Goal: Task Accomplishment & Management: Manage account settings

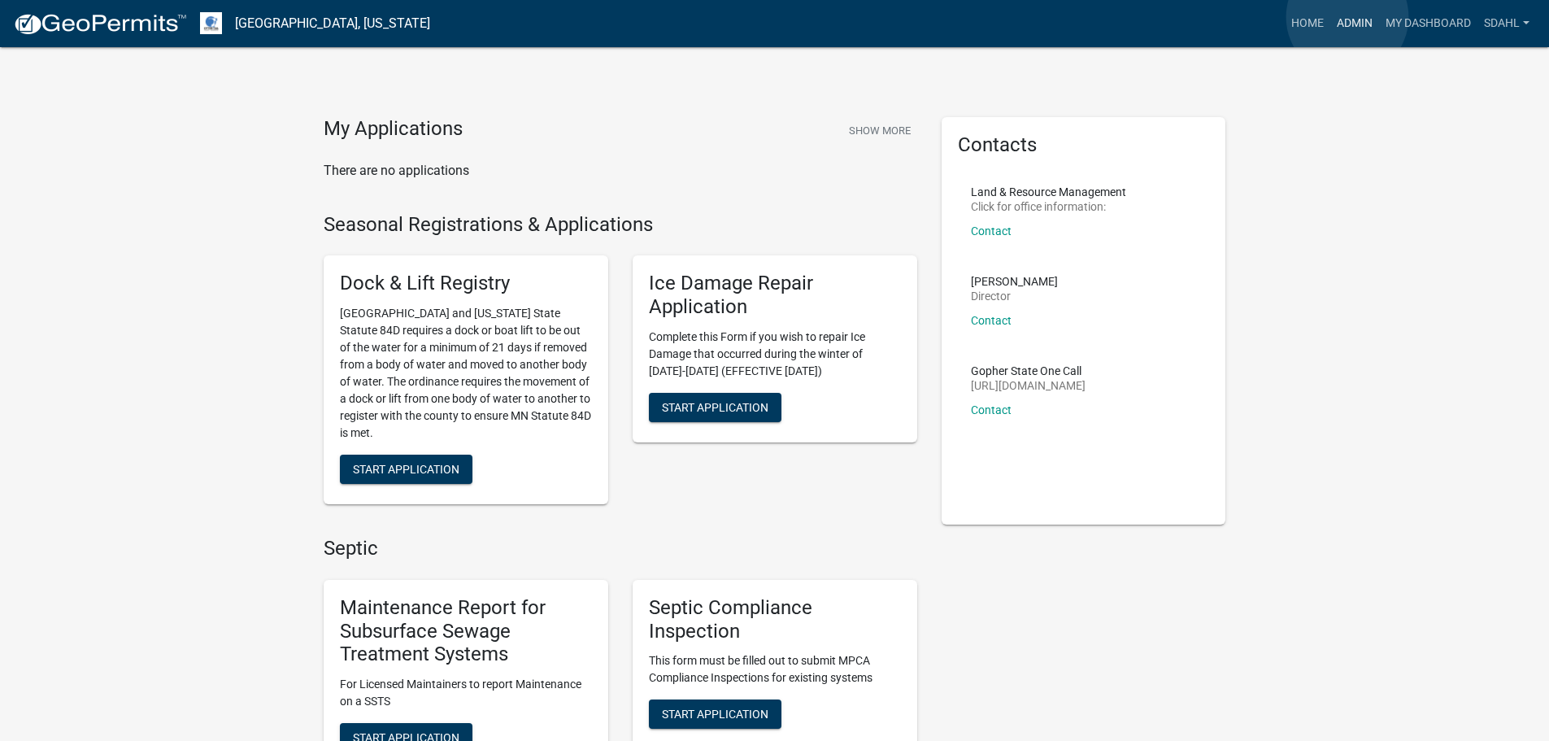
click at [1347, 18] on link "Admin" at bounding box center [1354, 23] width 49 height 31
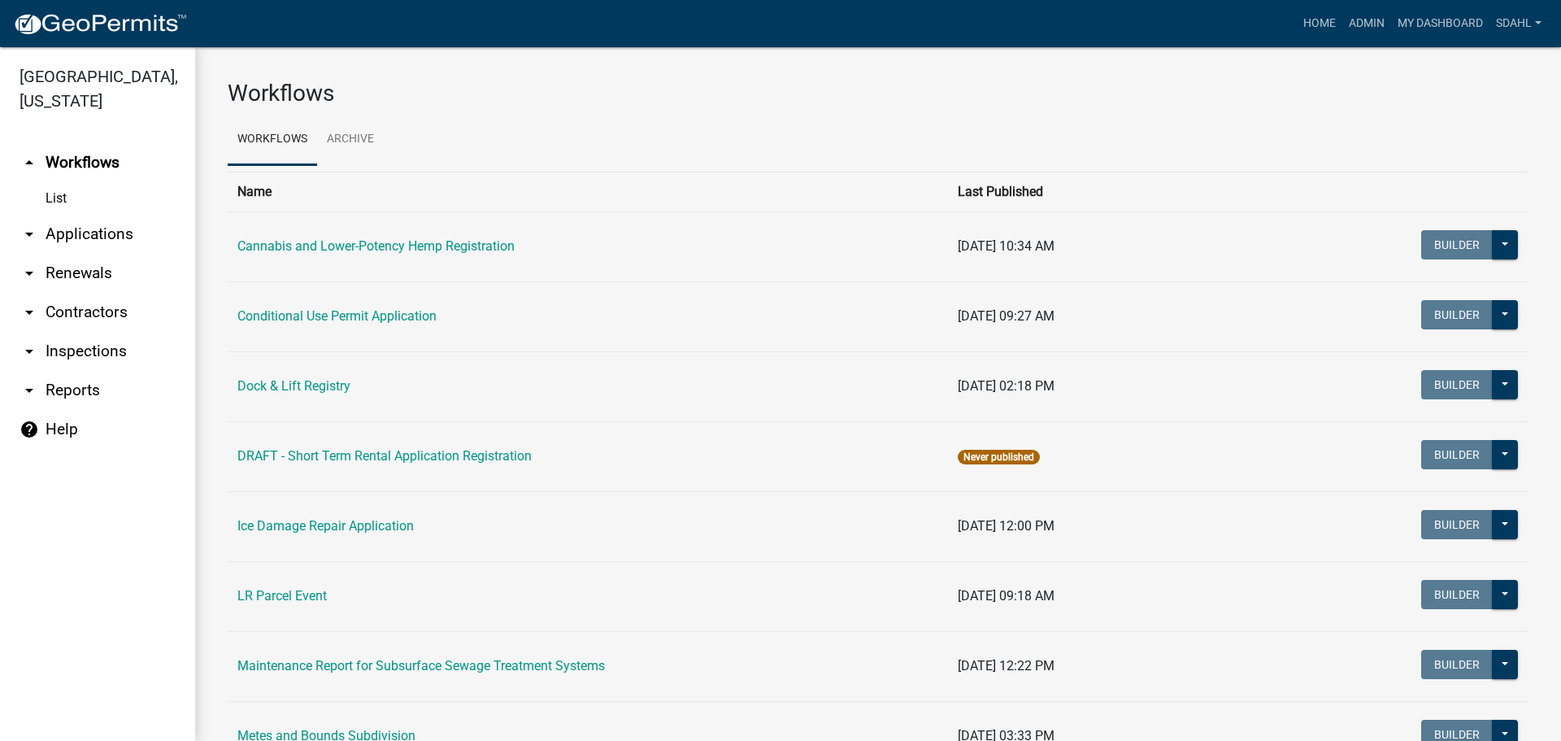
click at [76, 229] on link "arrow_drop_down Applications" at bounding box center [97, 234] width 195 height 39
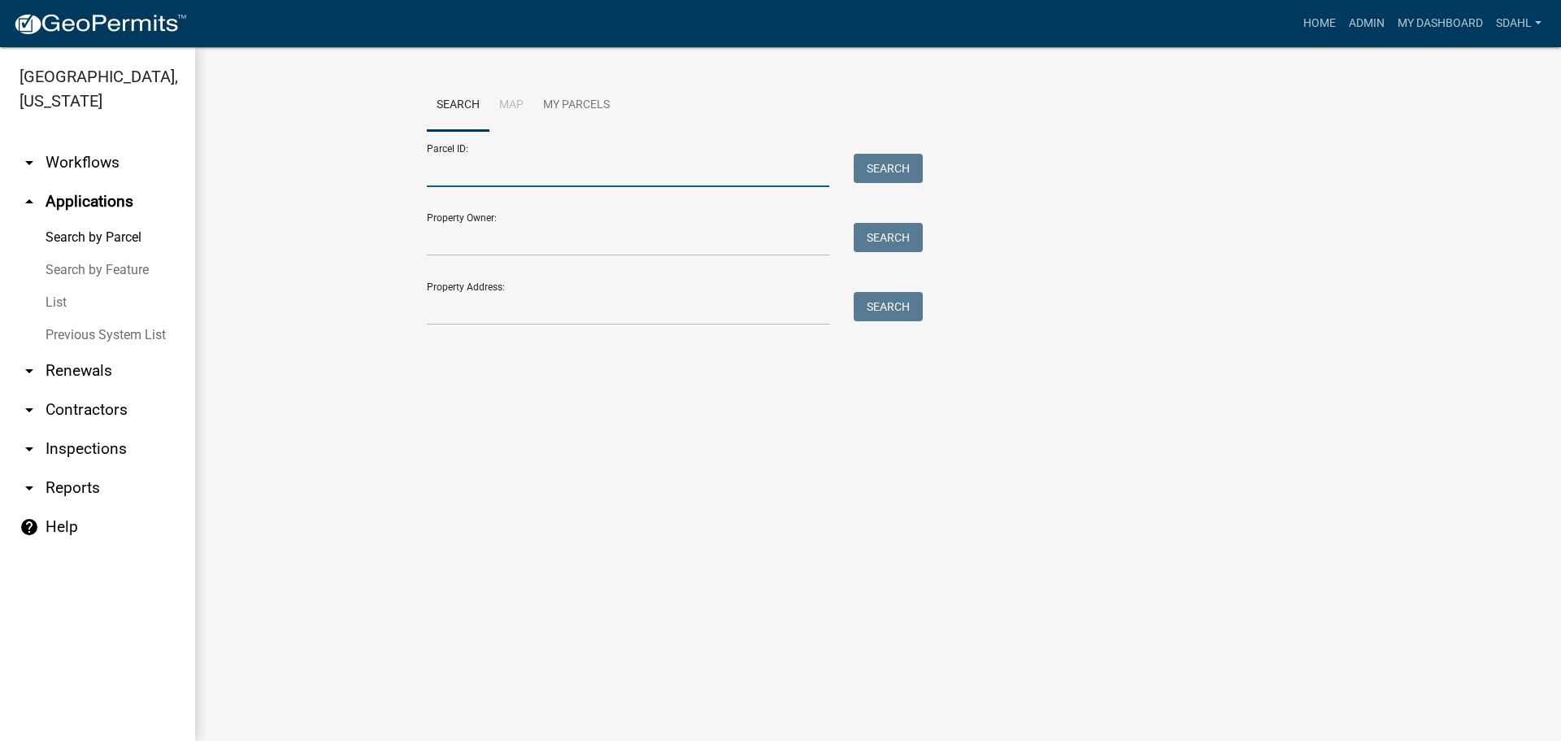
click at [516, 166] on input "Parcel ID:" at bounding box center [628, 170] width 403 height 33
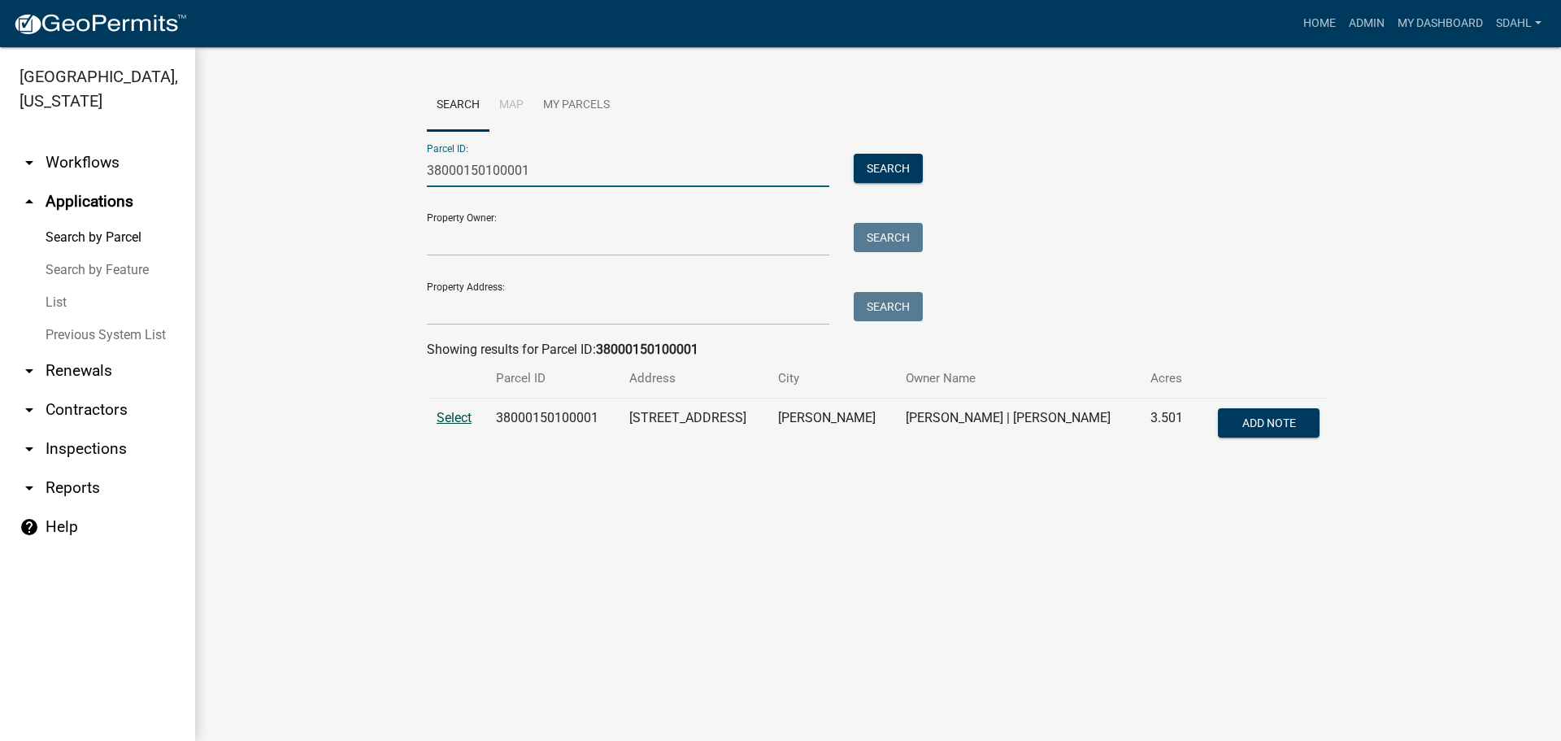
type input "38000150100001"
click at [455, 417] on span "Select" at bounding box center [454, 417] width 35 height 15
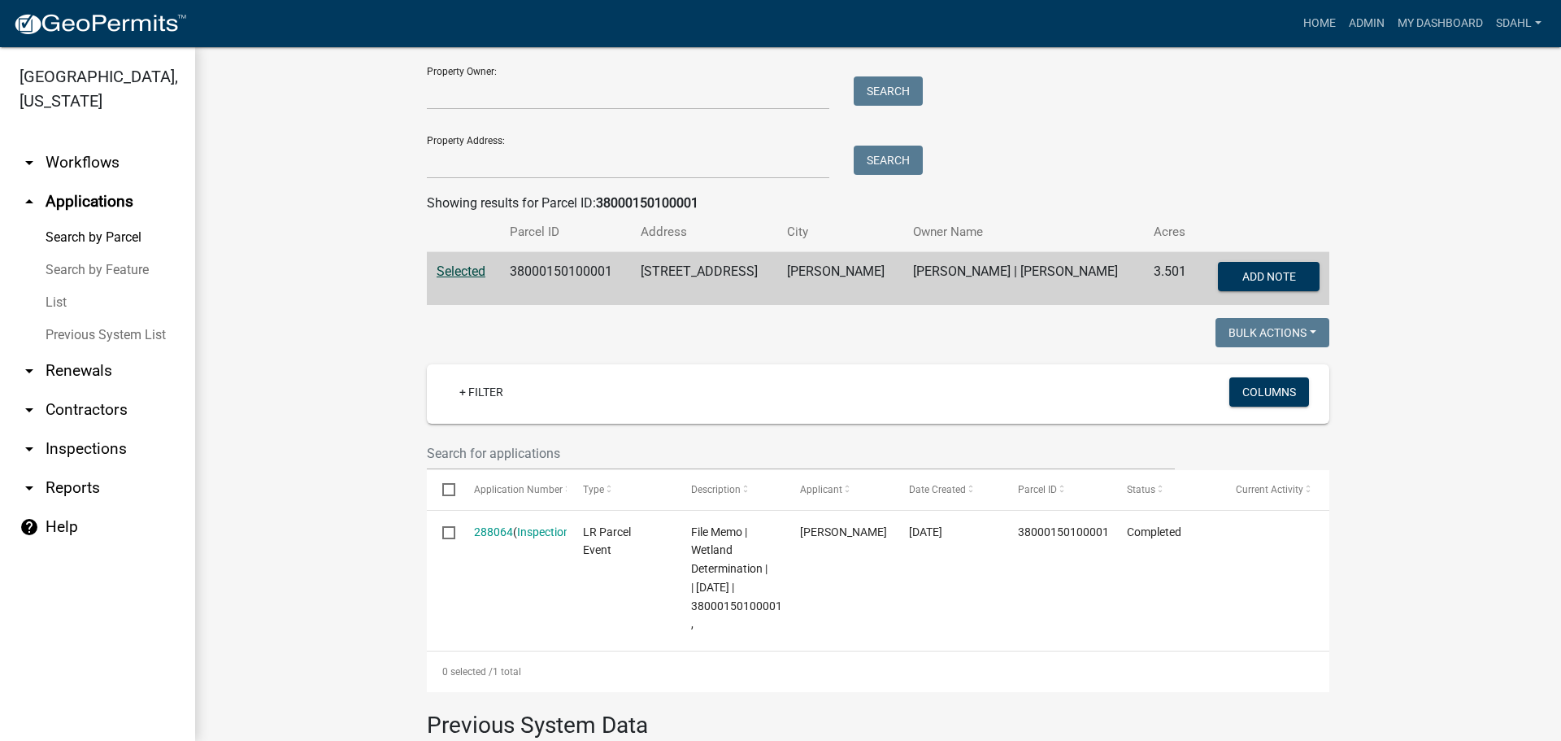
scroll to position [244, 0]
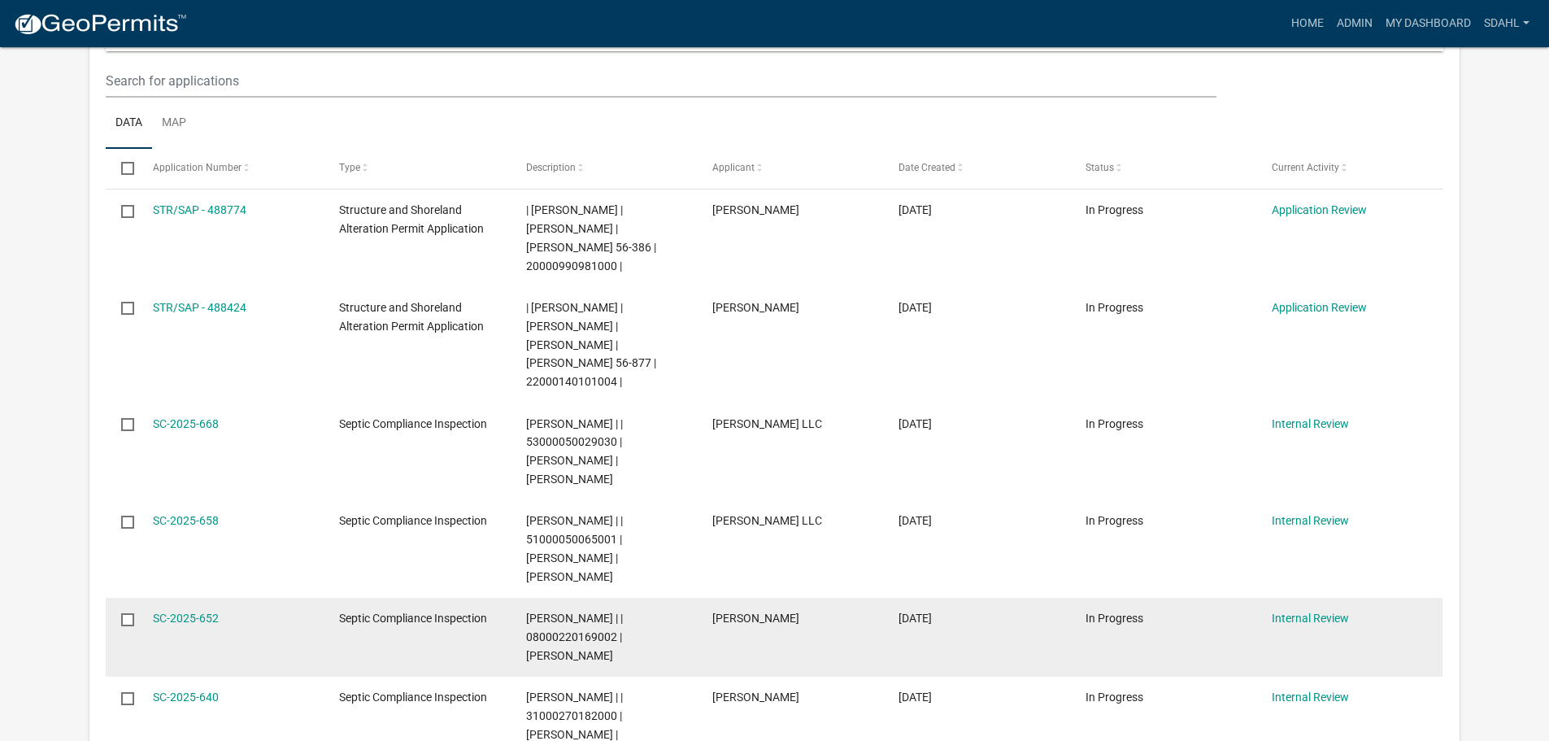
scroll to position [732, 0]
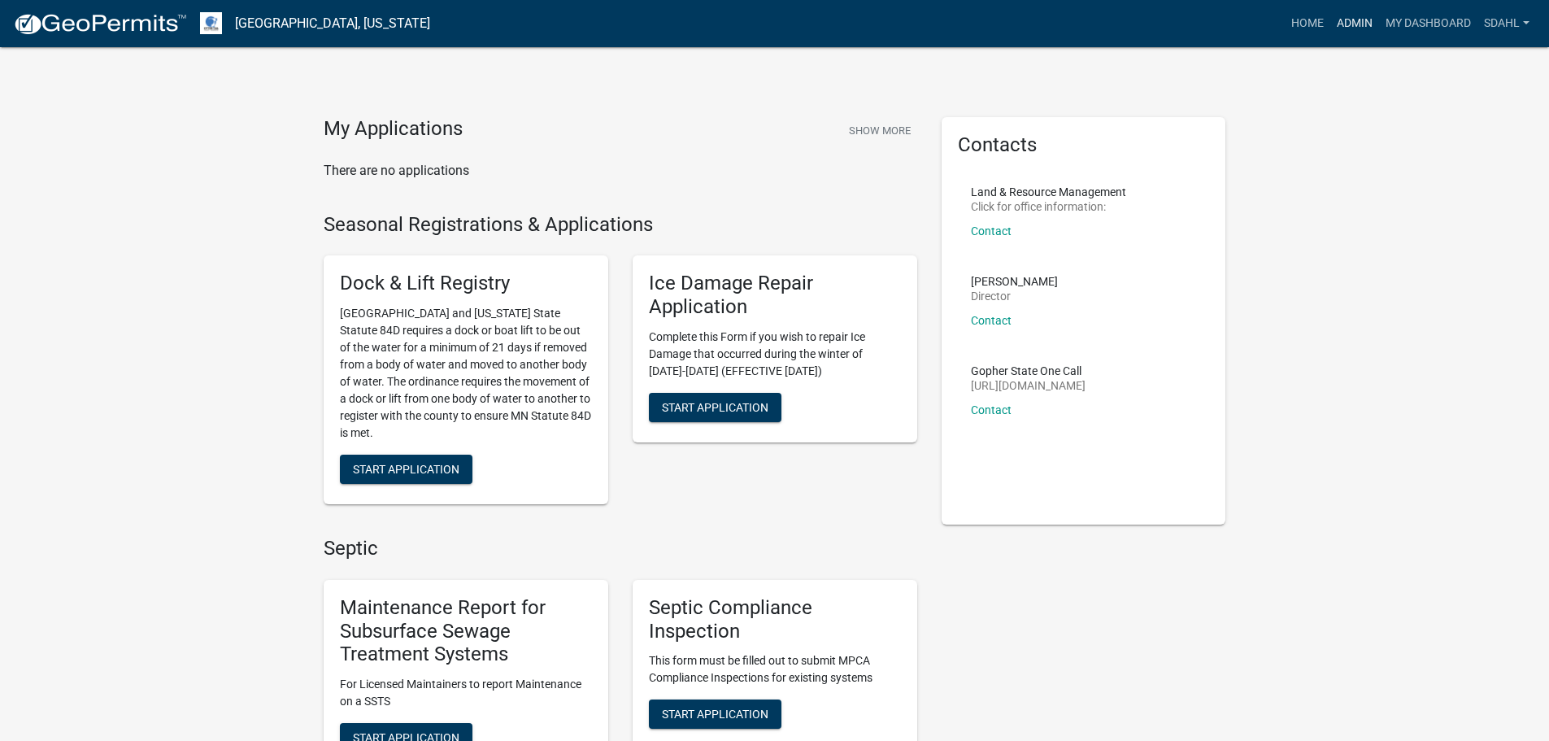
click at [1351, 20] on link "Admin" at bounding box center [1354, 23] width 49 height 31
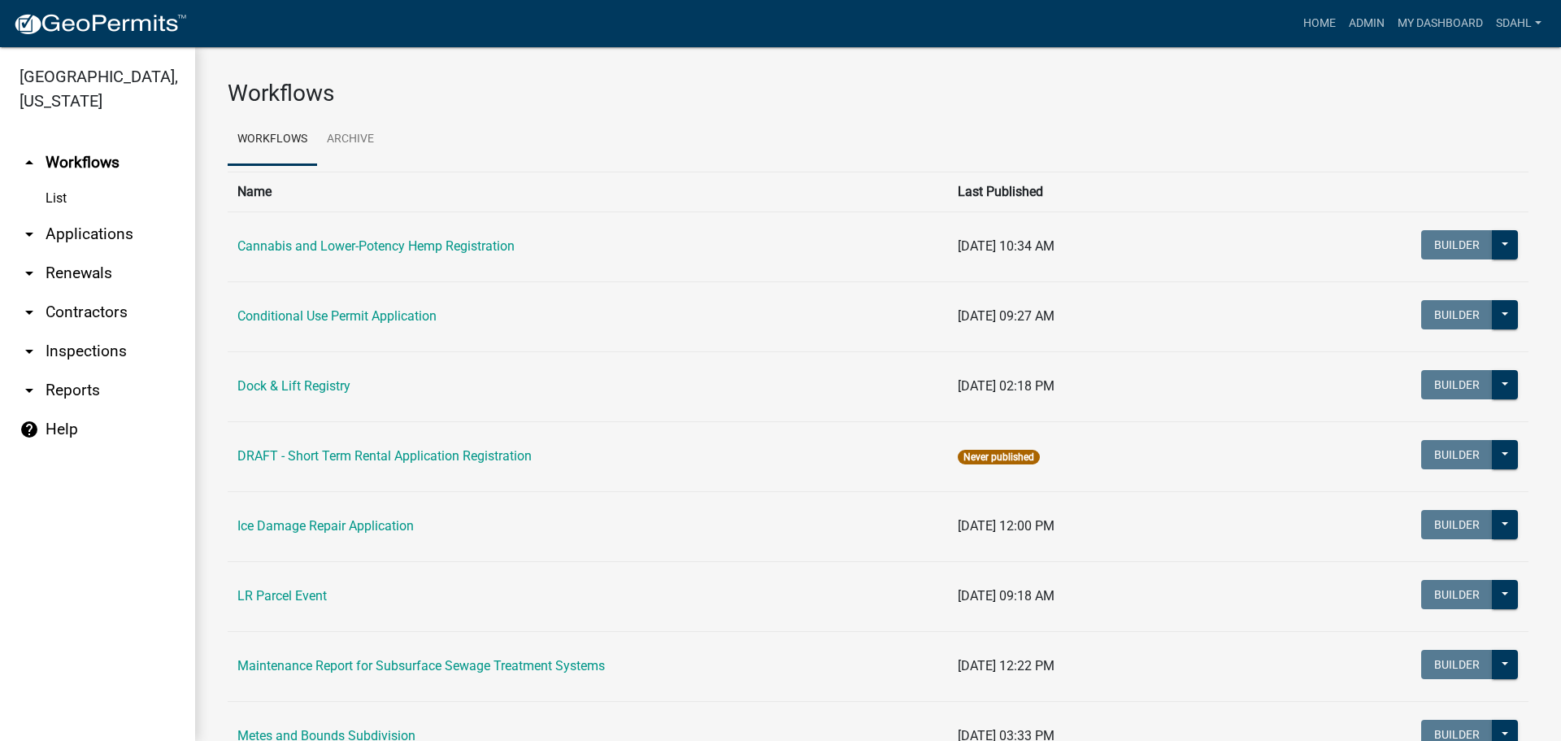
click at [110, 228] on link "arrow_drop_down Applications" at bounding box center [97, 234] width 195 height 39
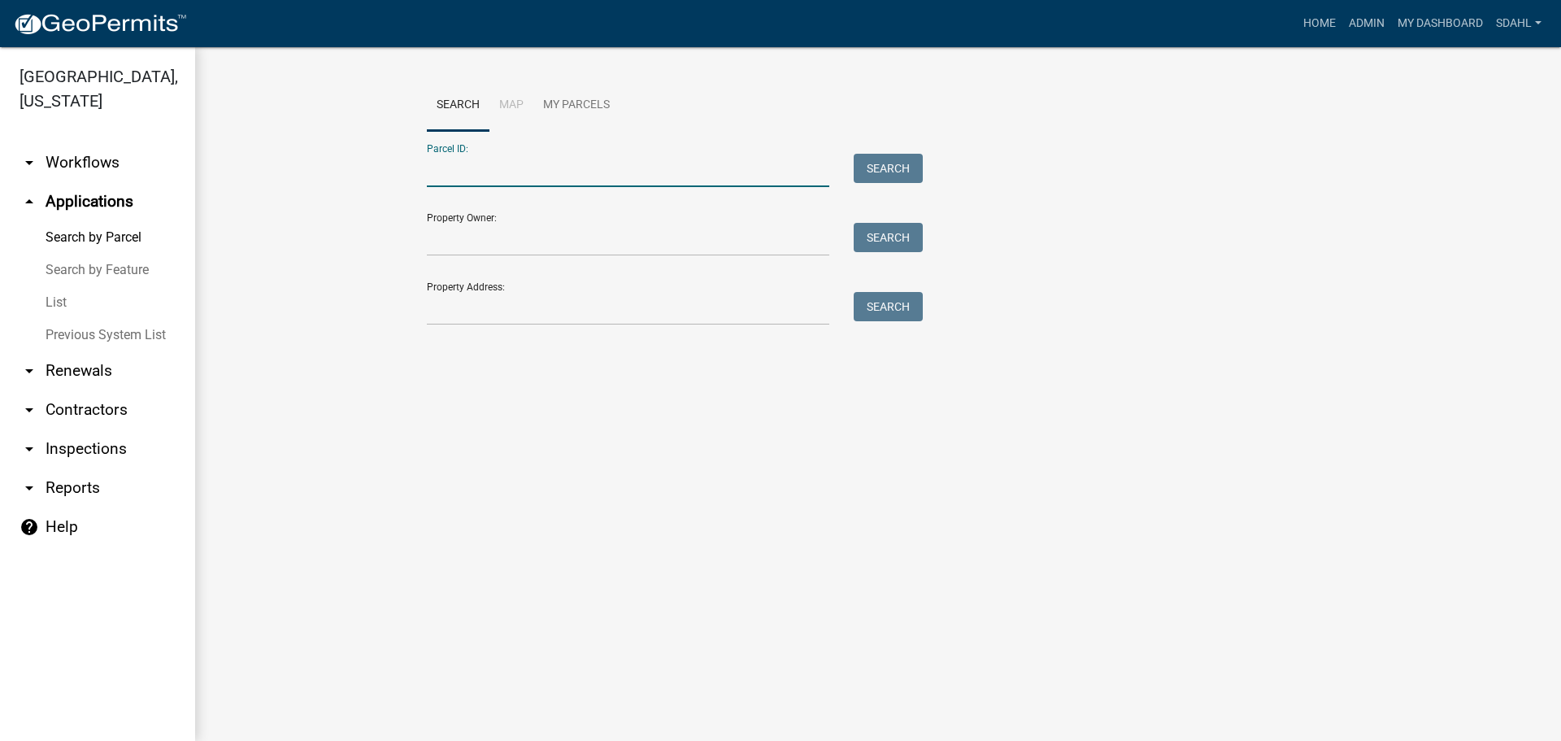
click at [530, 173] on input "Parcel ID:" at bounding box center [628, 170] width 403 height 33
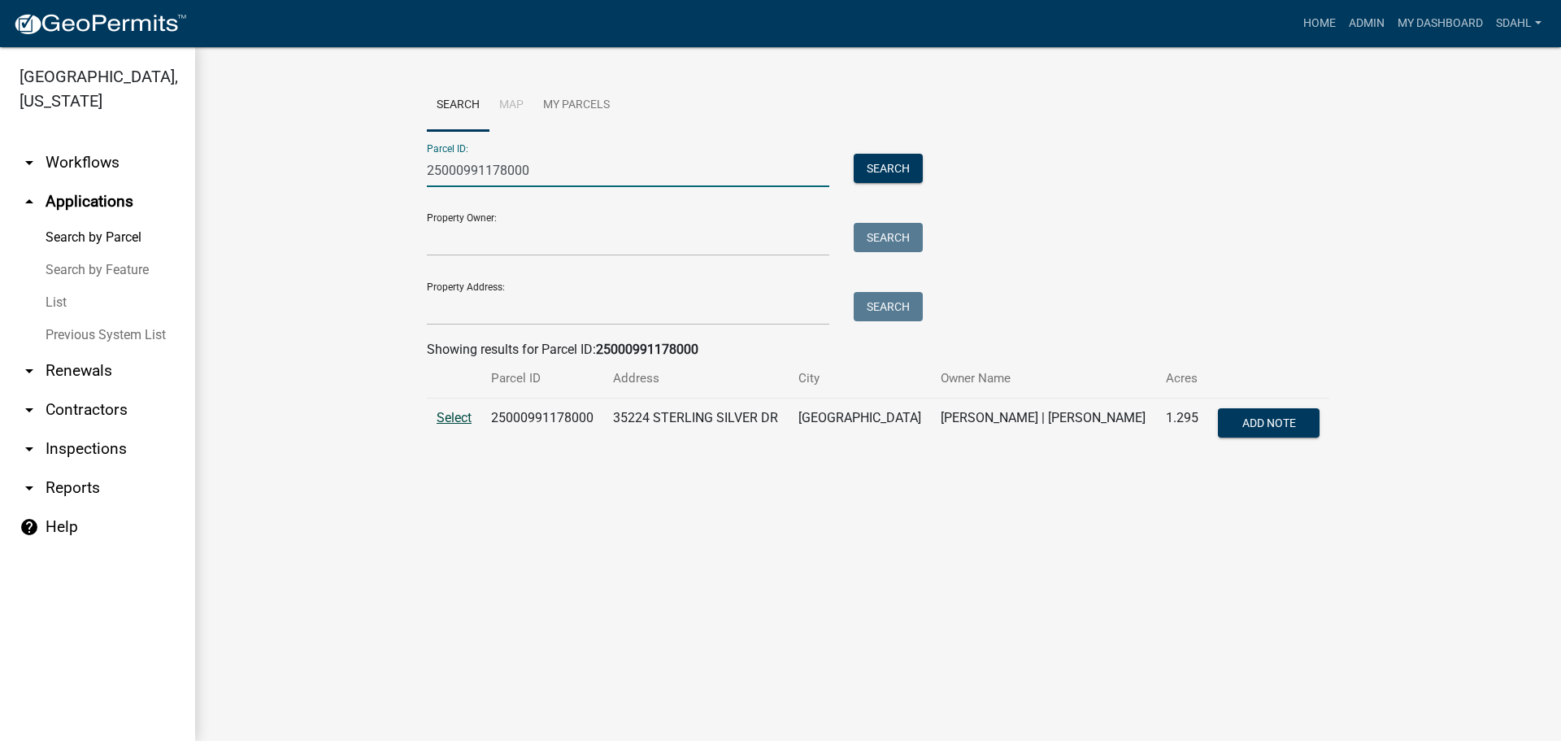
type input "25000991178000"
click at [451, 416] on span "Select" at bounding box center [454, 417] width 35 height 15
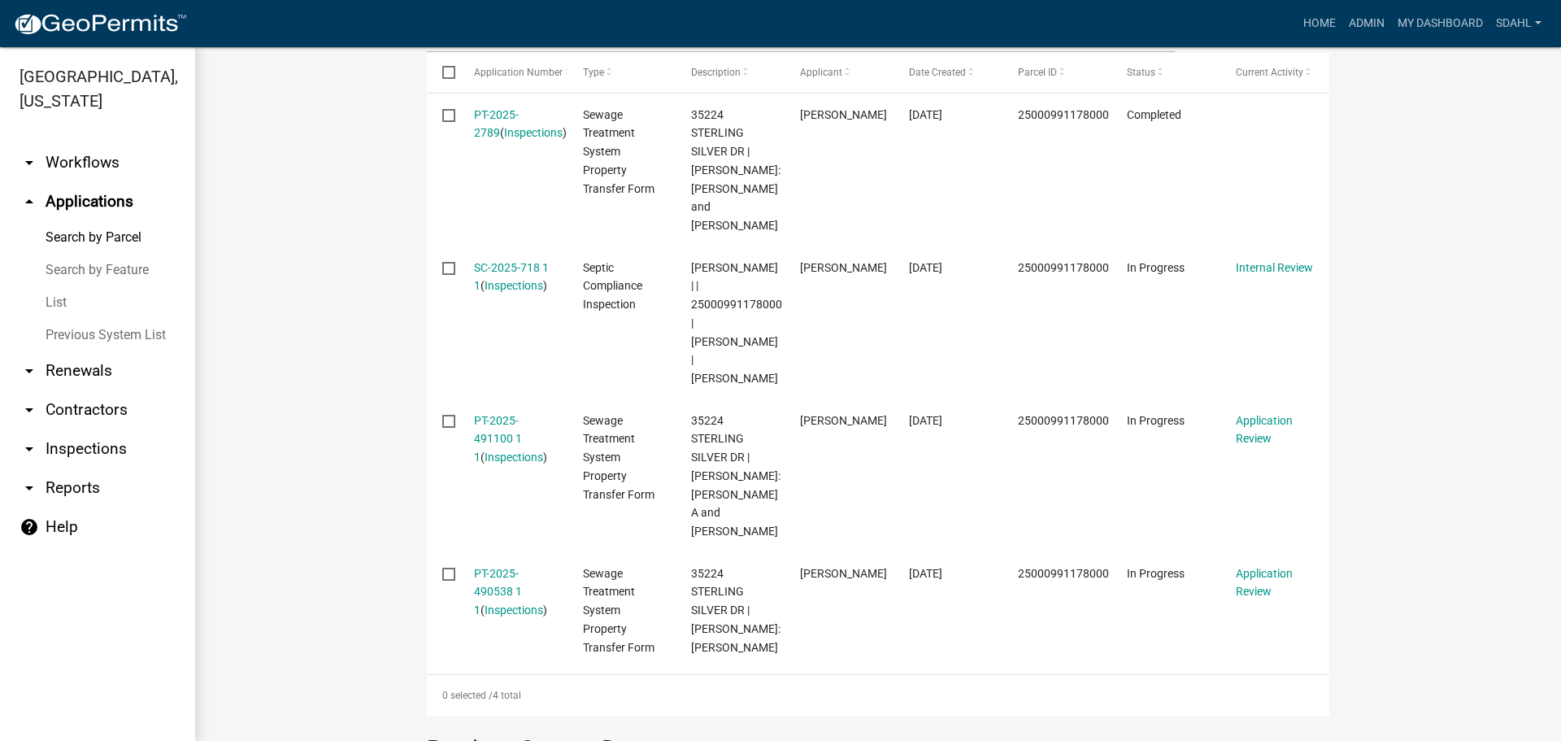
scroll to position [651, 0]
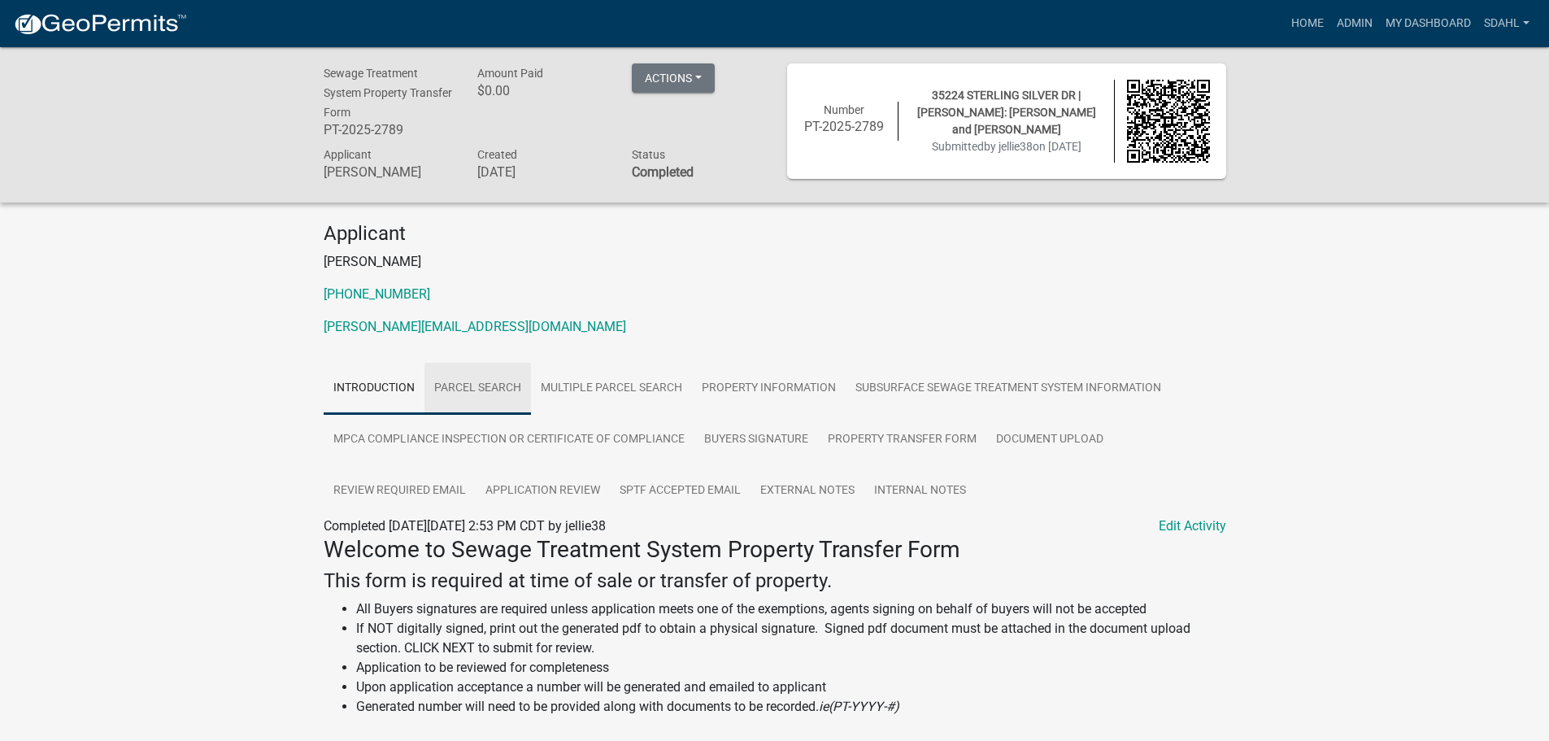
click at [484, 390] on link "Parcel search" at bounding box center [477, 389] width 107 height 52
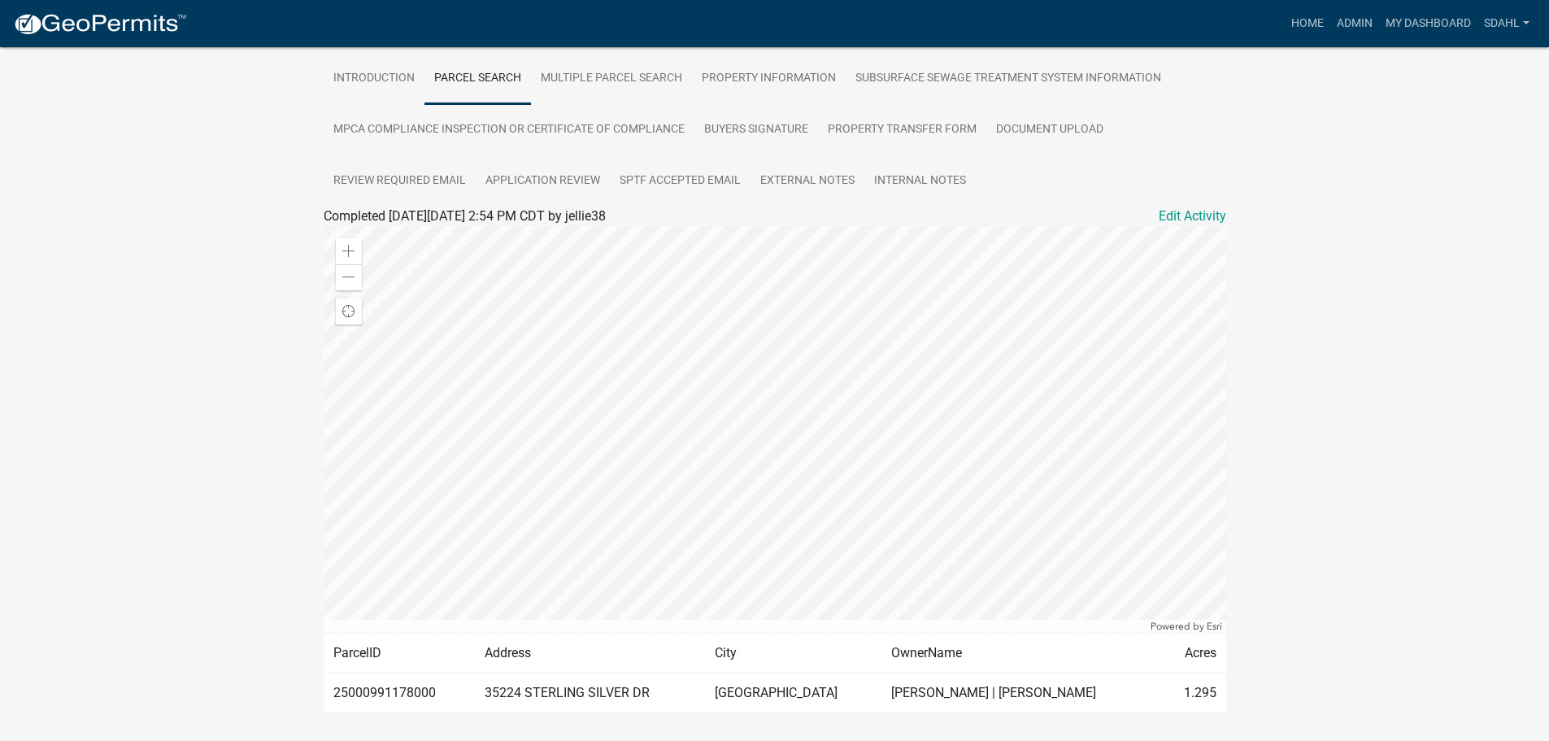
scroll to position [281, 0]
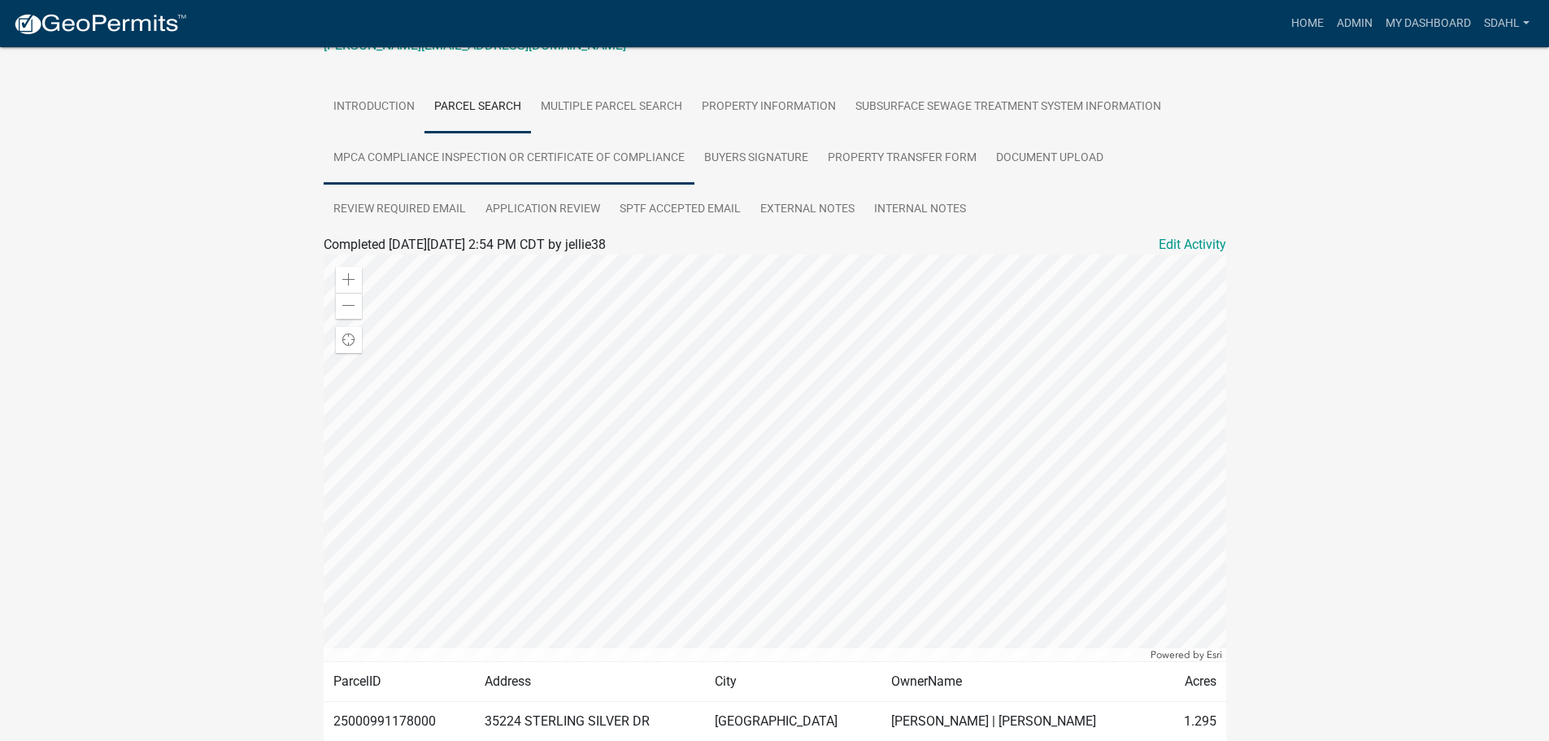
click at [617, 155] on link "MPCA Compliance Inspection or Certificate of Compliance" at bounding box center [509, 159] width 371 height 52
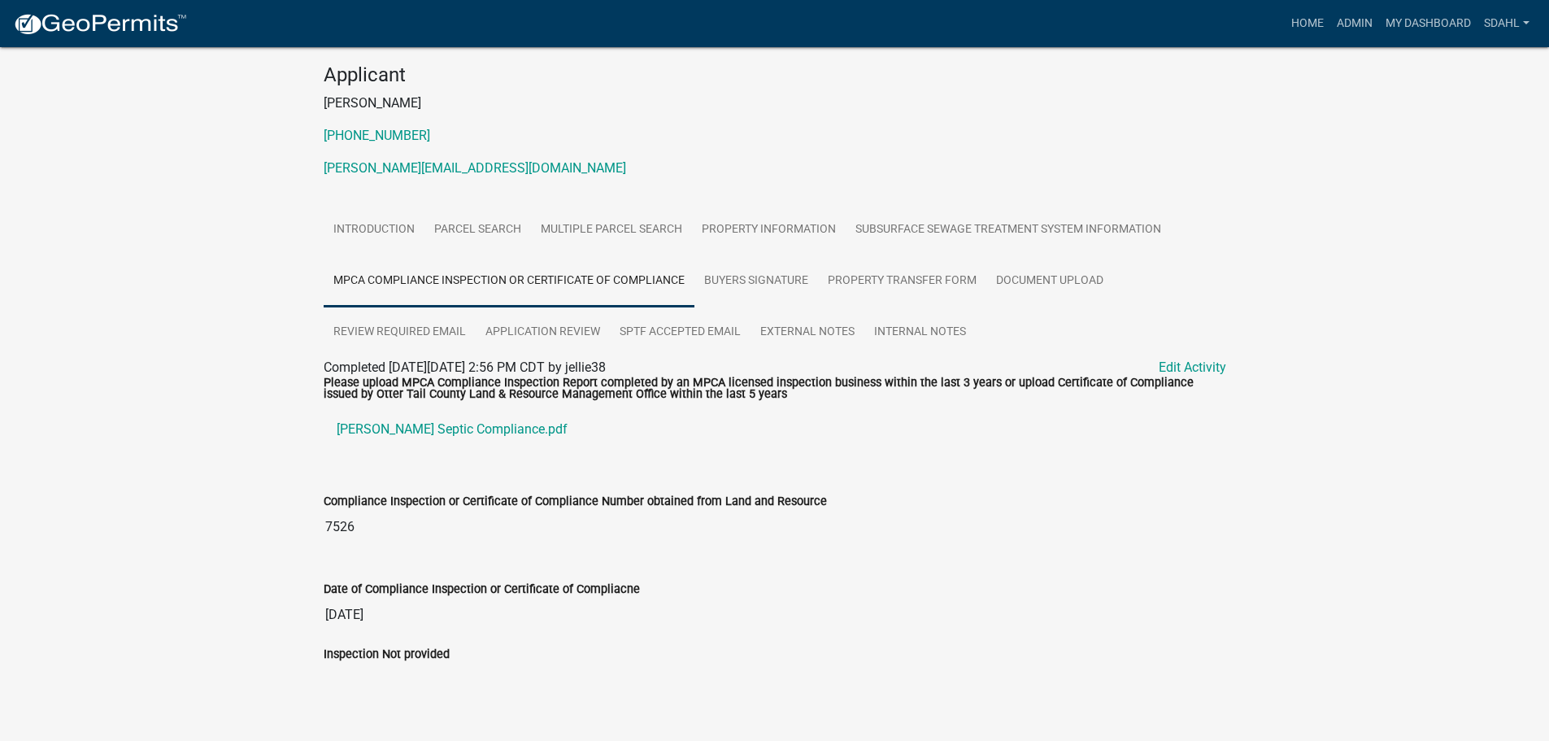
scroll to position [163, 0]
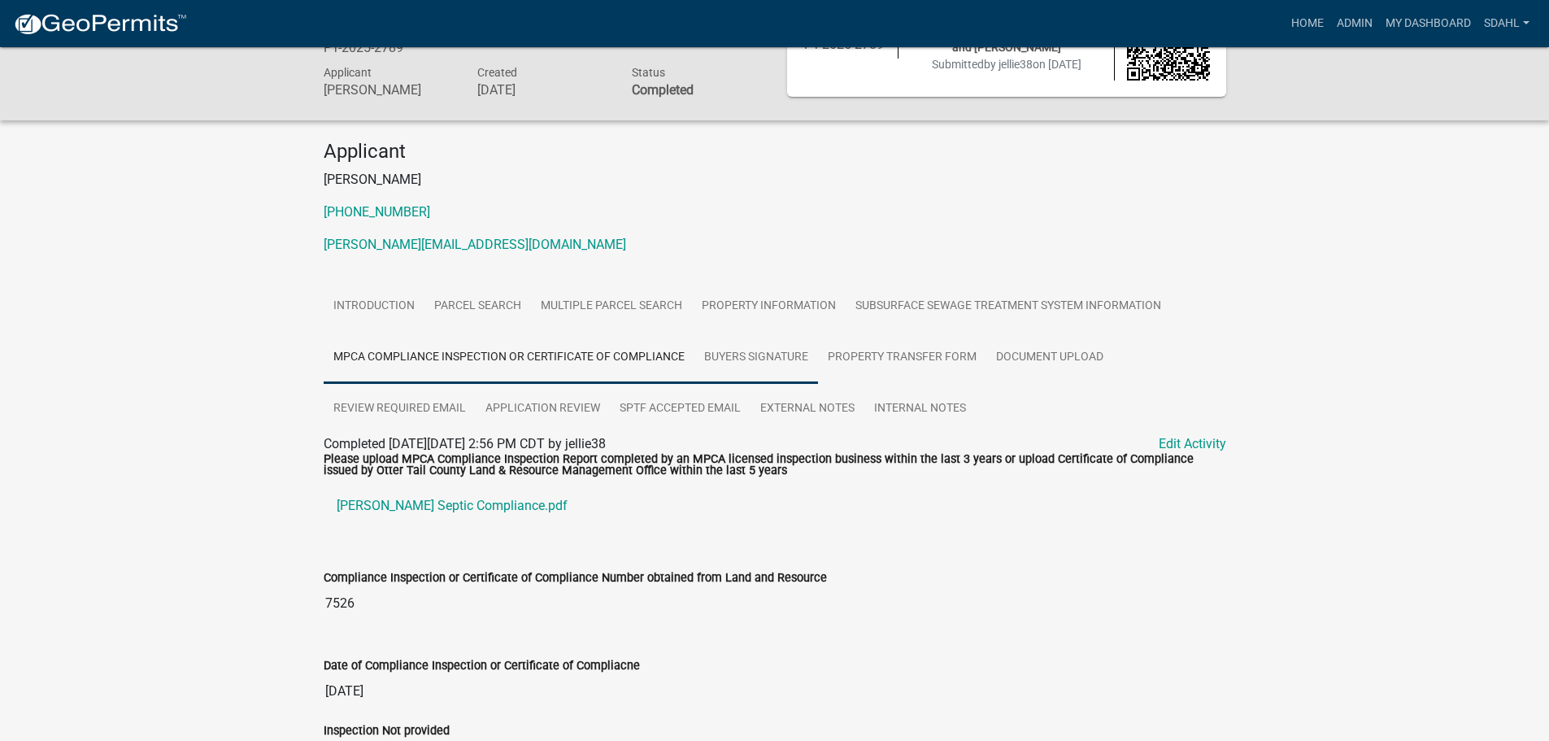
click at [728, 364] on link "Buyers Signature" at bounding box center [756, 358] width 124 height 52
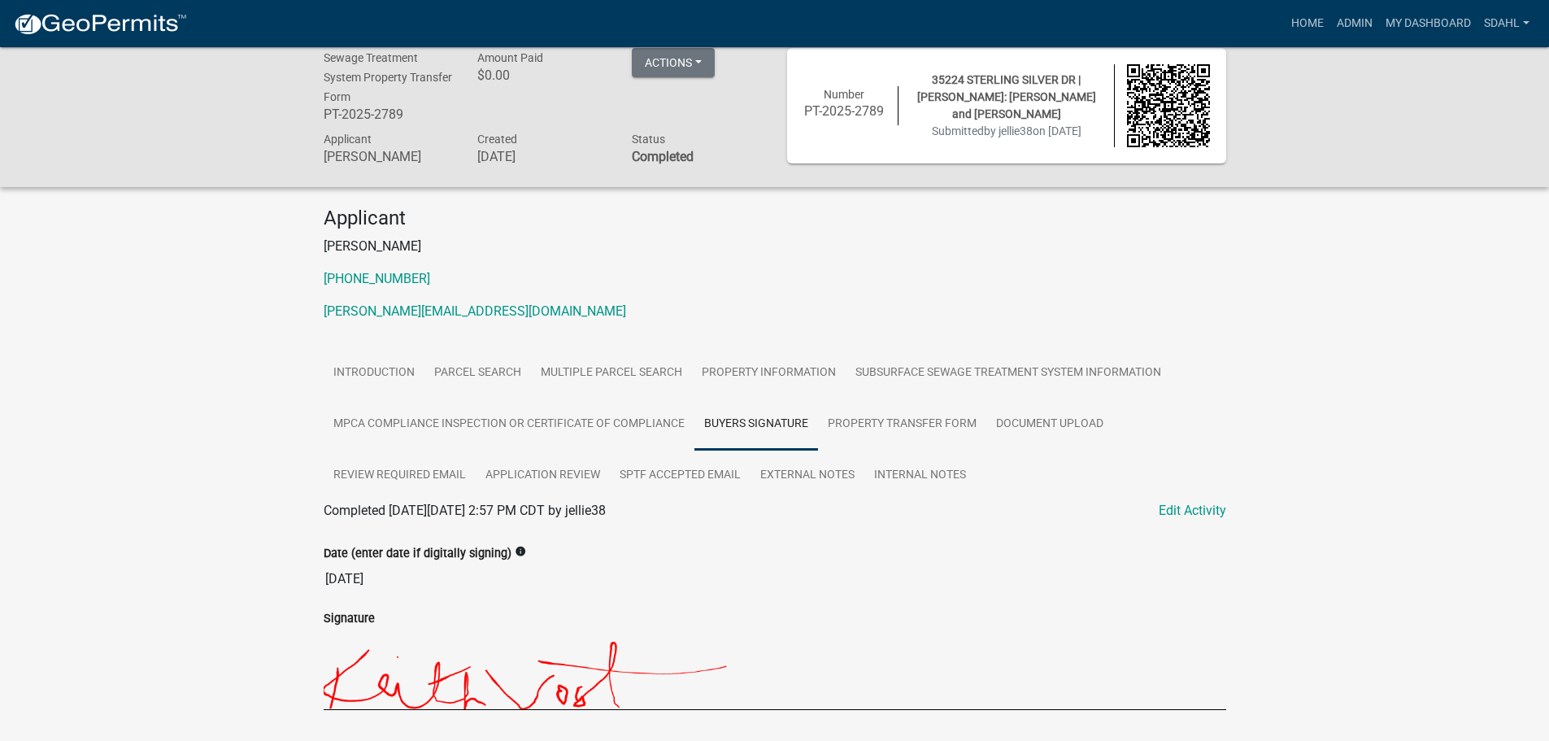
scroll to position [0, 0]
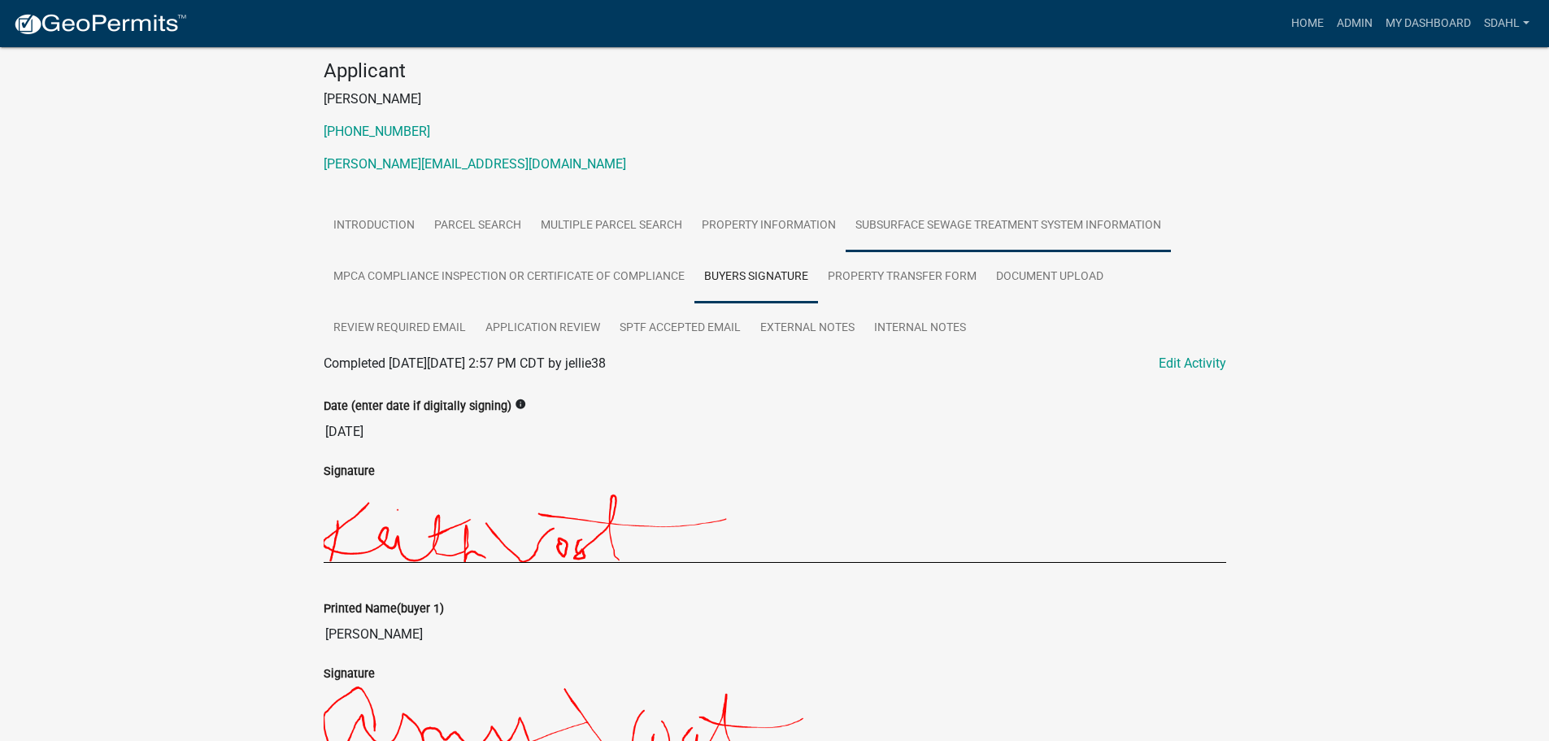
click at [961, 216] on link "Subsurface Sewage Treatment System Information" at bounding box center [1008, 226] width 325 height 52
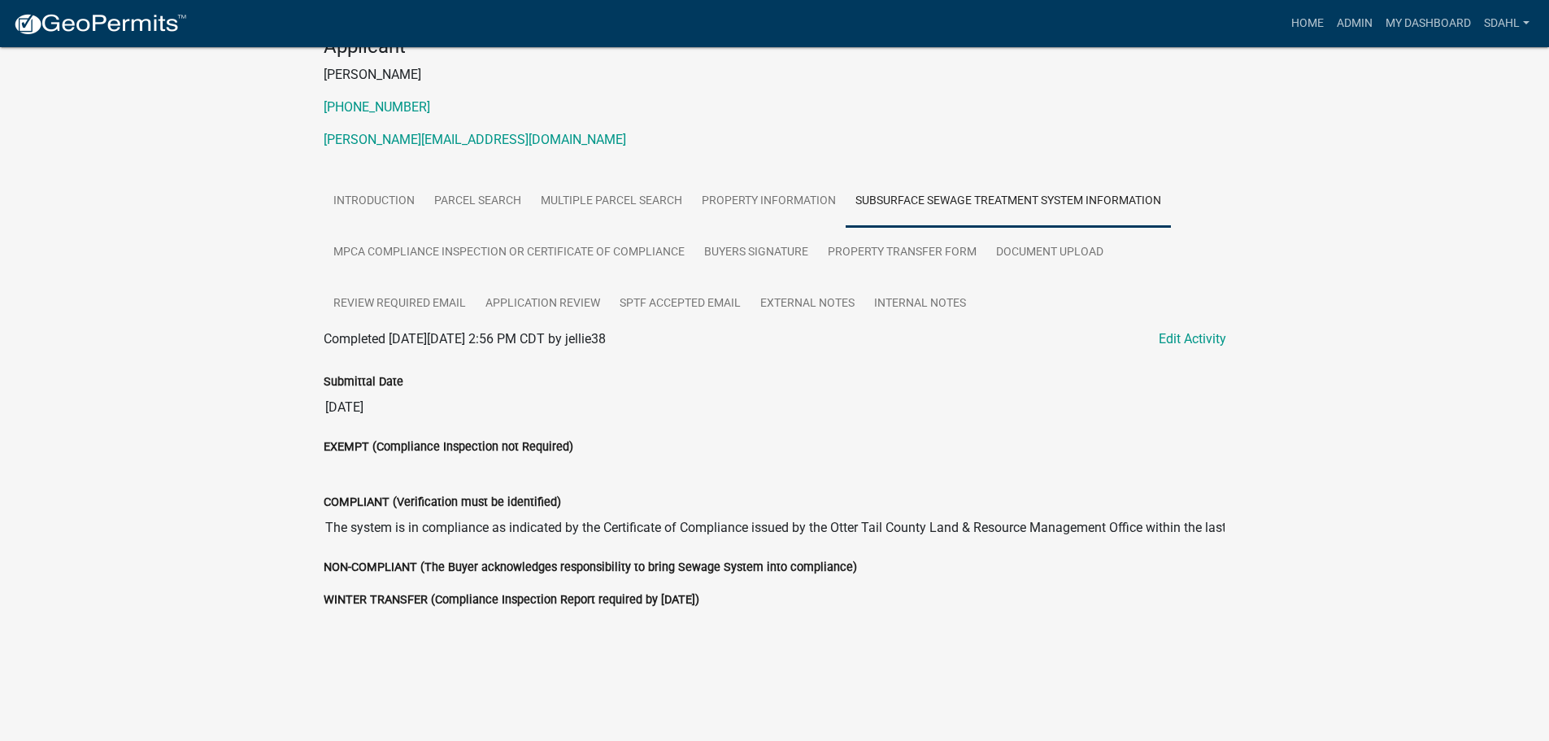
scroll to position [189, 0]
click at [579, 250] on link "MPCA Compliance Inspection or Certificate of Compliance" at bounding box center [509, 251] width 371 height 52
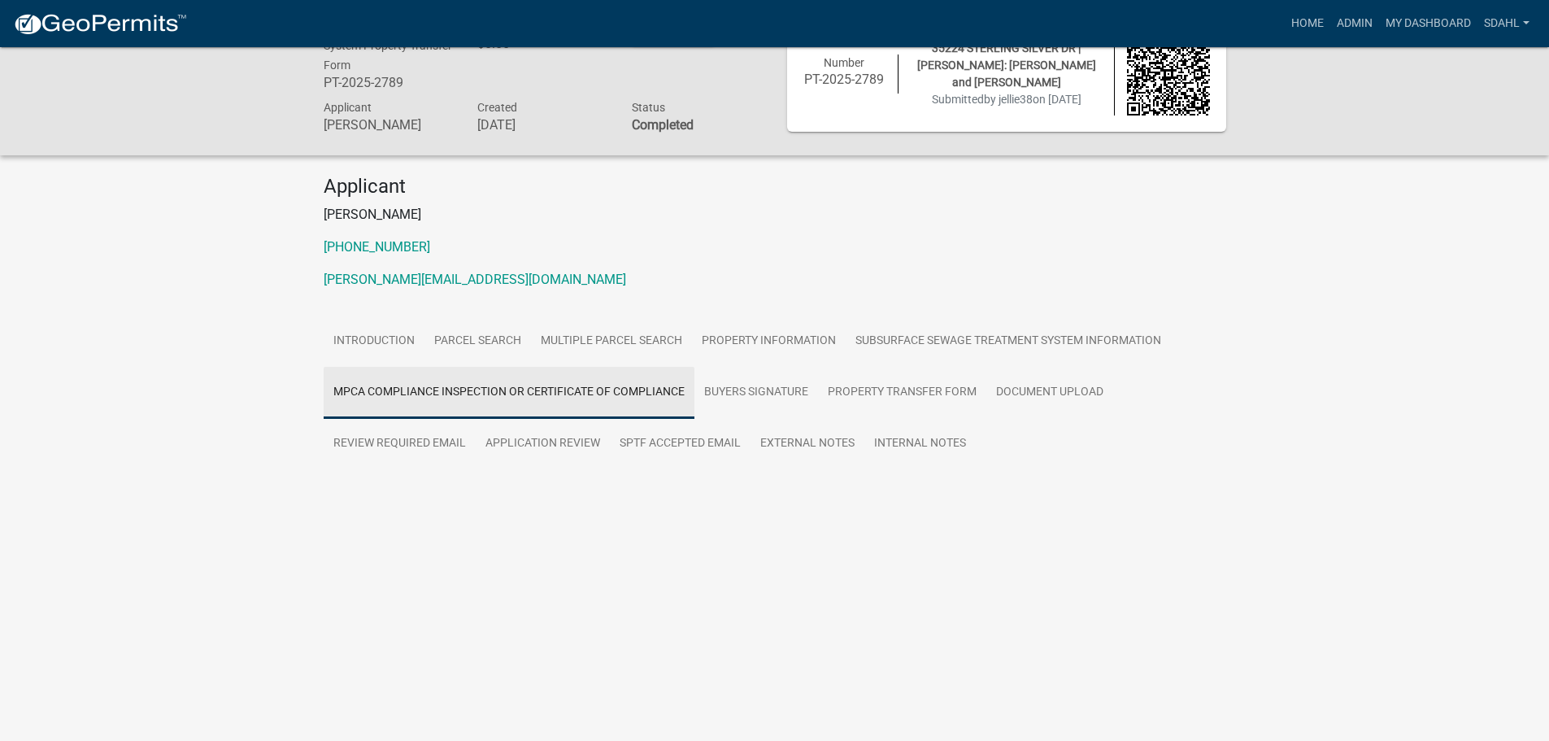
scroll to position [163, 0]
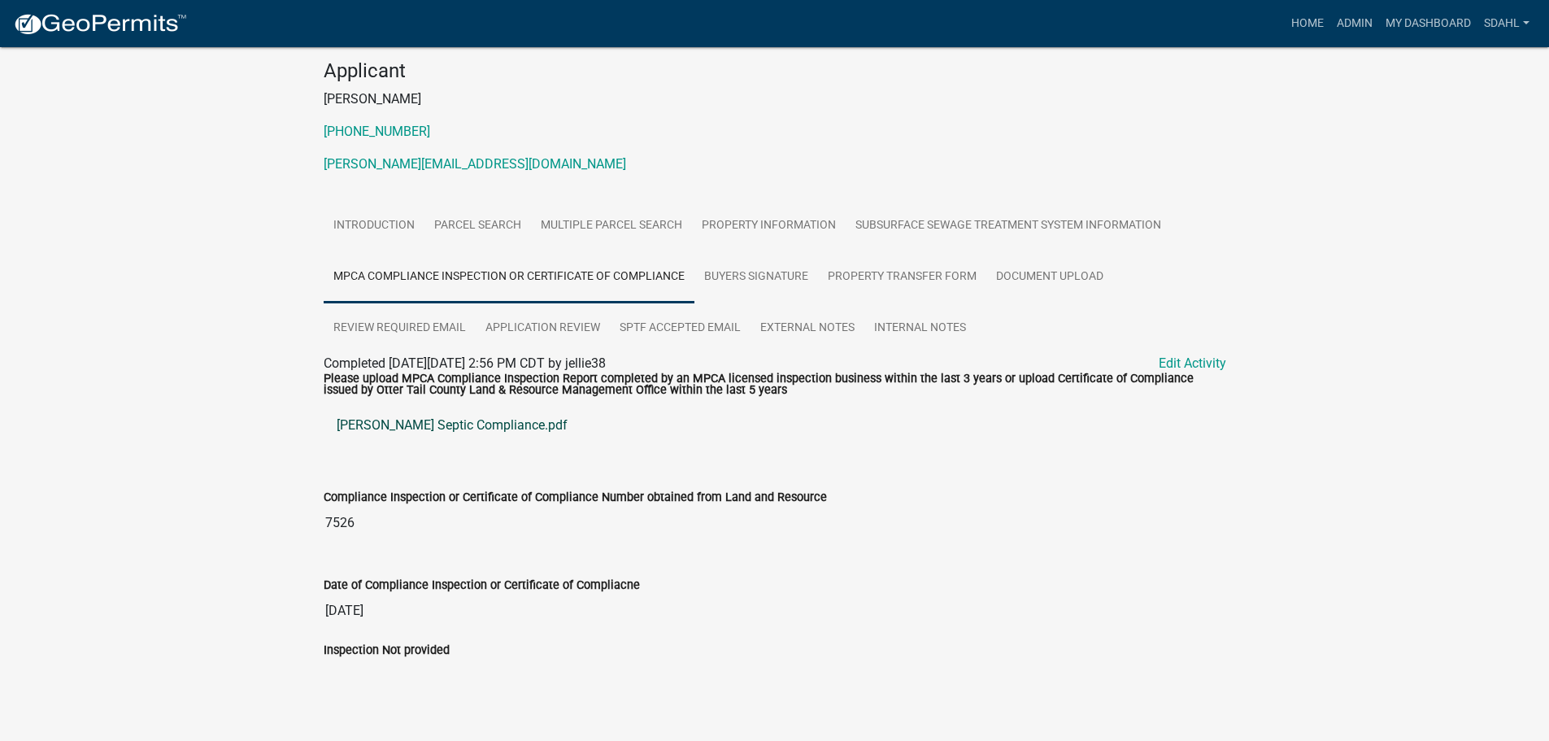
click at [421, 424] on link "Hansen Septic Compliance.pdf" at bounding box center [775, 425] width 903 height 39
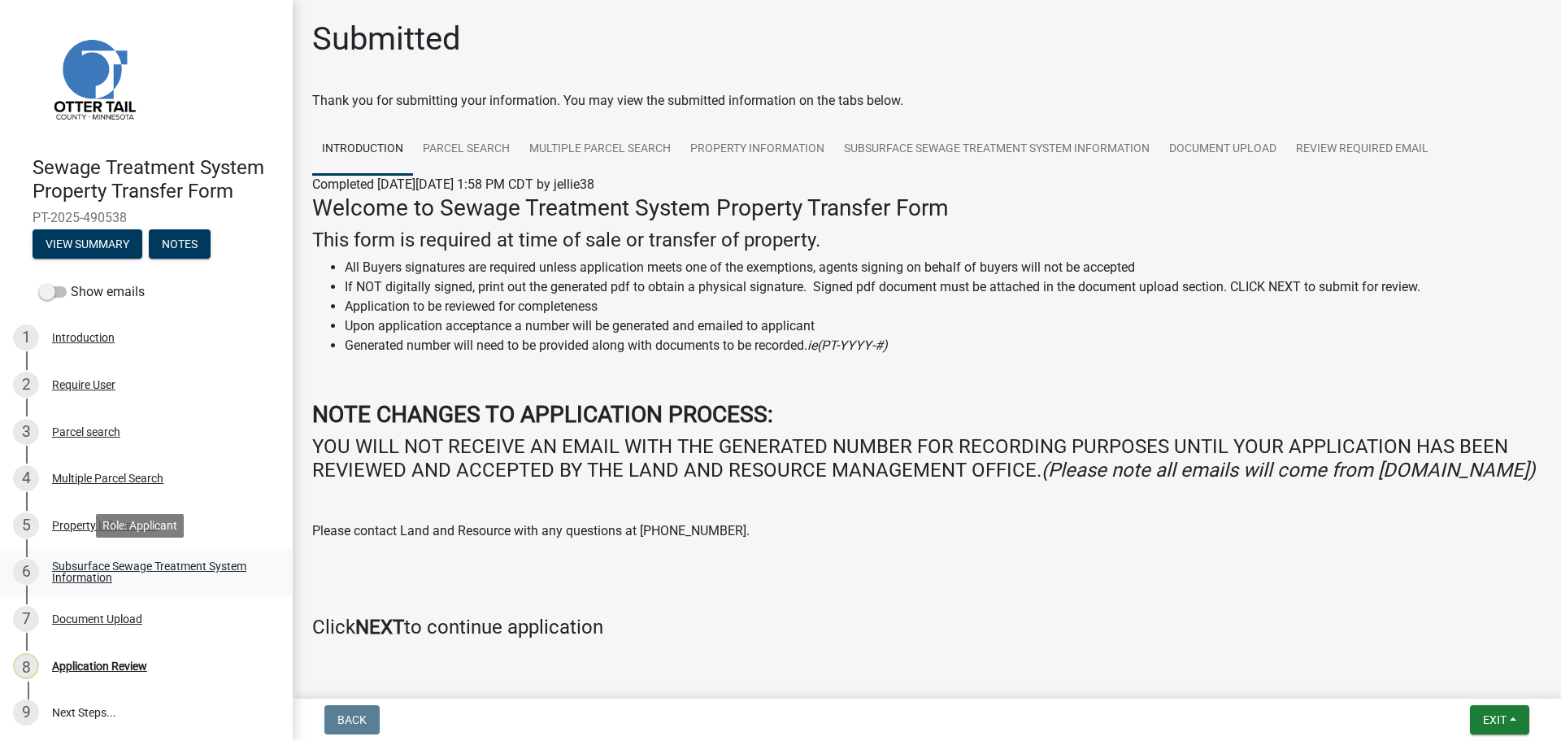
scroll to position [2, 0]
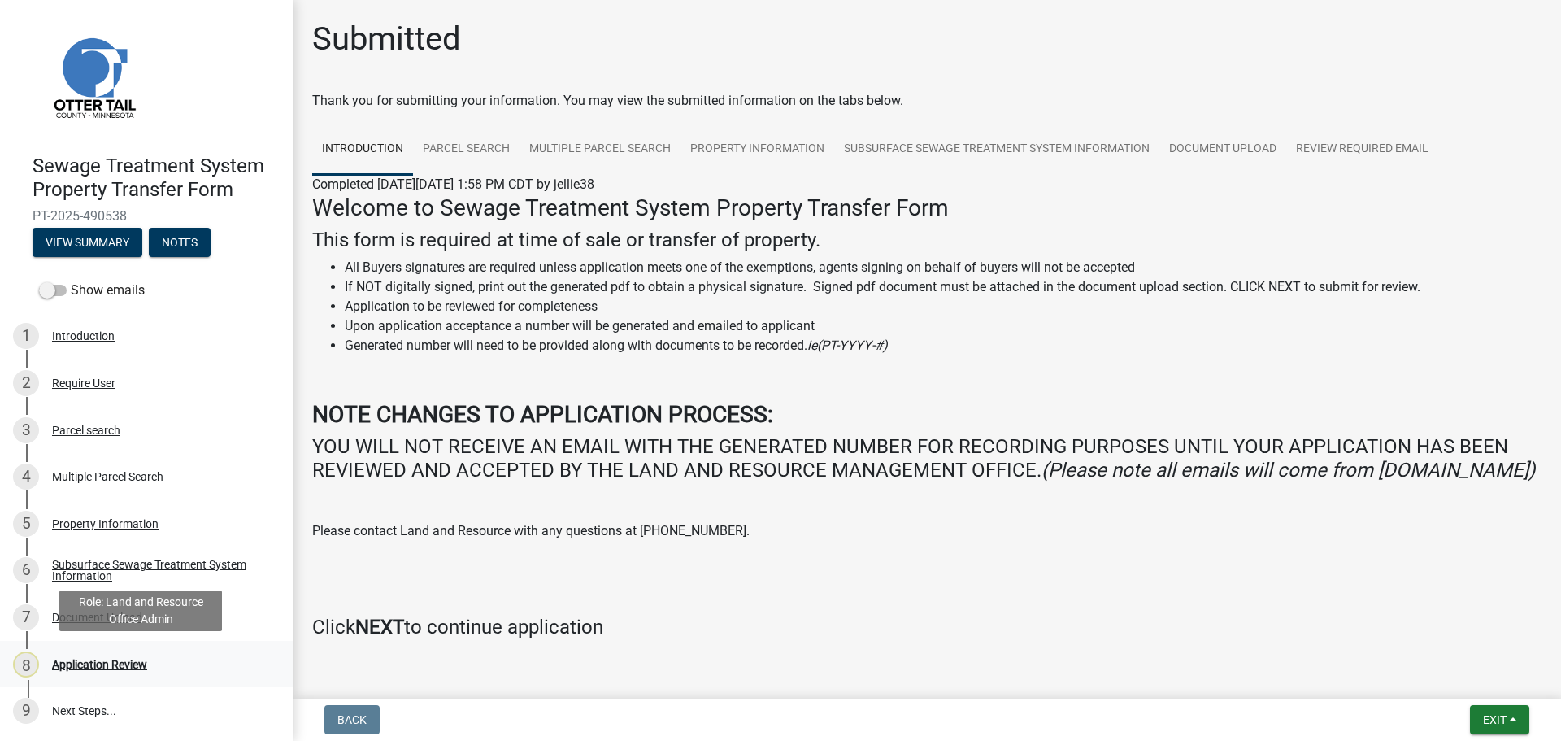
click at [106, 660] on div "Application Review" at bounding box center [99, 664] width 95 height 11
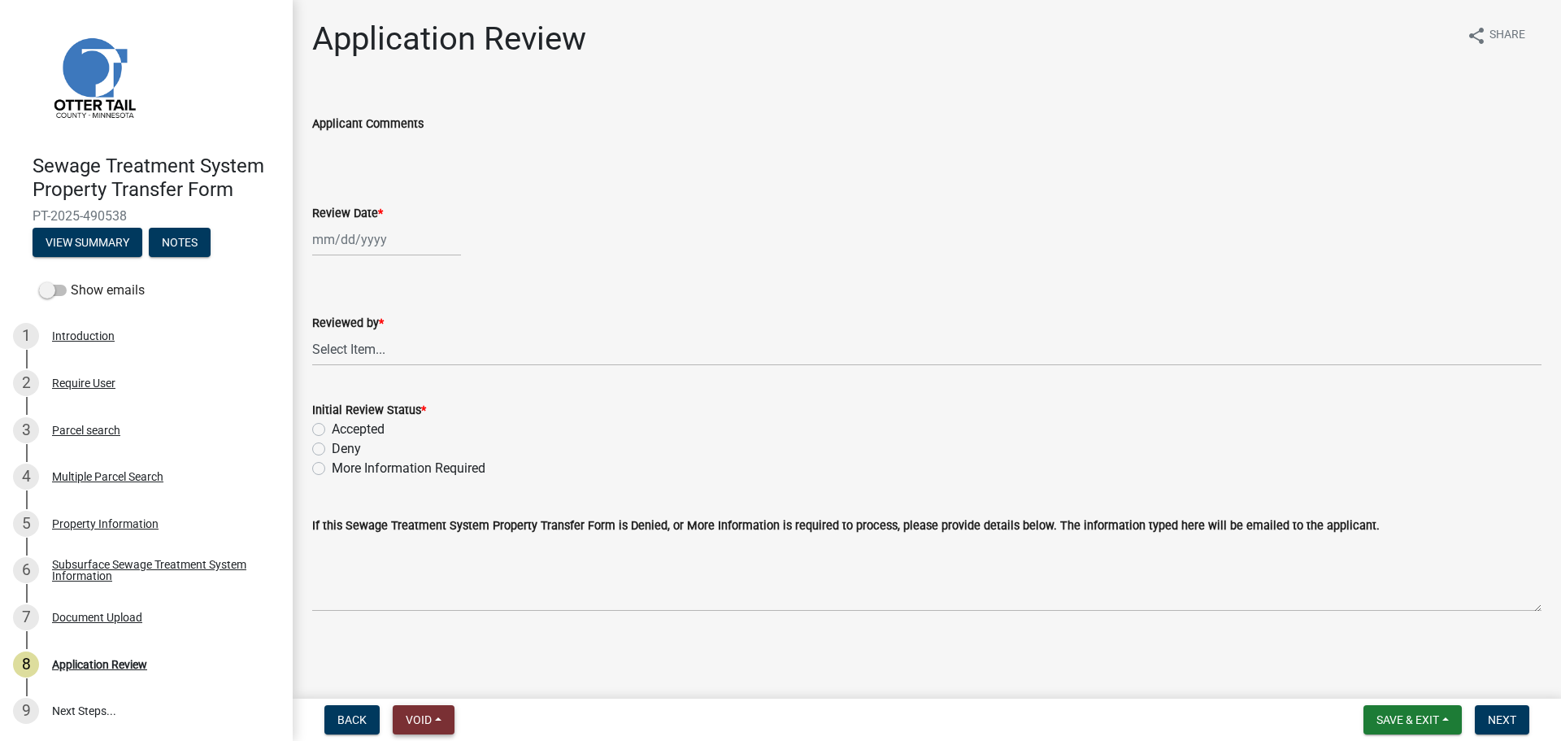
click at [437, 716] on button "Void" at bounding box center [424, 719] width 62 height 29
drag, startPoint x: 433, startPoint y: 723, endPoint x: 437, endPoint y: 706, distance: 17.8
click at [432, 720] on span "Void" at bounding box center [419, 719] width 26 height 13
click at [437, 712] on button "Void" at bounding box center [424, 719] width 62 height 29
click at [505, 714] on div "Back Void Withdraw Lock Expire Void Save & Exit Save Save & Exit Next" at bounding box center [927, 719] width 1243 height 29
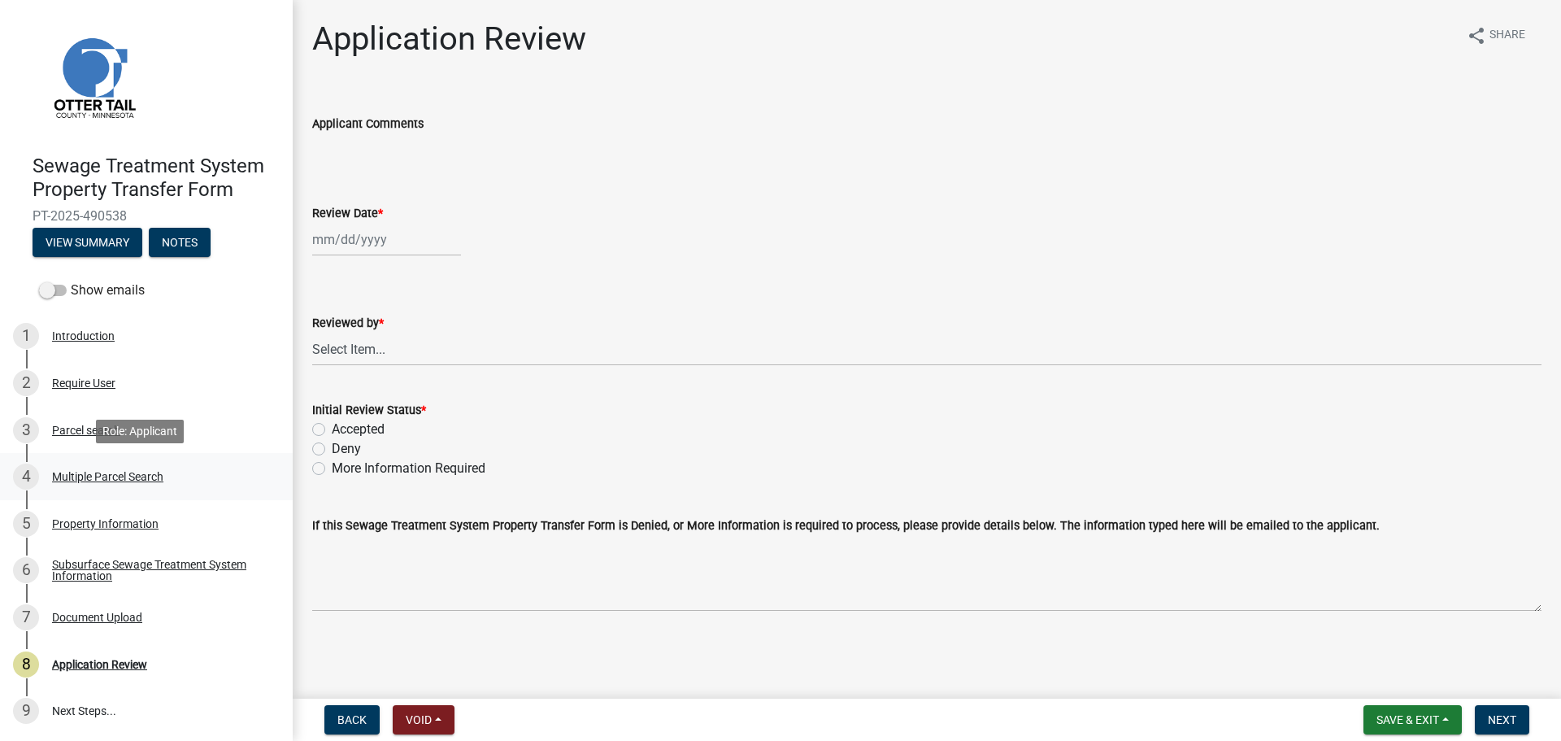
scroll to position [0, 0]
click at [434, 722] on button "Void" at bounding box center [424, 719] width 62 height 29
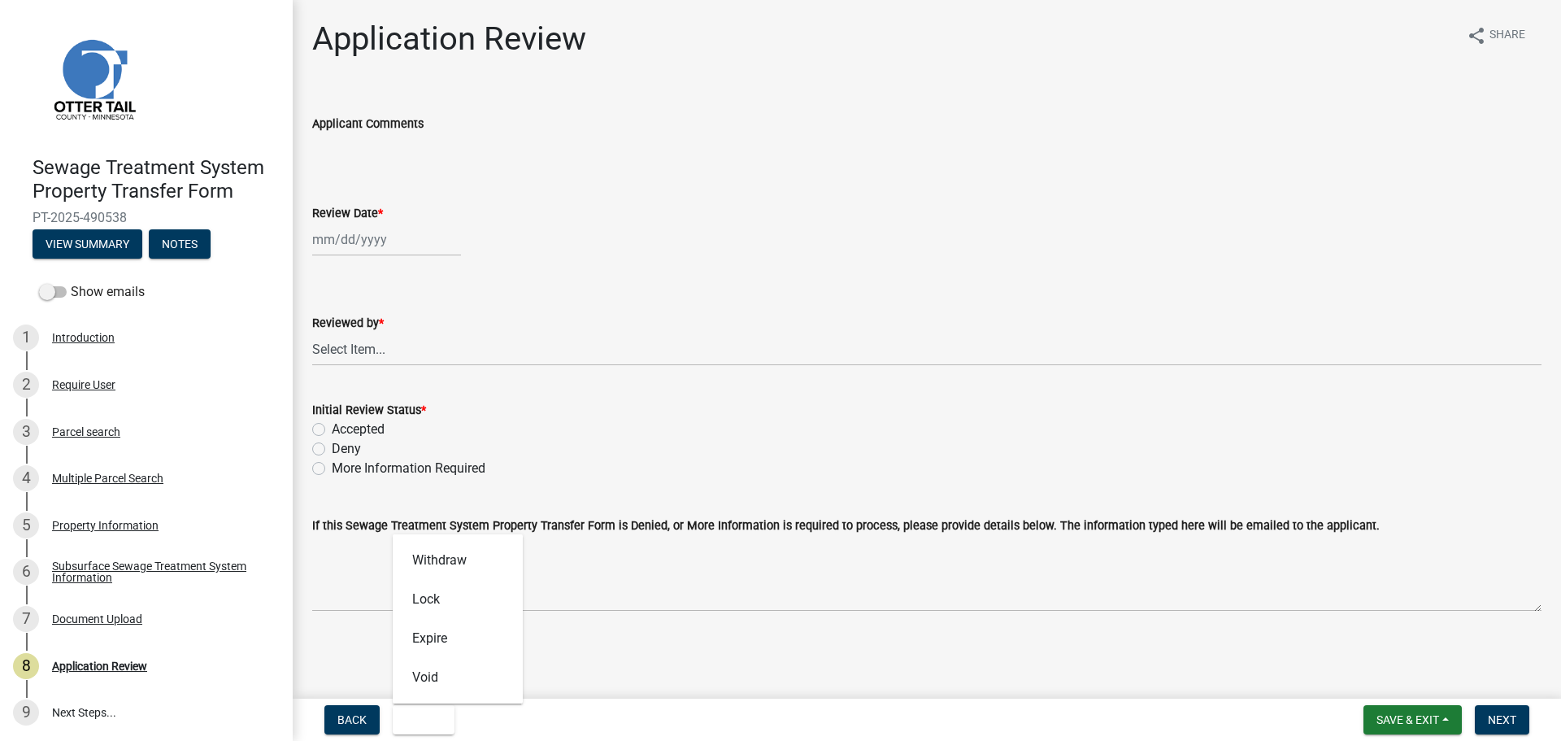
click at [522, 726] on div "Back Void Withdraw Lock Expire Void Save & Exit Save Save & Exit Next" at bounding box center [927, 719] width 1243 height 29
click at [446, 716] on button "Void" at bounding box center [424, 719] width 62 height 29
click at [440, 673] on button "Void" at bounding box center [458, 677] width 130 height 39
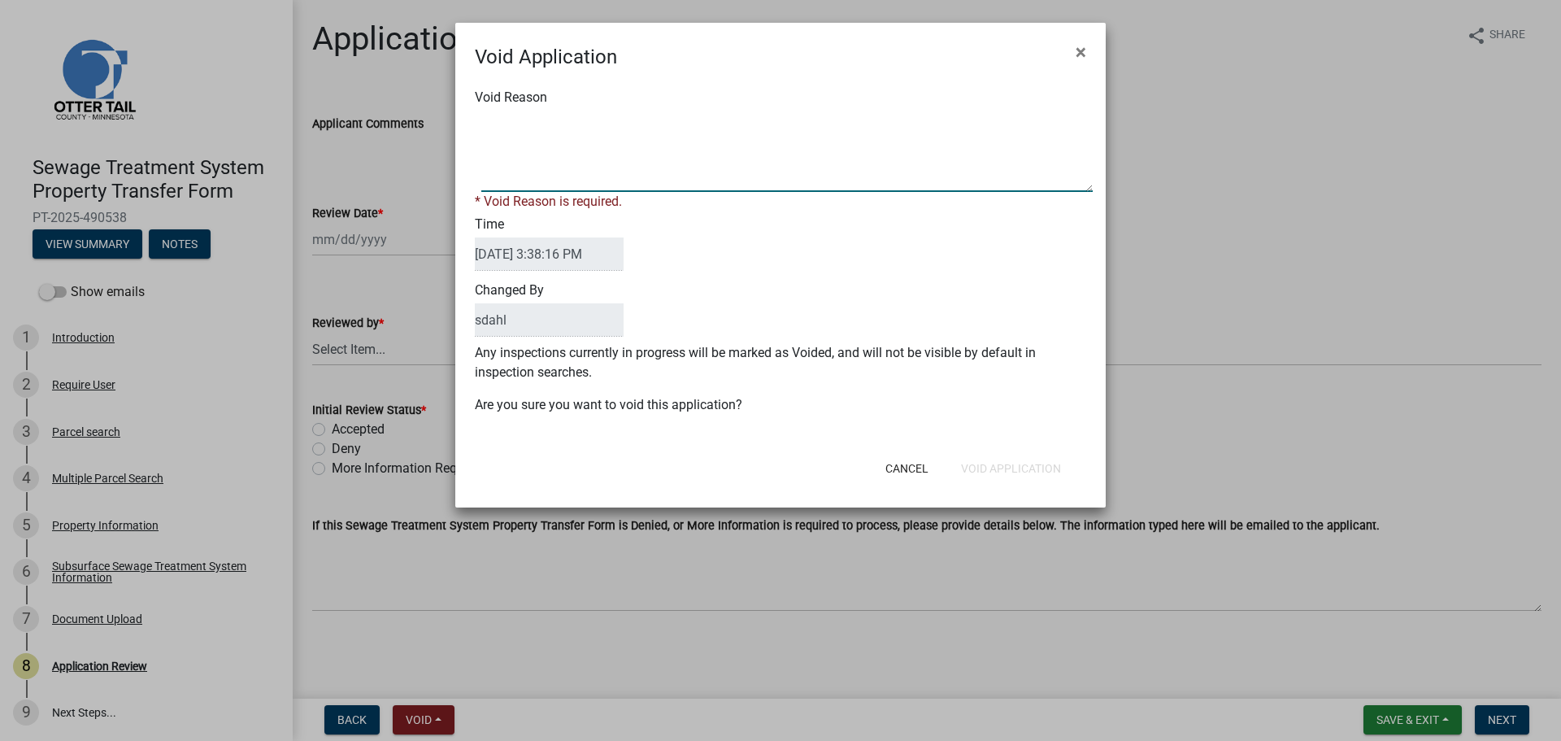
click at [551, 132] on textarea "Void Reason" at bounding box center [787, 151] width 612 height 81
type textarea "Duplicate"
click at [1019, 473] on div "Void Application × Void Reason * Void Reason is required. Time 10/13/2025 3:38:…" at bounding box center [780, 265] width 651 height 485
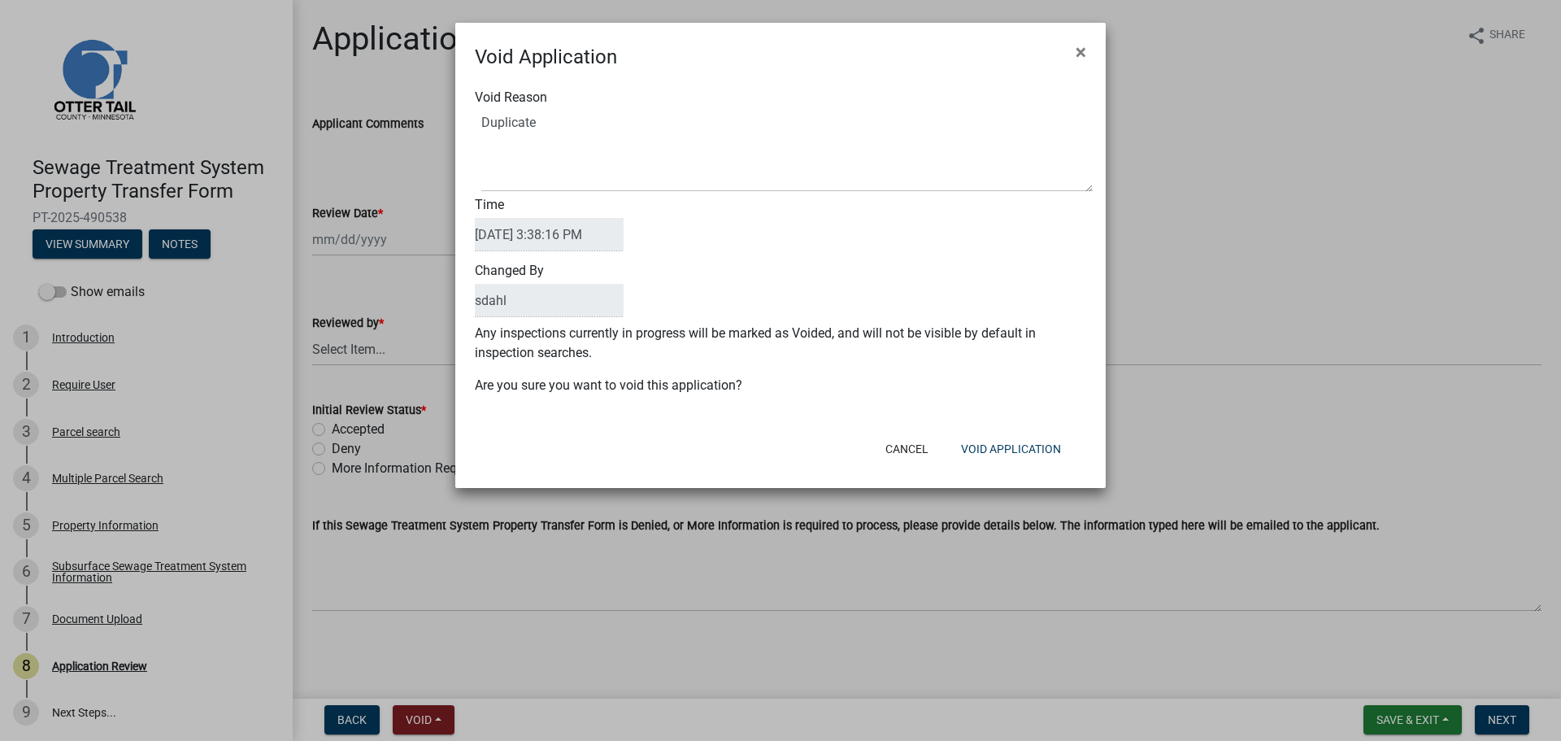
click at [720, 429] on div "Cancel Void Application" at bounding box center [886, 449] width 401 height 42
click at [1016, 447] on button "Void Application" at bounding box center [1011, 448] width 126 height 29
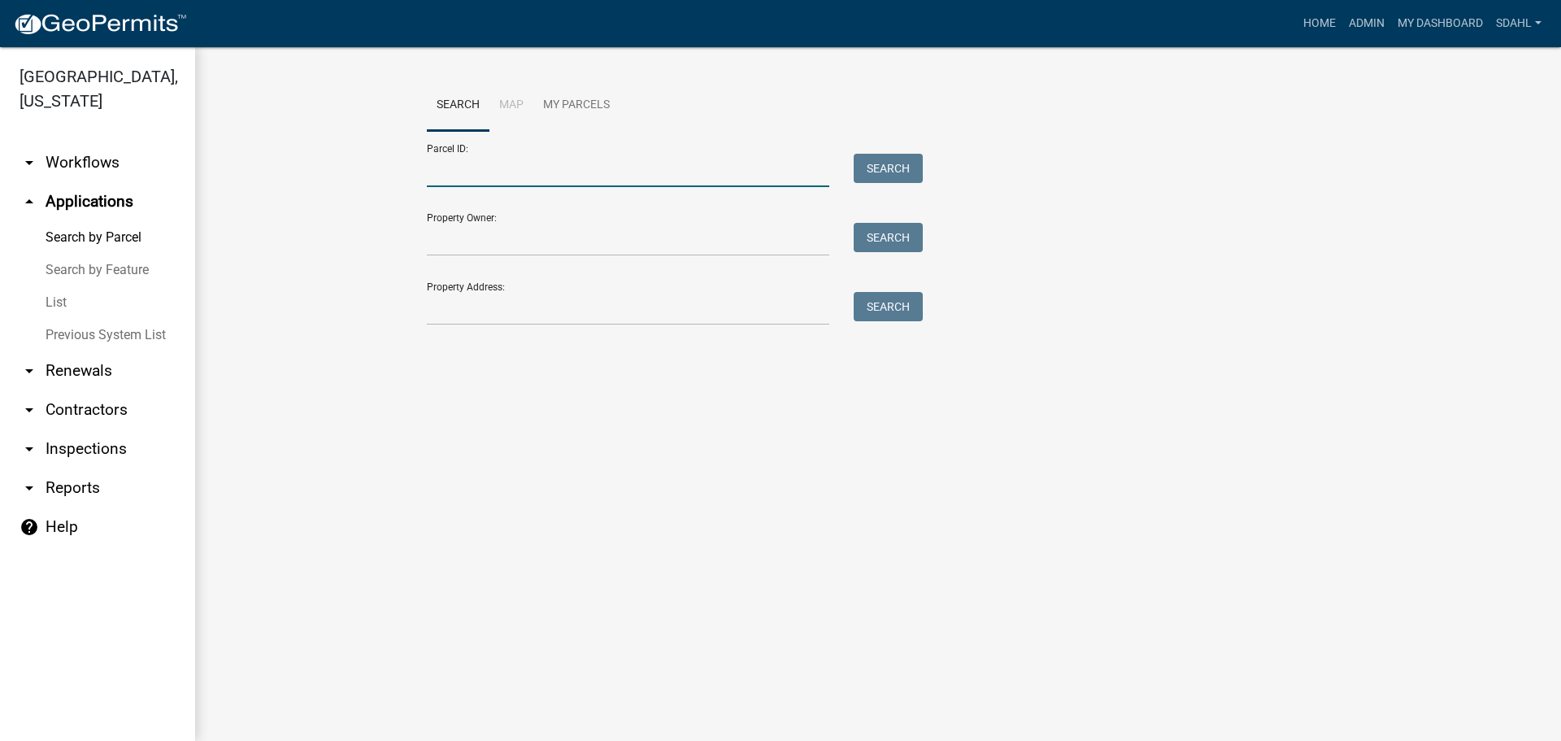
click at [664, 170] on input "Parcel ID:" at bounding box center [628, 170] width 403 height 33
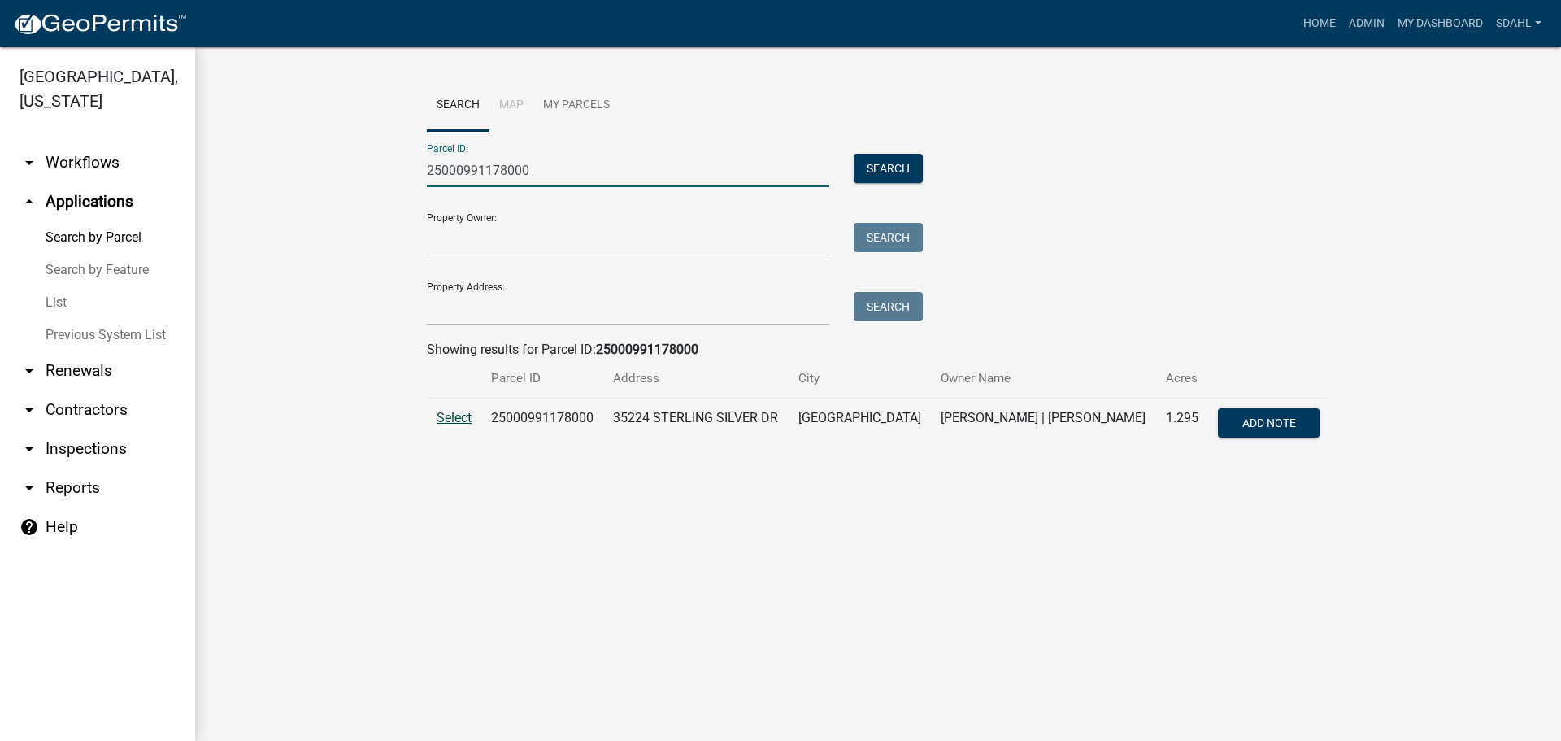
type input "25000991178000"
click at [458, 420] on span "Select" at bounding box center [454, 417] width 35 height 15
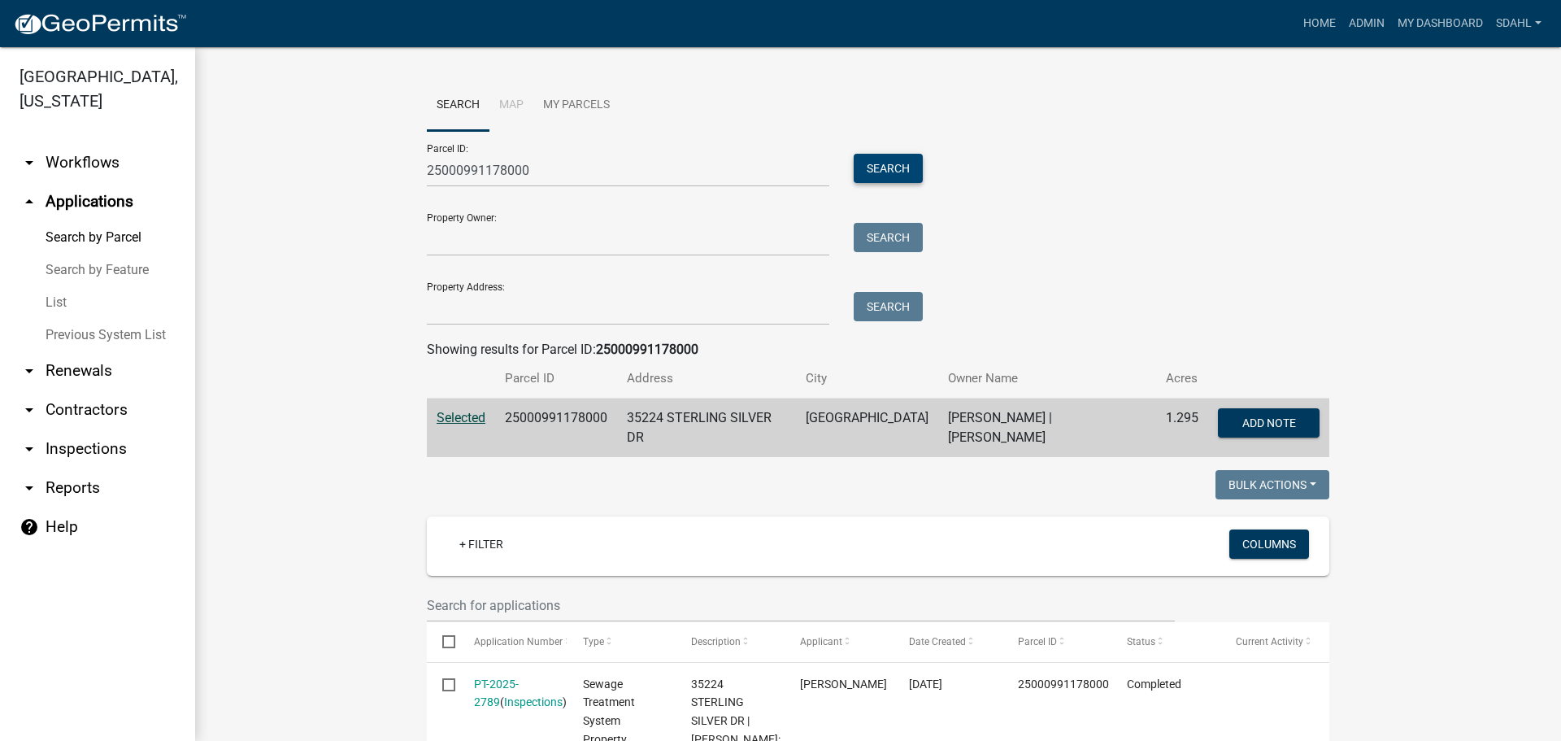
click at [887, 166] on button "Search" at bounding box center [888, 168] width 69 height 29
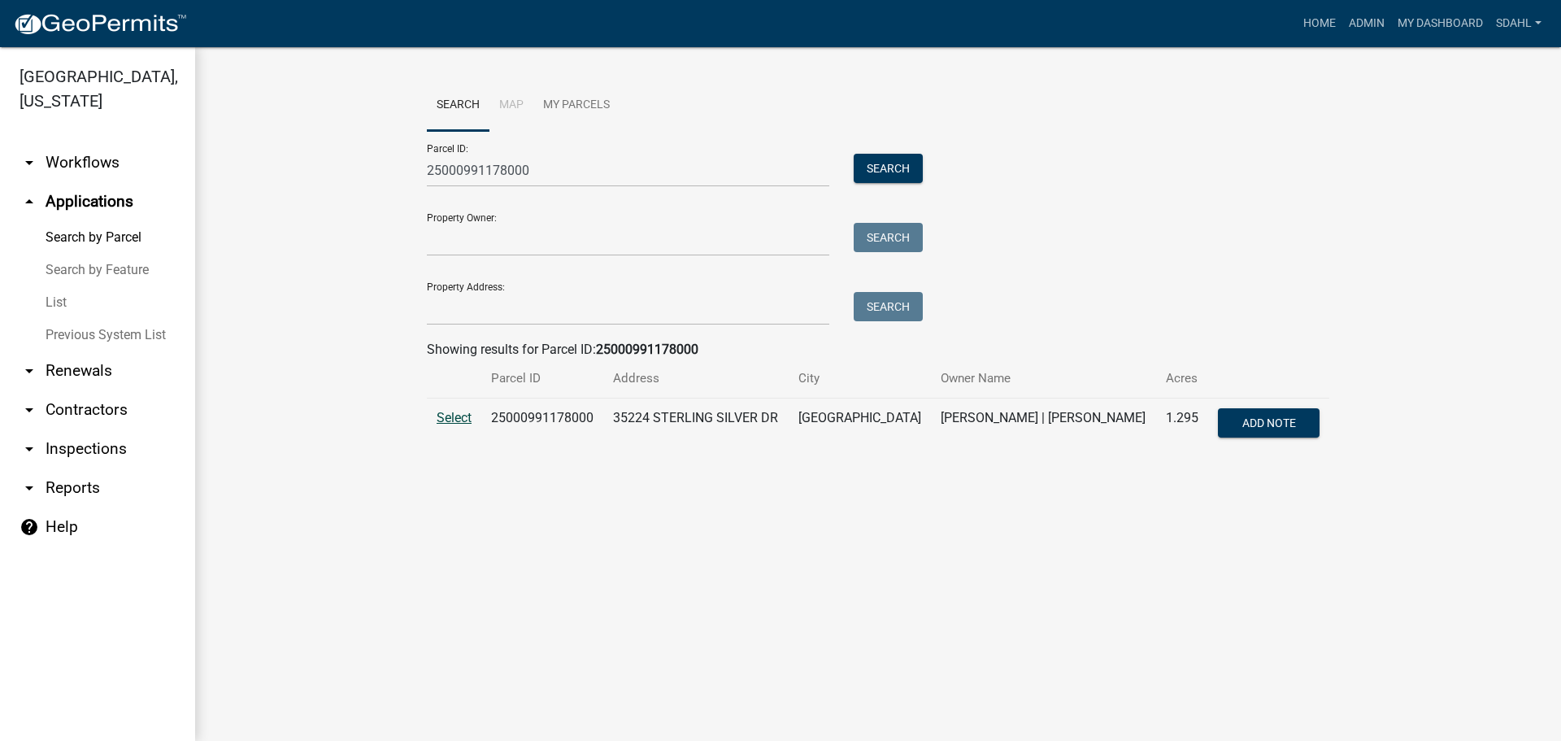
click at [459, 419] on span "Select" at bounding box center [454, 417] width 35 height 15
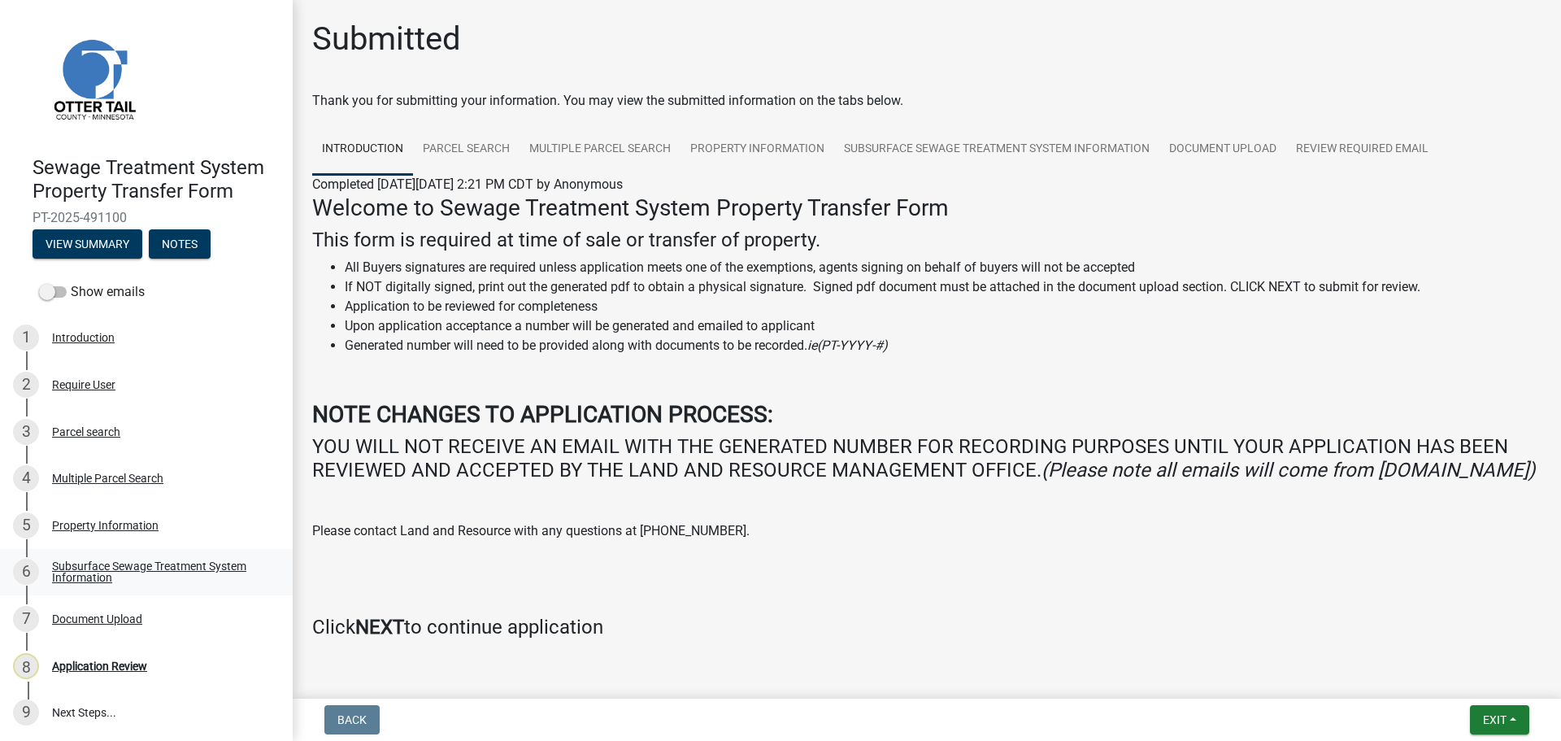
click at [102, 573] on div "Subsurface Sewage Treatment System Information" at bounding box center [159, 571] width 215 height 23
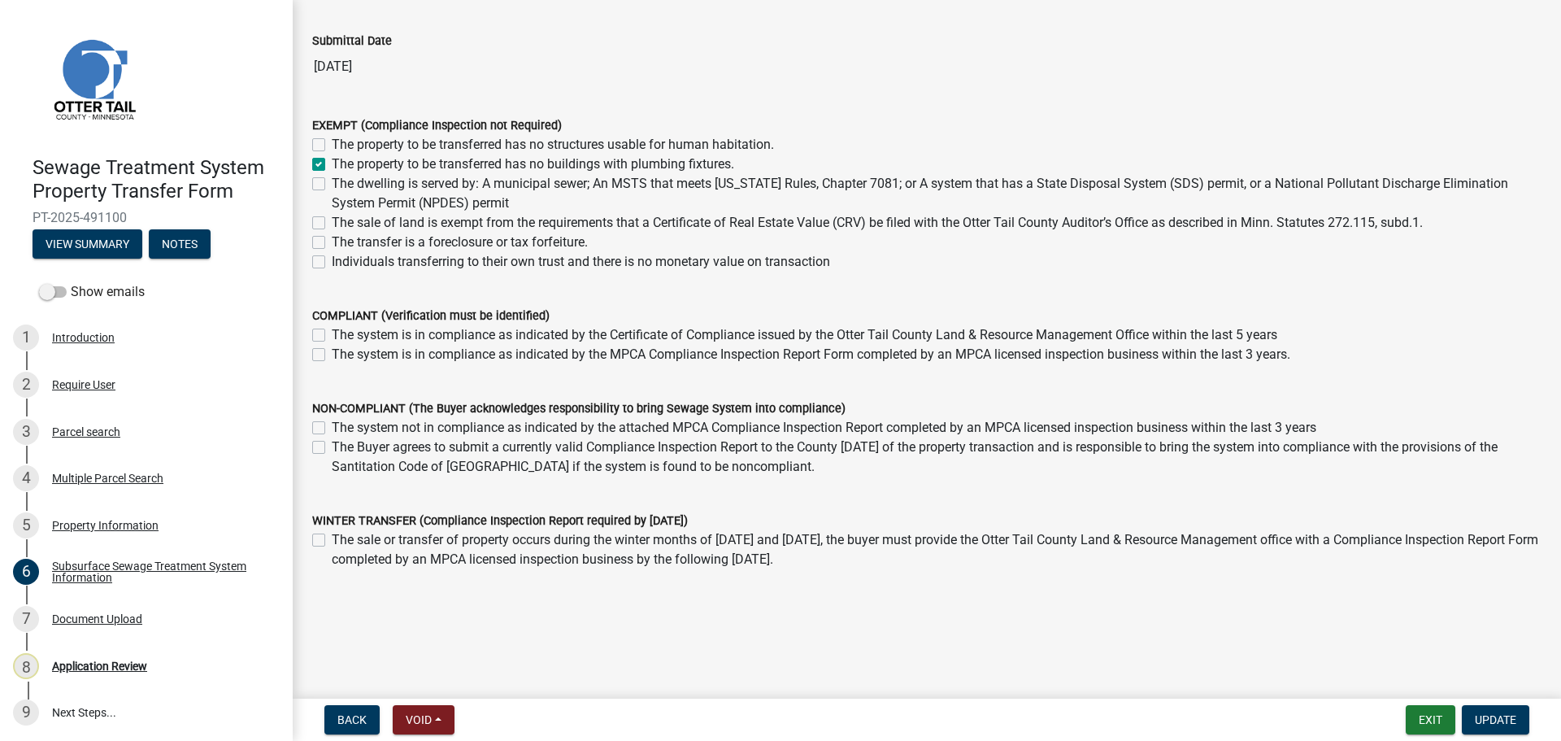
scroll to position [116, 0]
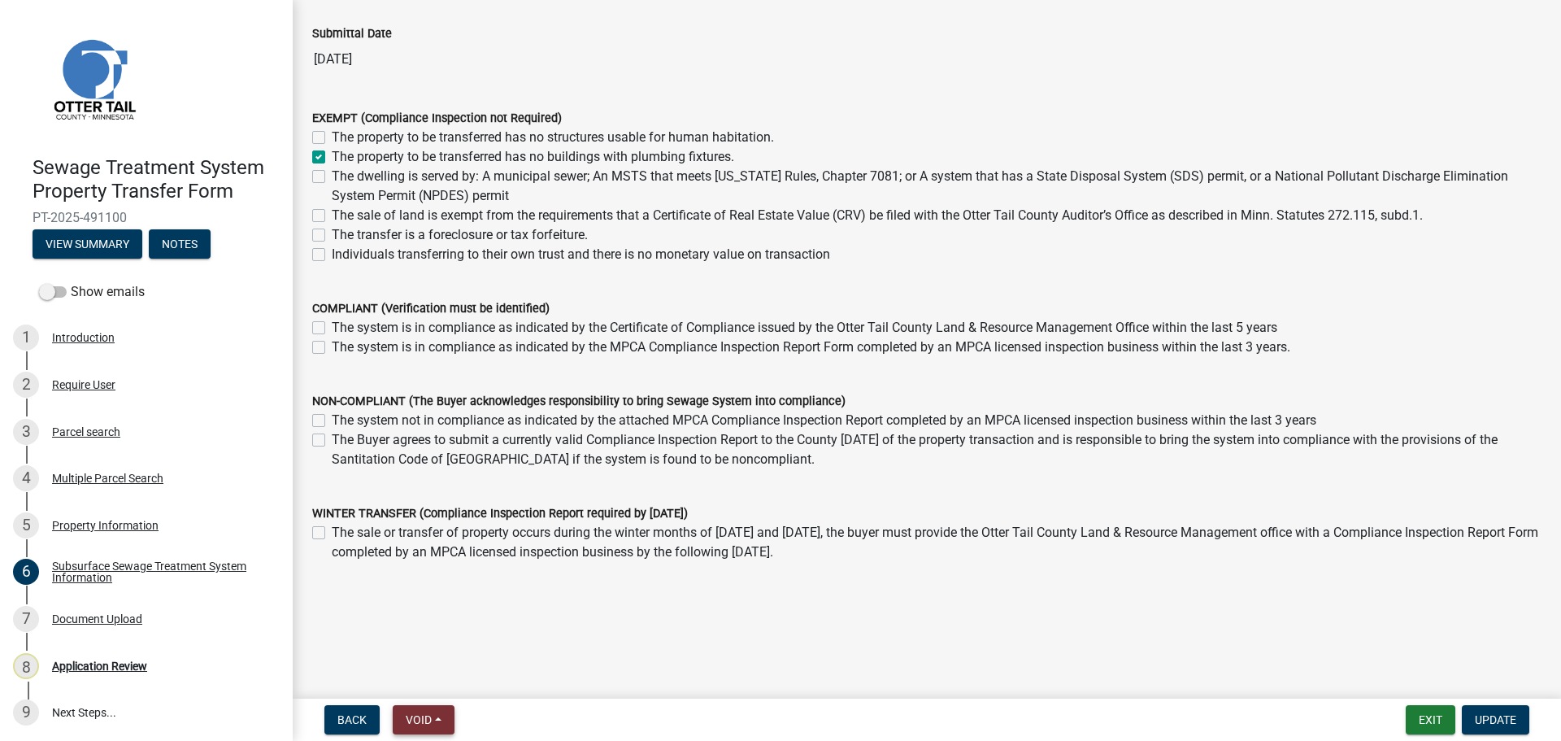
click at [447, 719] on button "Void" at bounding box center [424, 719] width 62 height 29
click at [438, 676] on button "Void" at bounding box center [458, 677] width 130 height 39
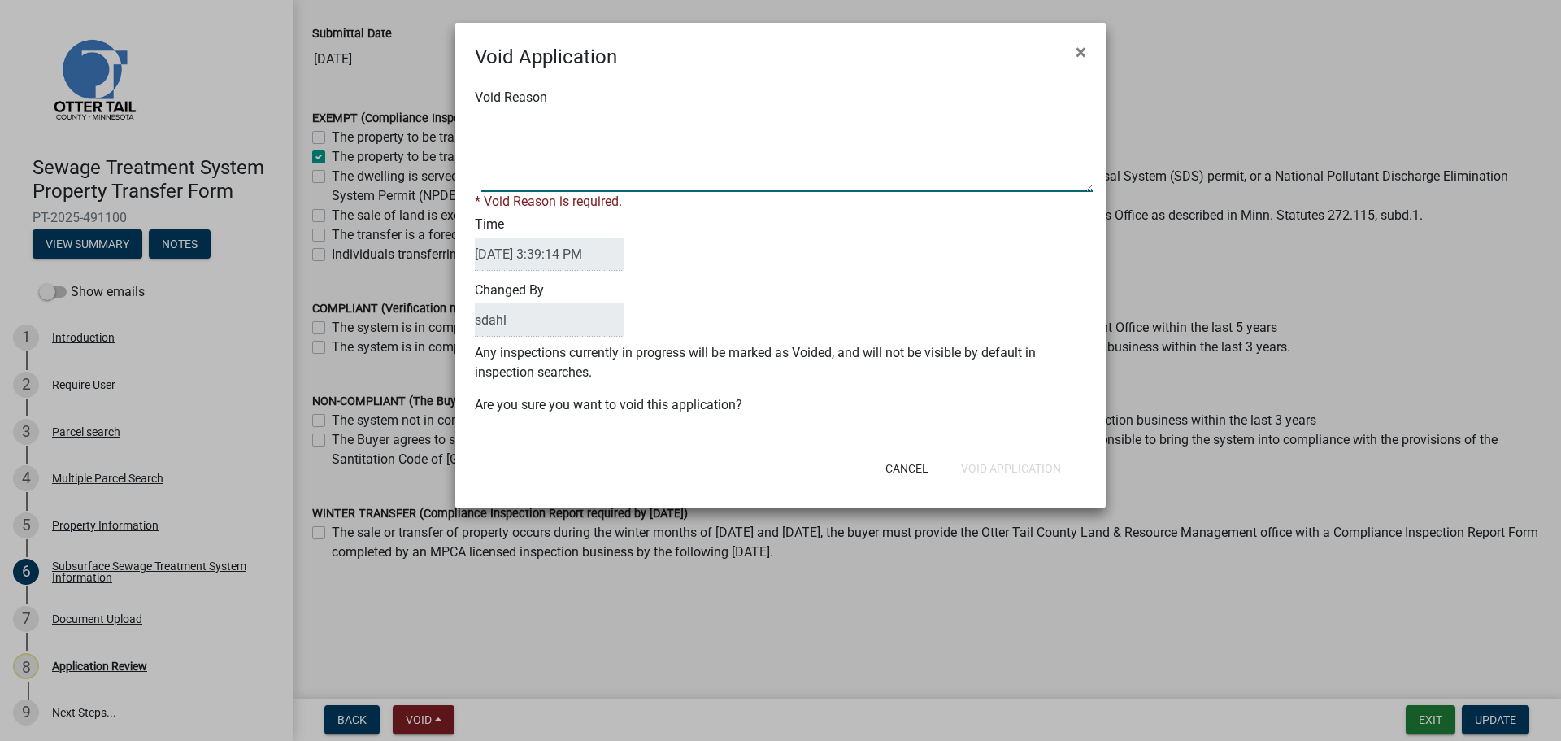
click at [626, 173] on textarea "Void Reason" at bounding box center [787, 151] width 612 height 81
type textarea "Duplicate"
click at [710, 249] on div "Time 10/13/2025 3:39:14 PM" at bounding box center [781, 244] width 636 height 66
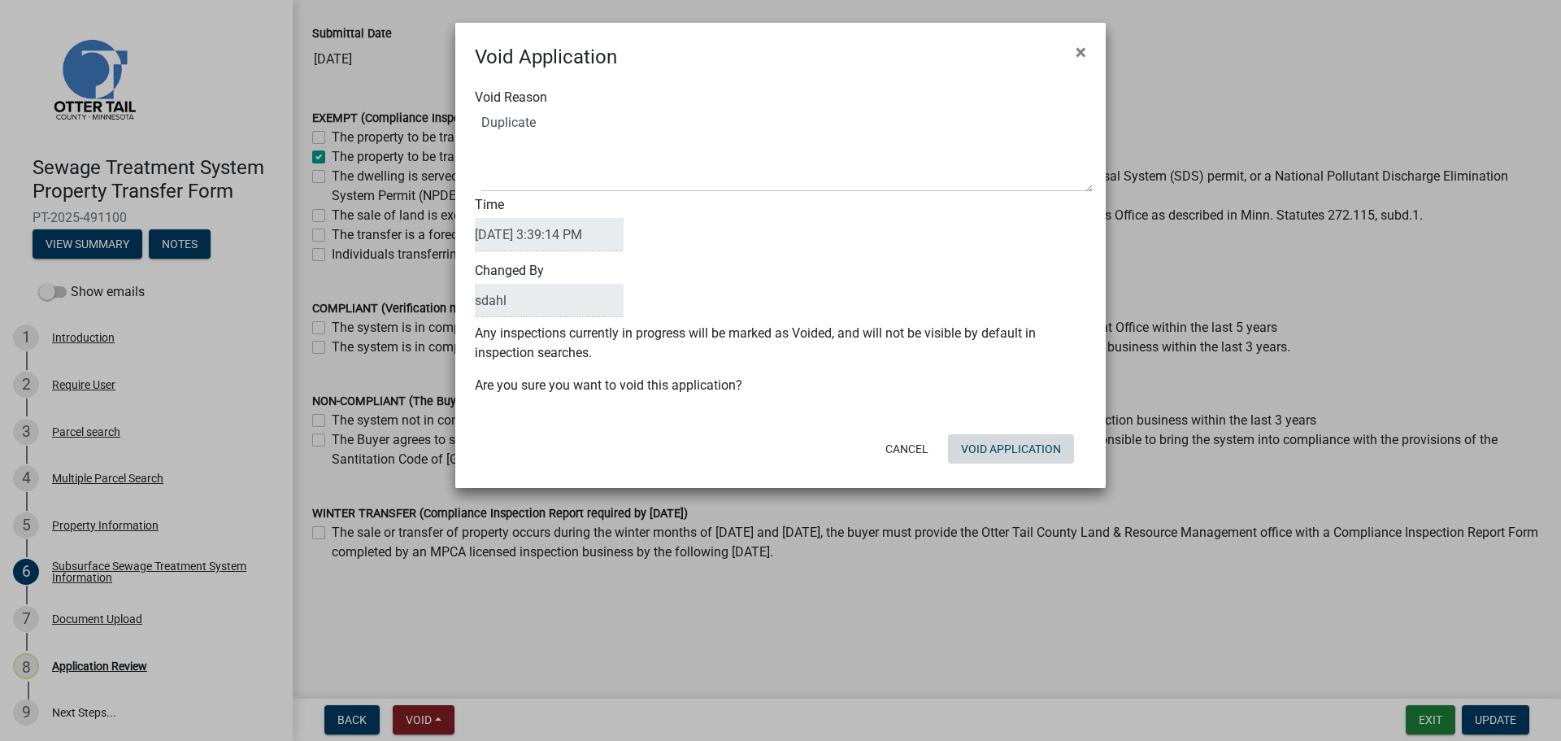
click at [1013, 449] on button "Void Application" at bounding box center [1011, 448] width 126 height 29
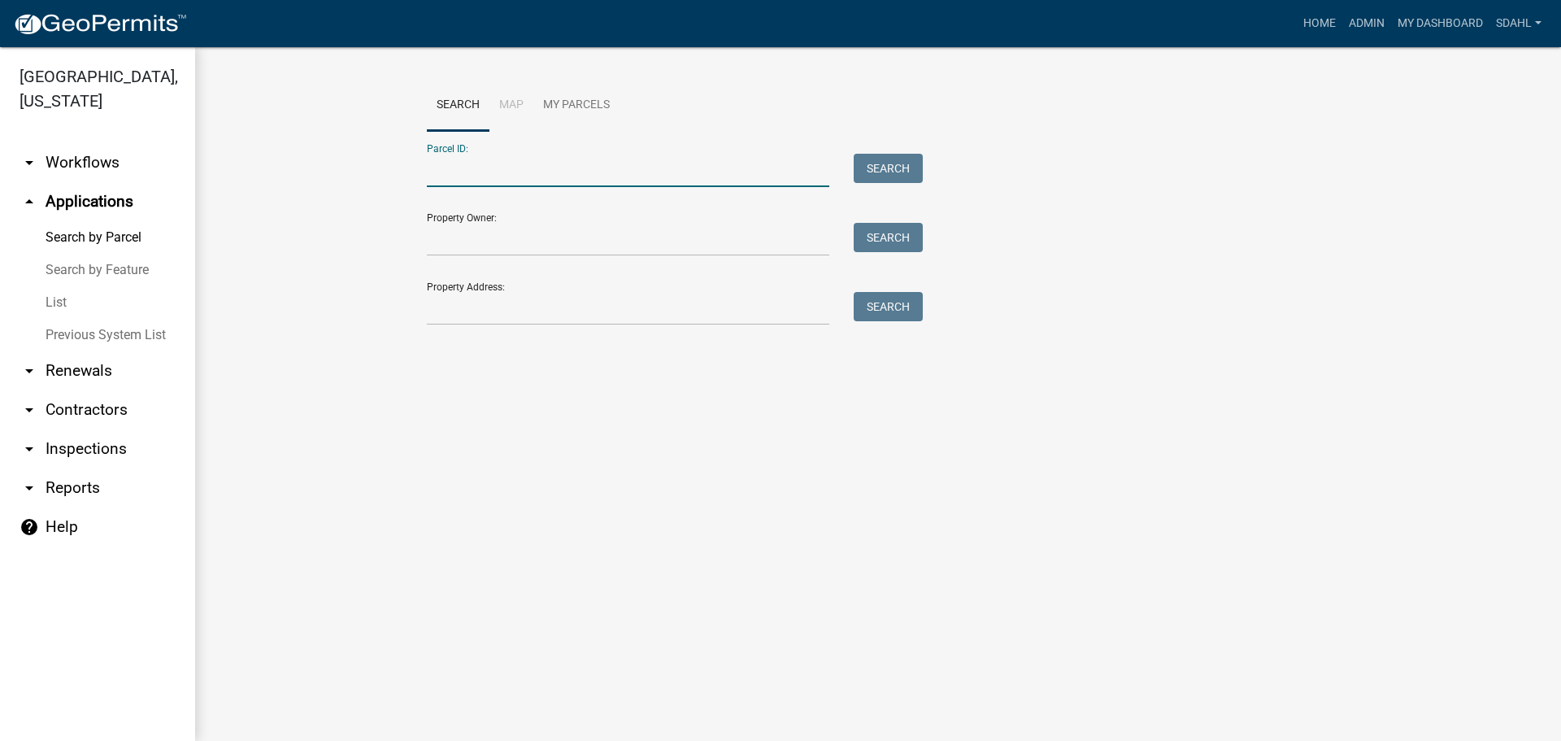
click at [621, 169] on input "Parcel ID:" at bounding box center [628, 170] width 403 height 33
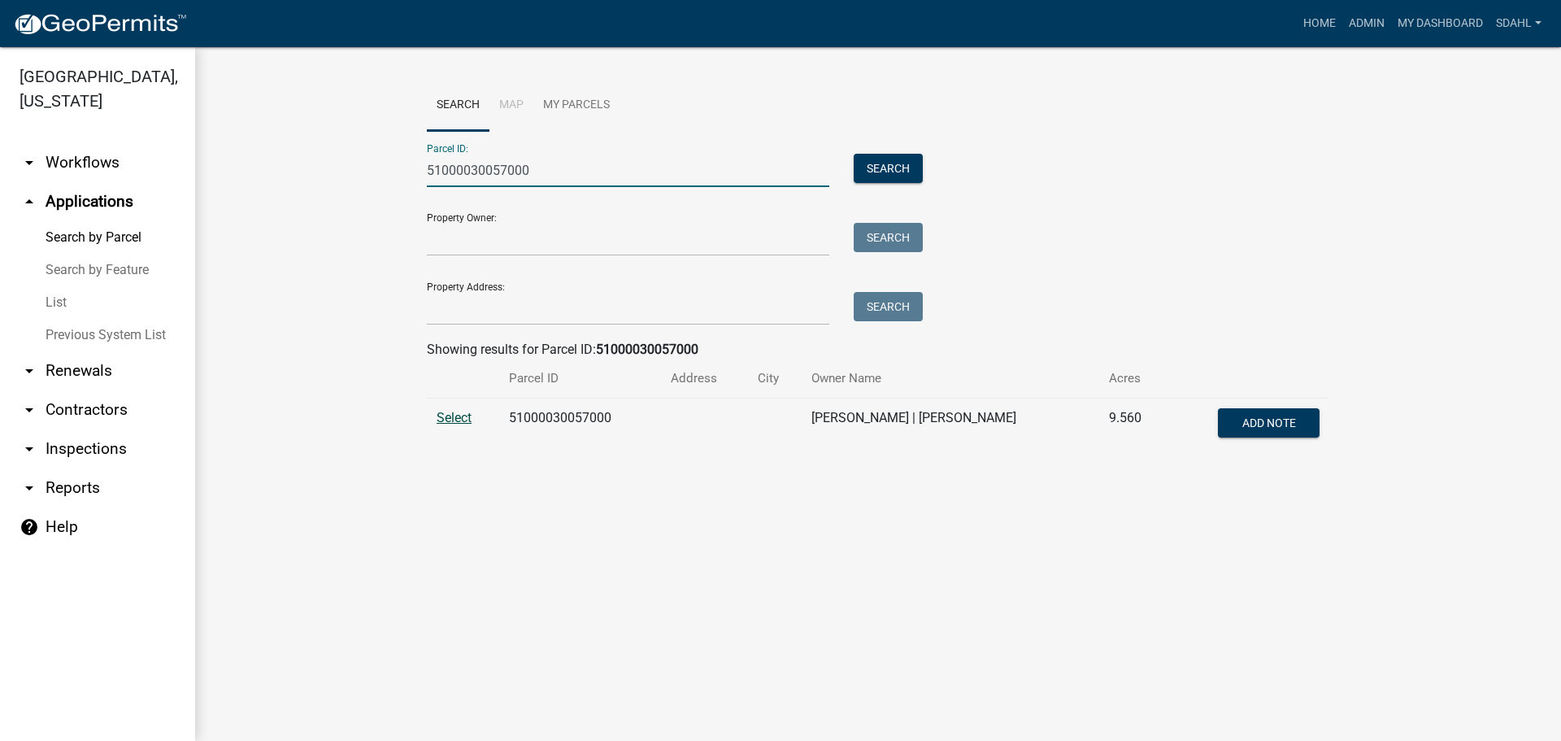
type input "51000030057000"
click at [450, 422] on span "Select" at bounding box center [454, 417] width 35 height 15
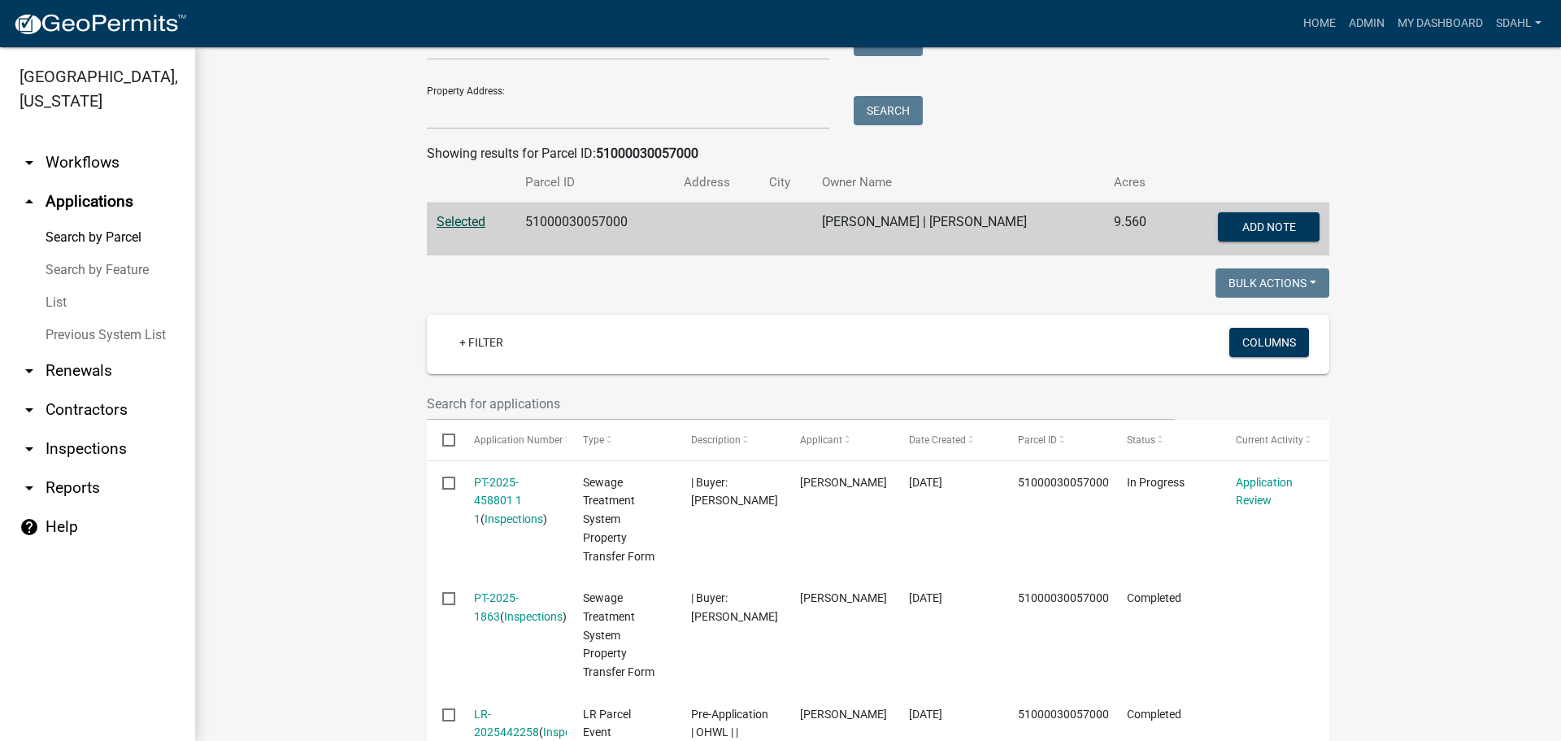
scroll to position [81, 0]
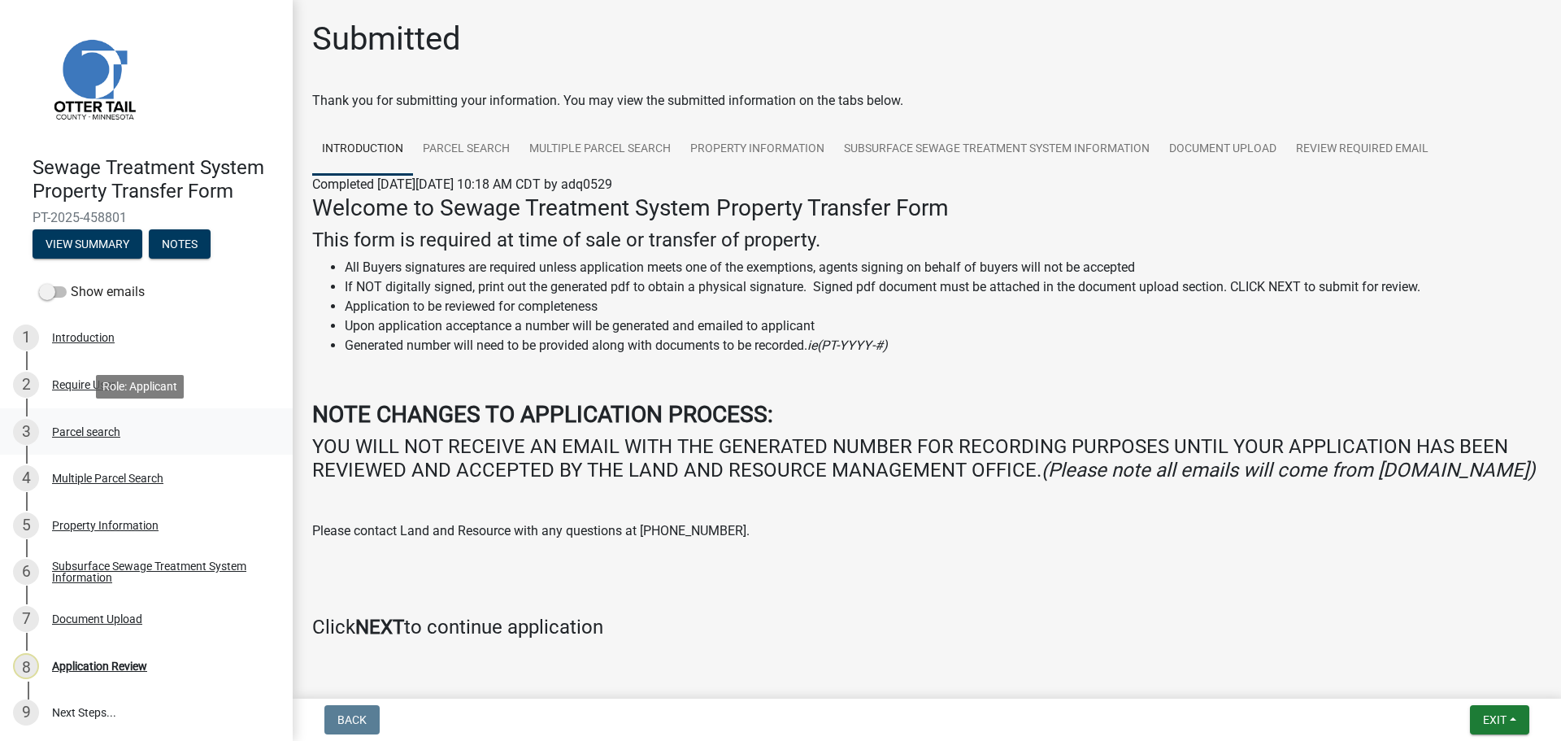
click at [89, 426] on div "Parcel search" at bounding box center [86, 431] width 68 height 11
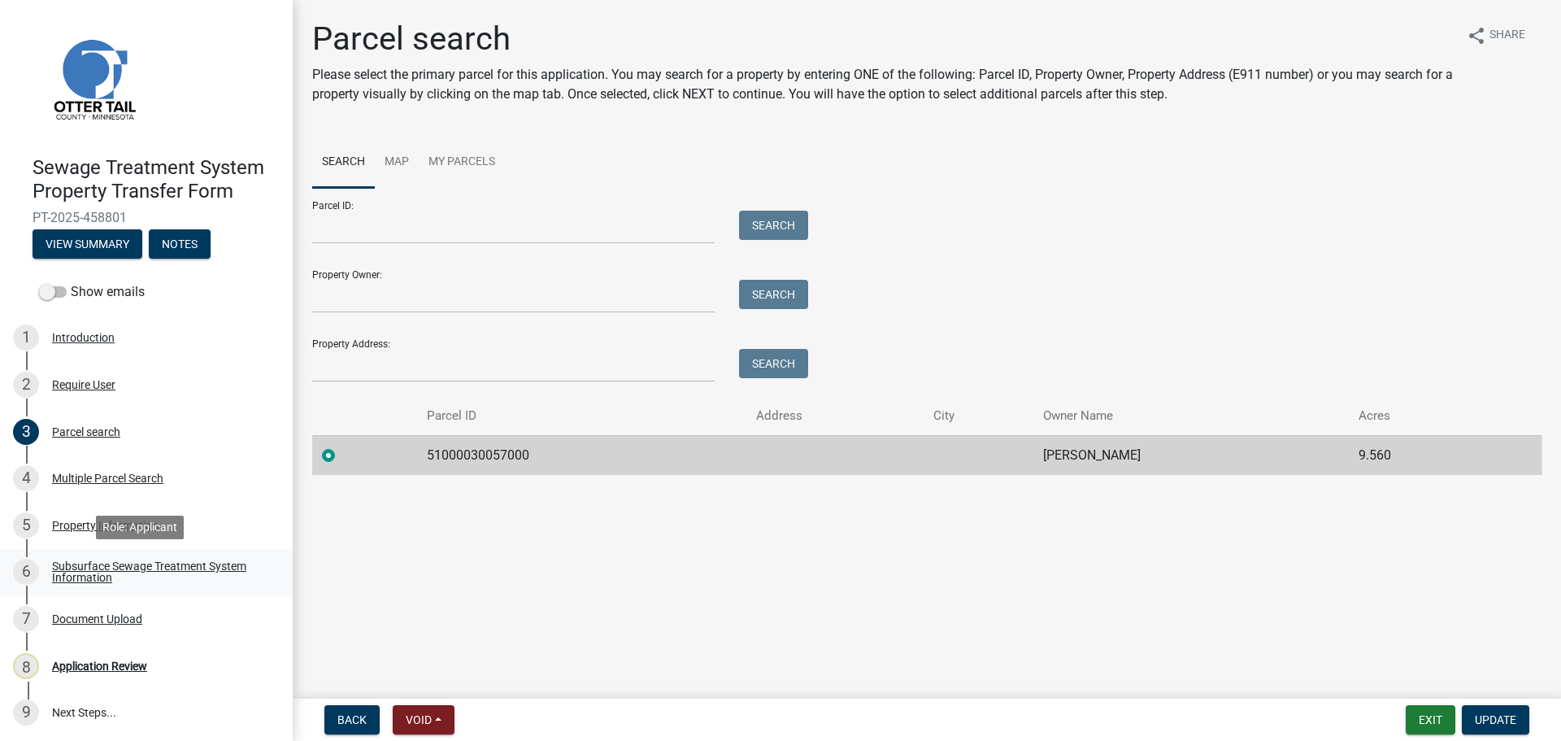
click at [99, 562] on div "Subsurface Sewage Treatment System Information" at bounding box center [159, 571] width 215 height 23
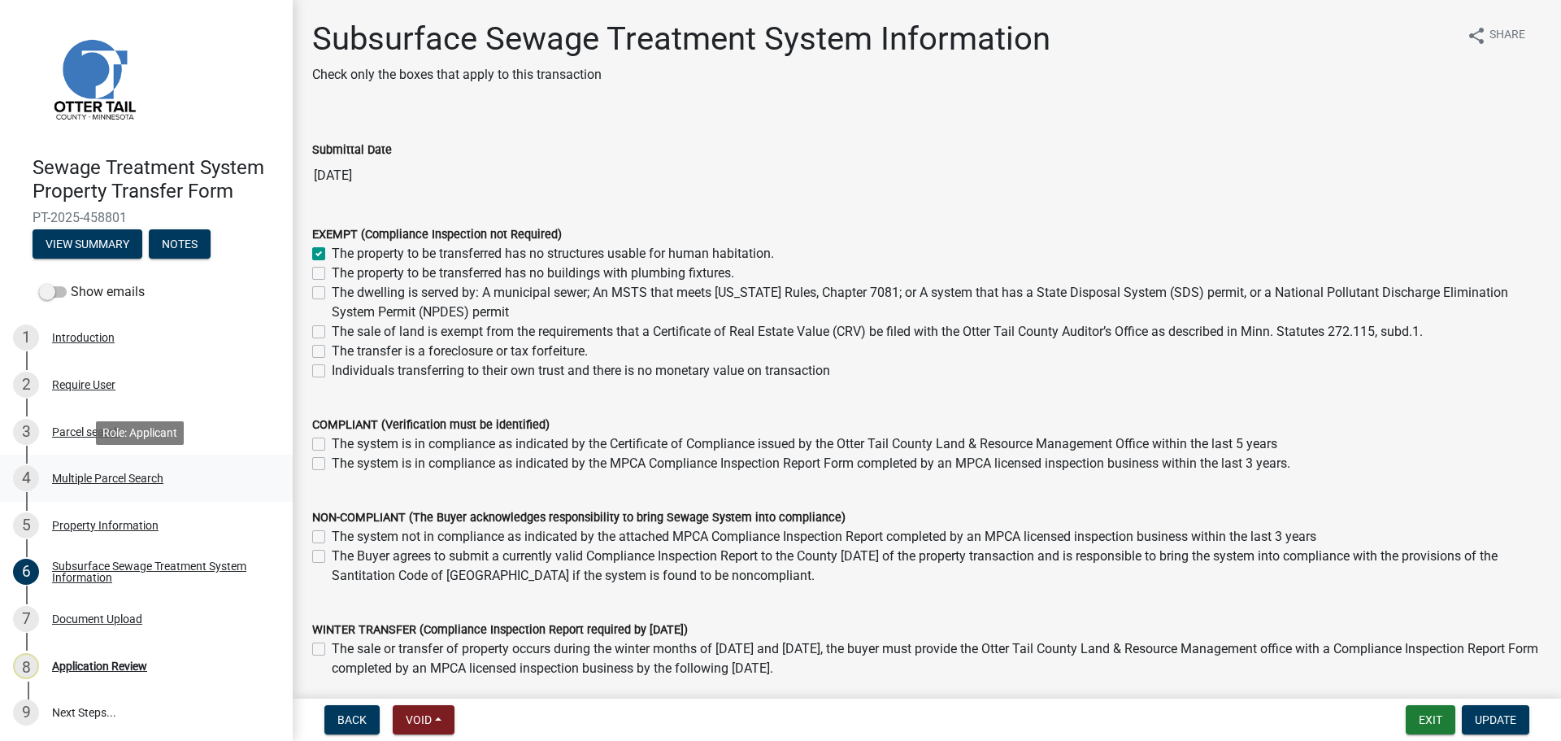
scroll to position [2, 0]
click at [432, 719] on span "Void" at bounding box center [419, 719] width 26 height 13
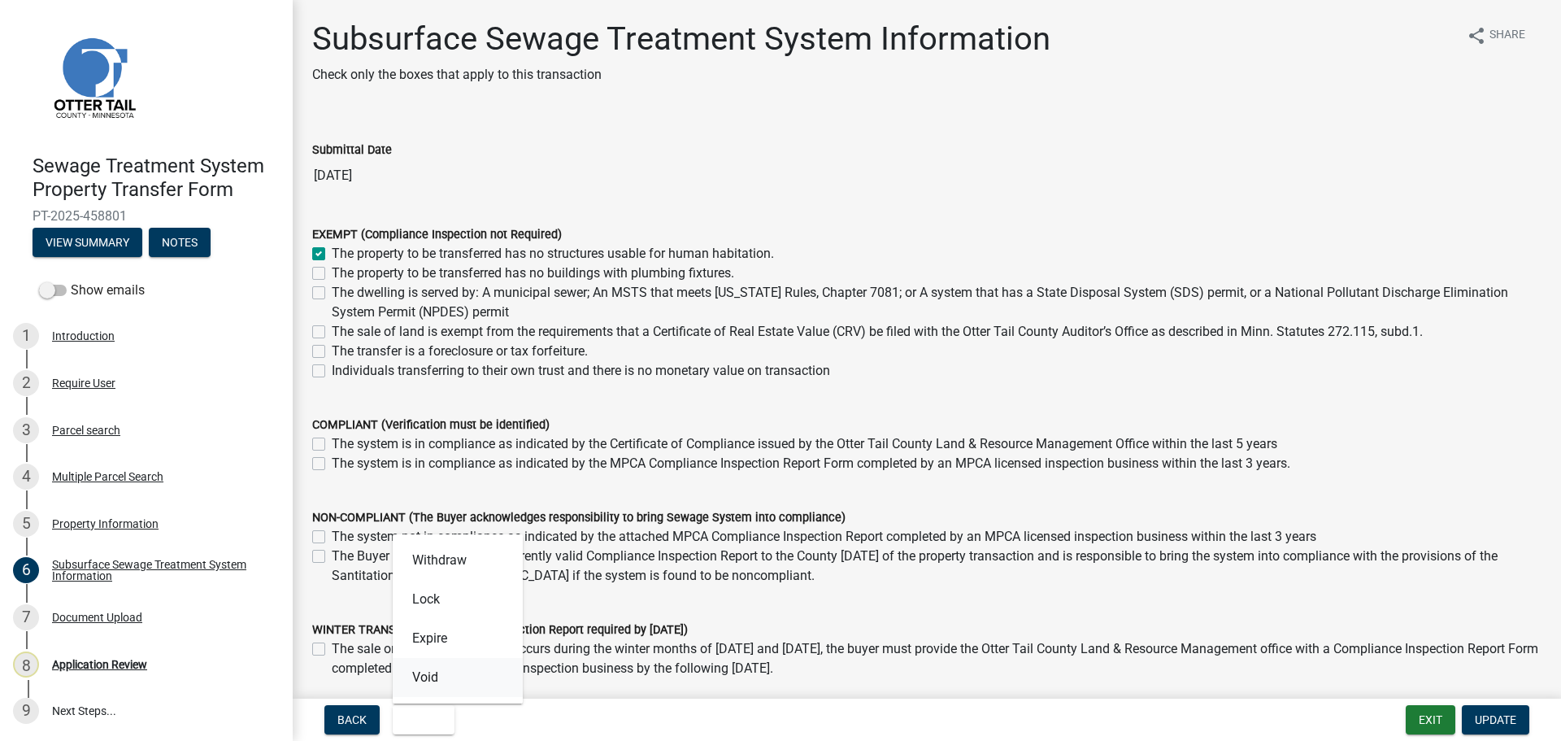
click at [434, 677] on button "Void" at bounding box center [458, 677] width 130 height 39
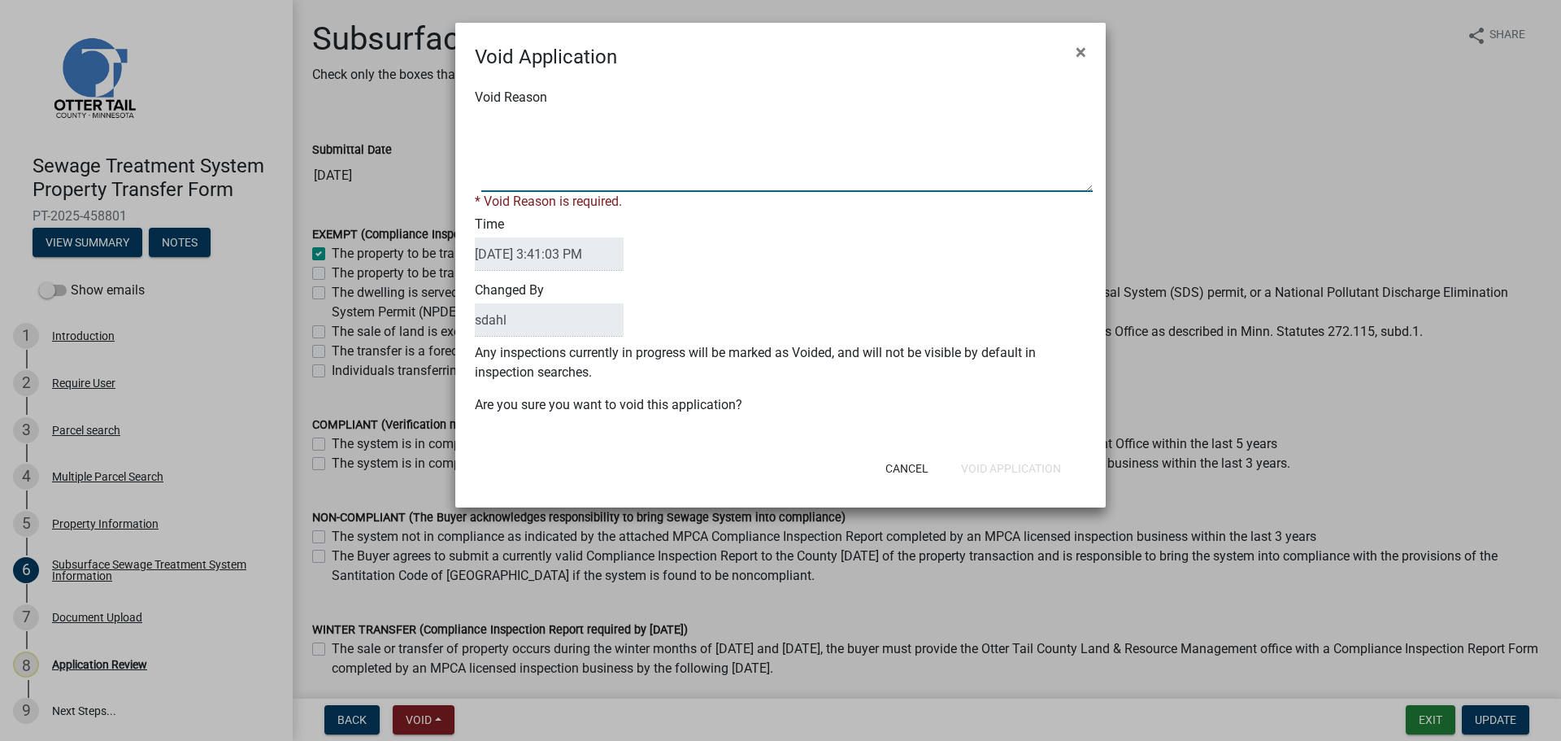
click at [541, 136] on textarea "Void Reason" at bounding box center [787, 151] width 612 height 81
click at [559, 150] on textarea "Void Reason" at bounding box center [787, 151] width 612 height 81
click at [573, 152] on textarea "Void Reason" at bounding box center [787, 151] width 612 height 81
click at [502, 128] on textarea "Void Reason" at bounding box center [787, 151] width 612 height 81
type textarea "Duplicate"
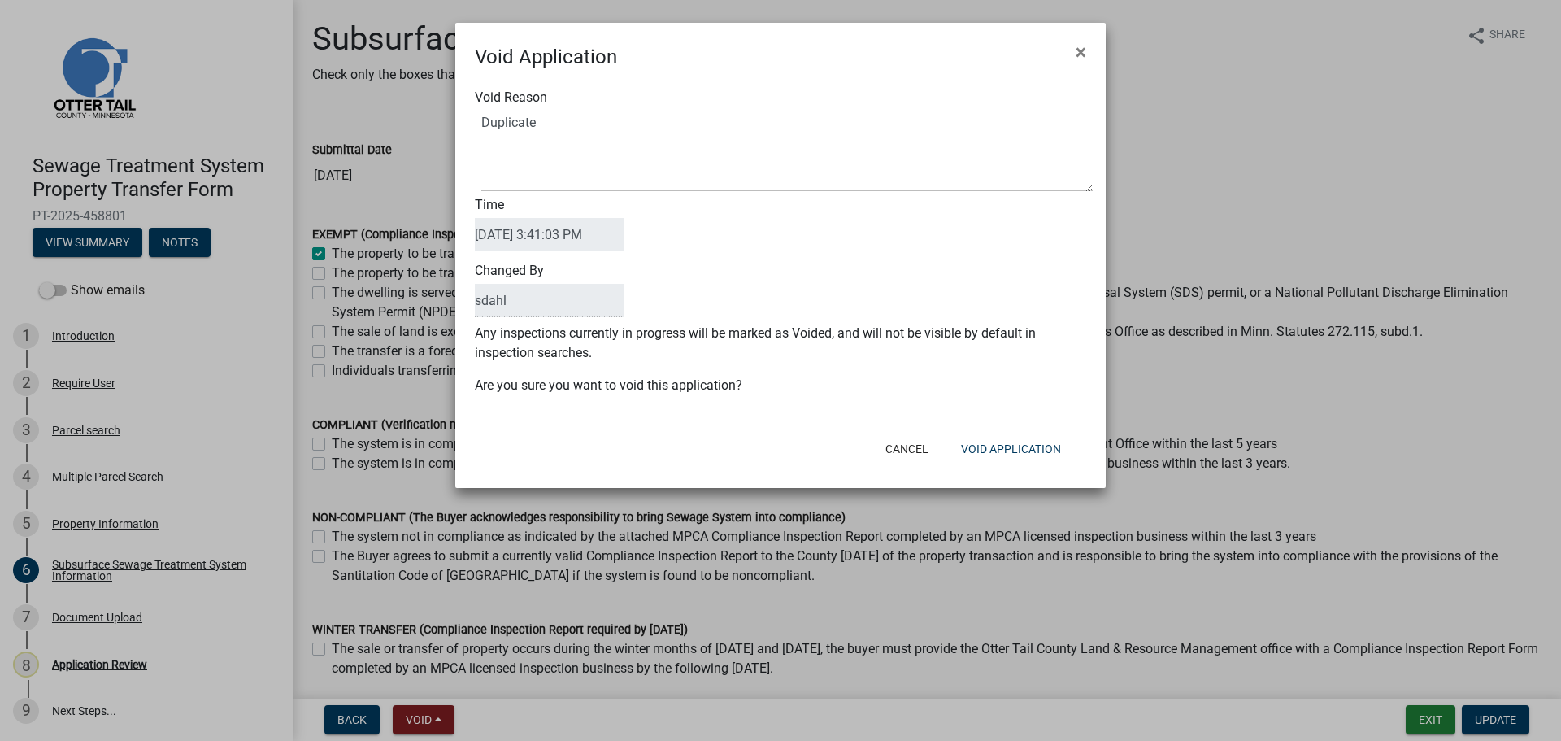
click at [675, 260] on div "Void Reason Time [DATE] 3:41:03 PM Changed By sdahl" at bounding box center [781, 206] width 612 height 236
click at [999, 451] on button "Void Application" at bounding box center [1011, 448] width 126 height 29
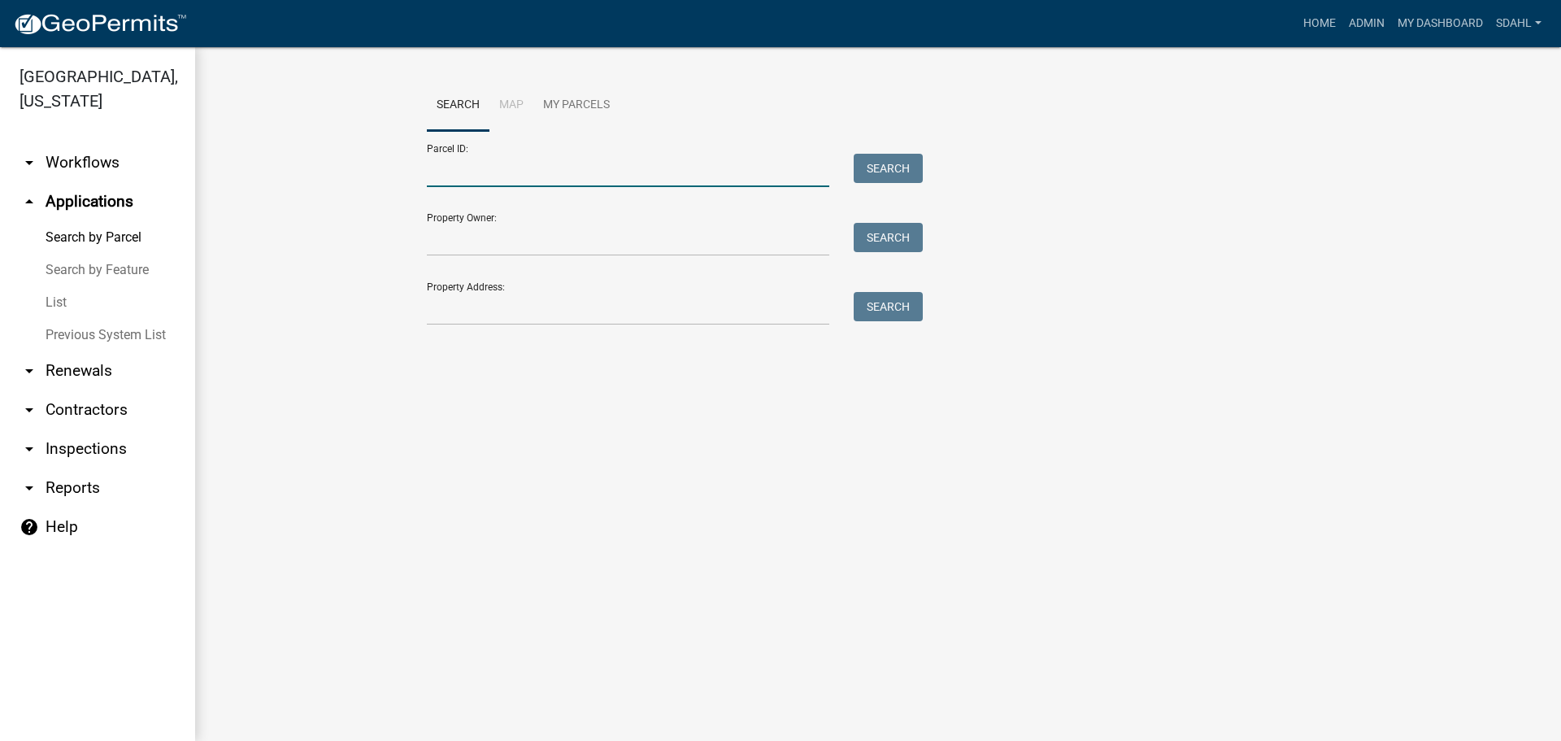
click at [484, 174] on input "Parcel ID:" at bounding box center [628, 170] width 403 height 33
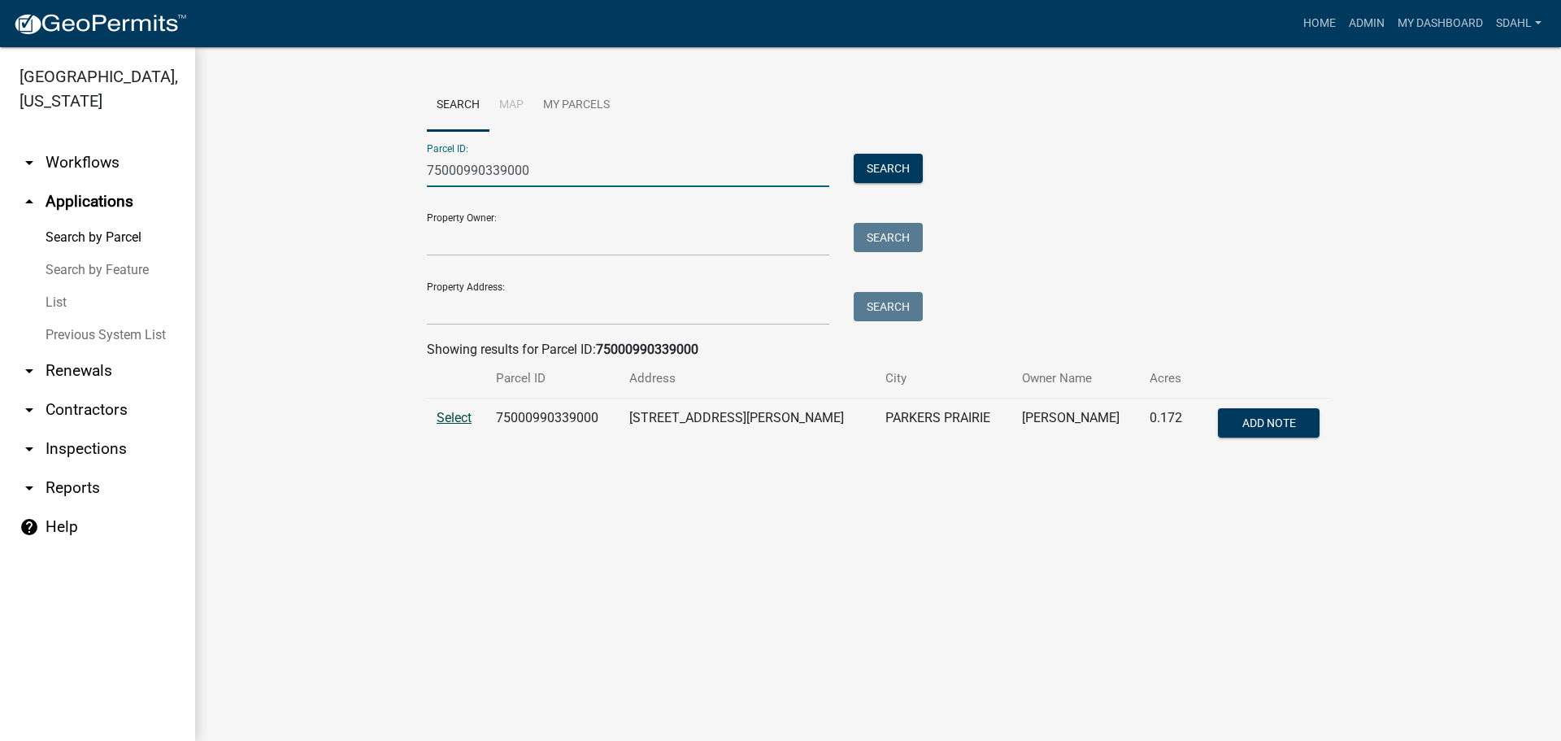
type input "75000990339000"
click at [457, 418] on span "Select" at bounding box center [454, 417] width 35 height 15
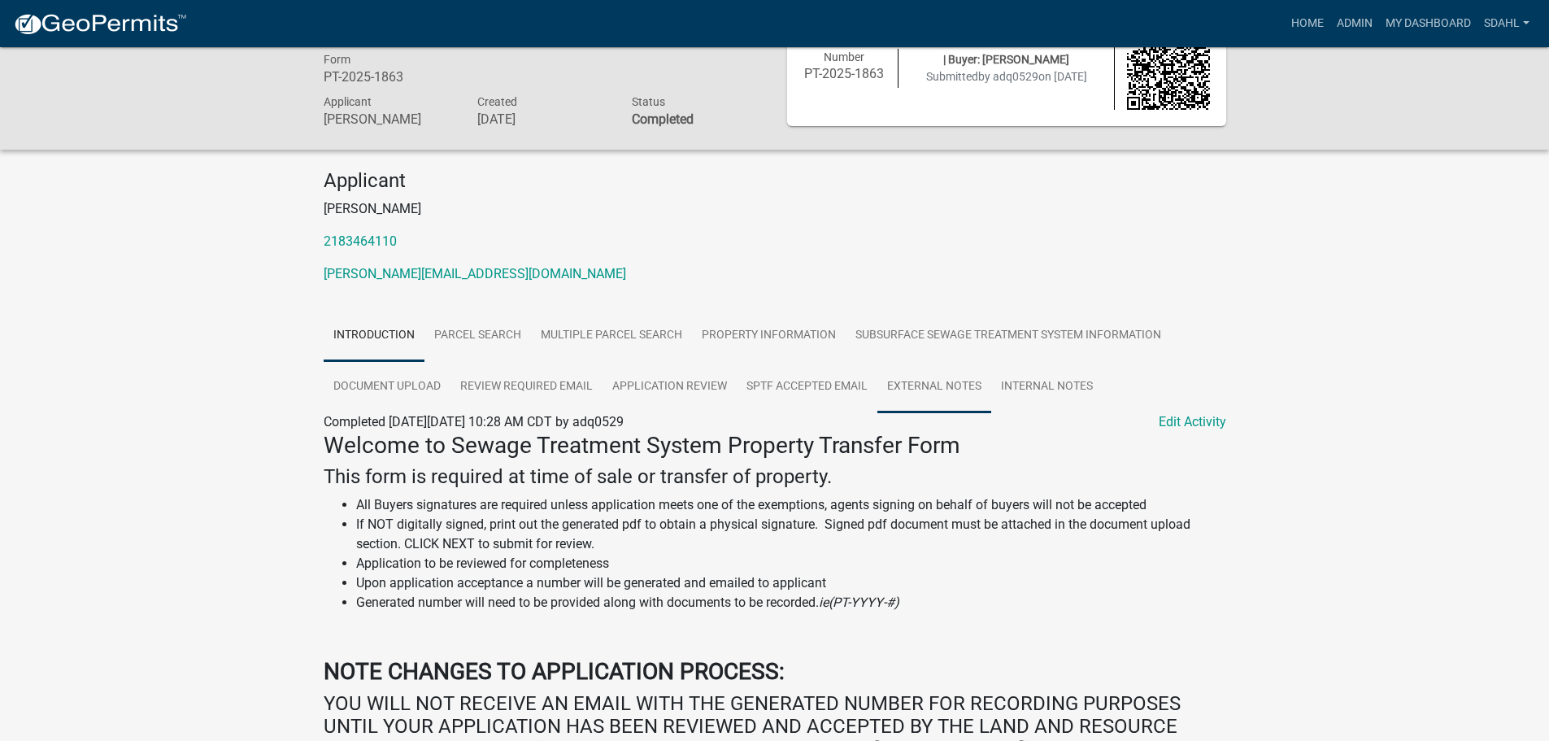
scroll to position [81, 0]
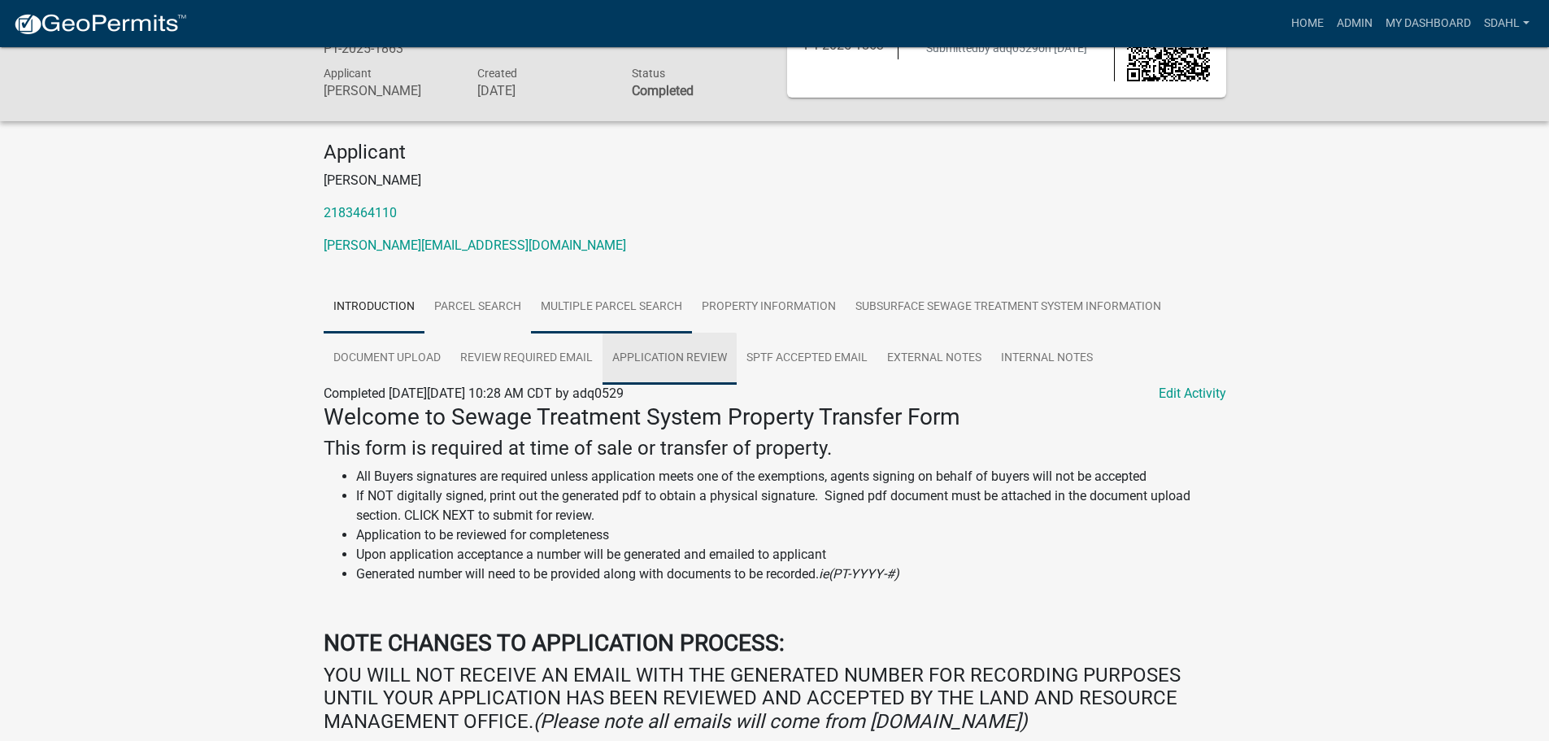
click at [677, 364] on link "Application Review" at bounding box center [670, 359] width 134 height 52
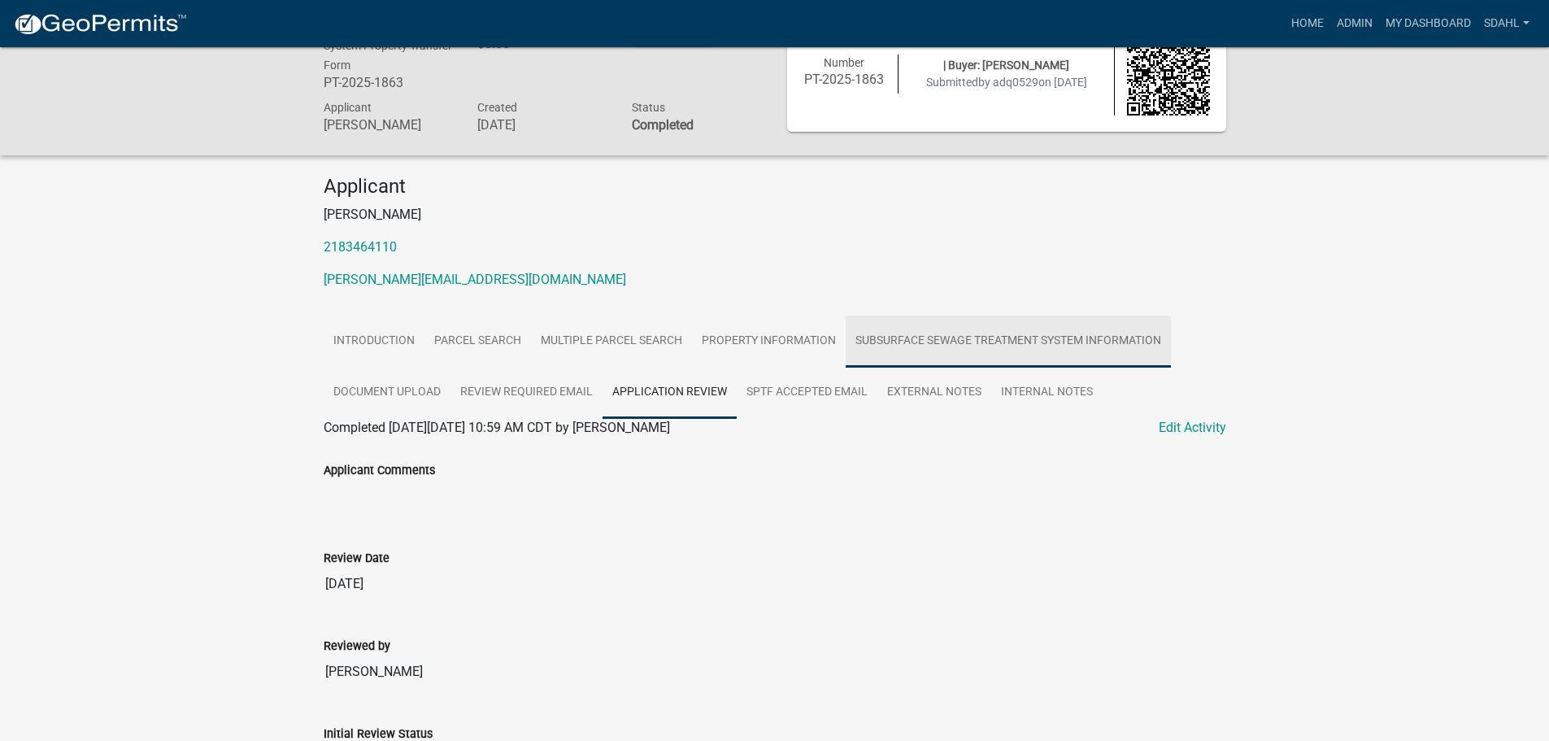
click at [941, 341] on link "Subsurface Sewage Treatment System Information" at bounding box center [1008, 342] width 325 height 52
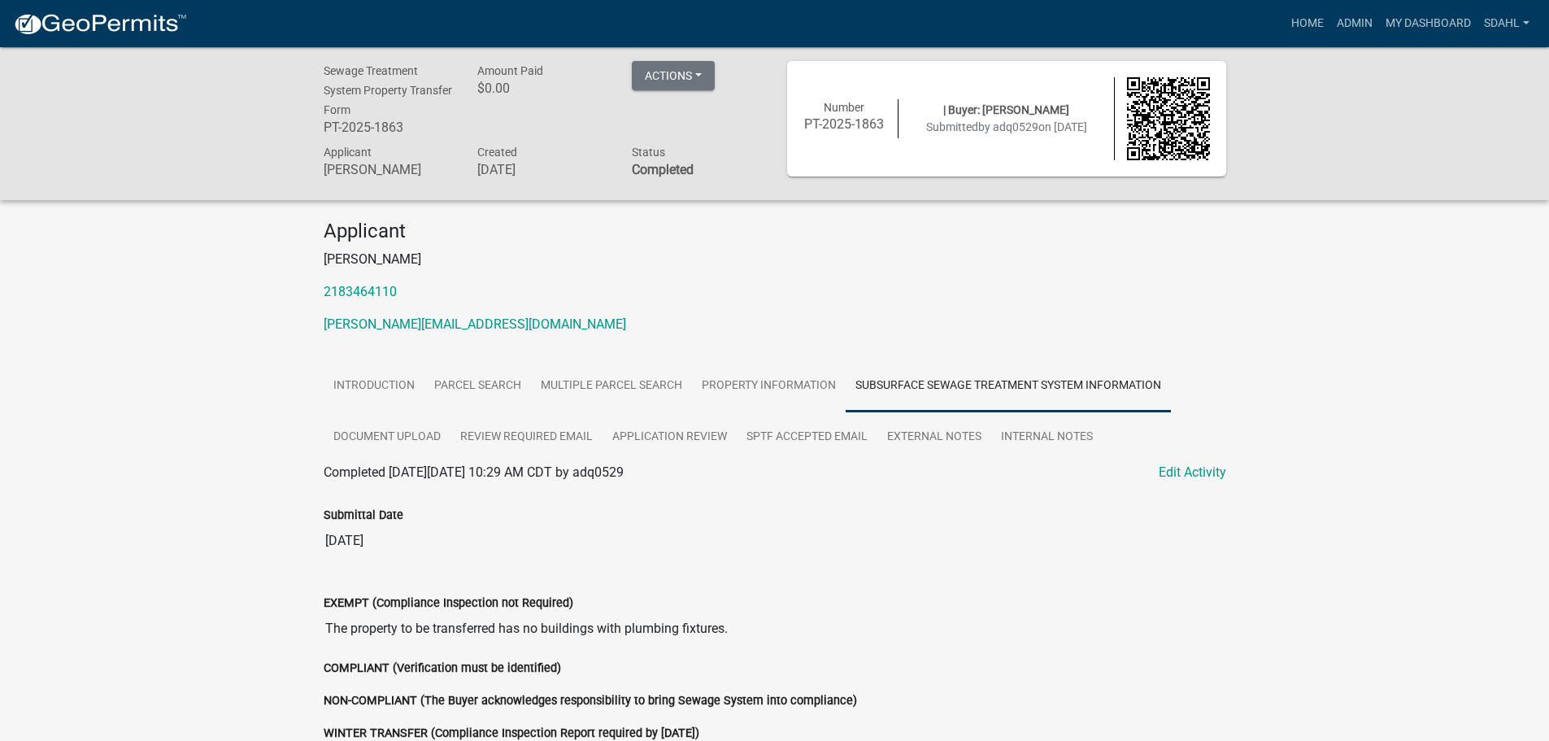
scroll to position [0, 0]
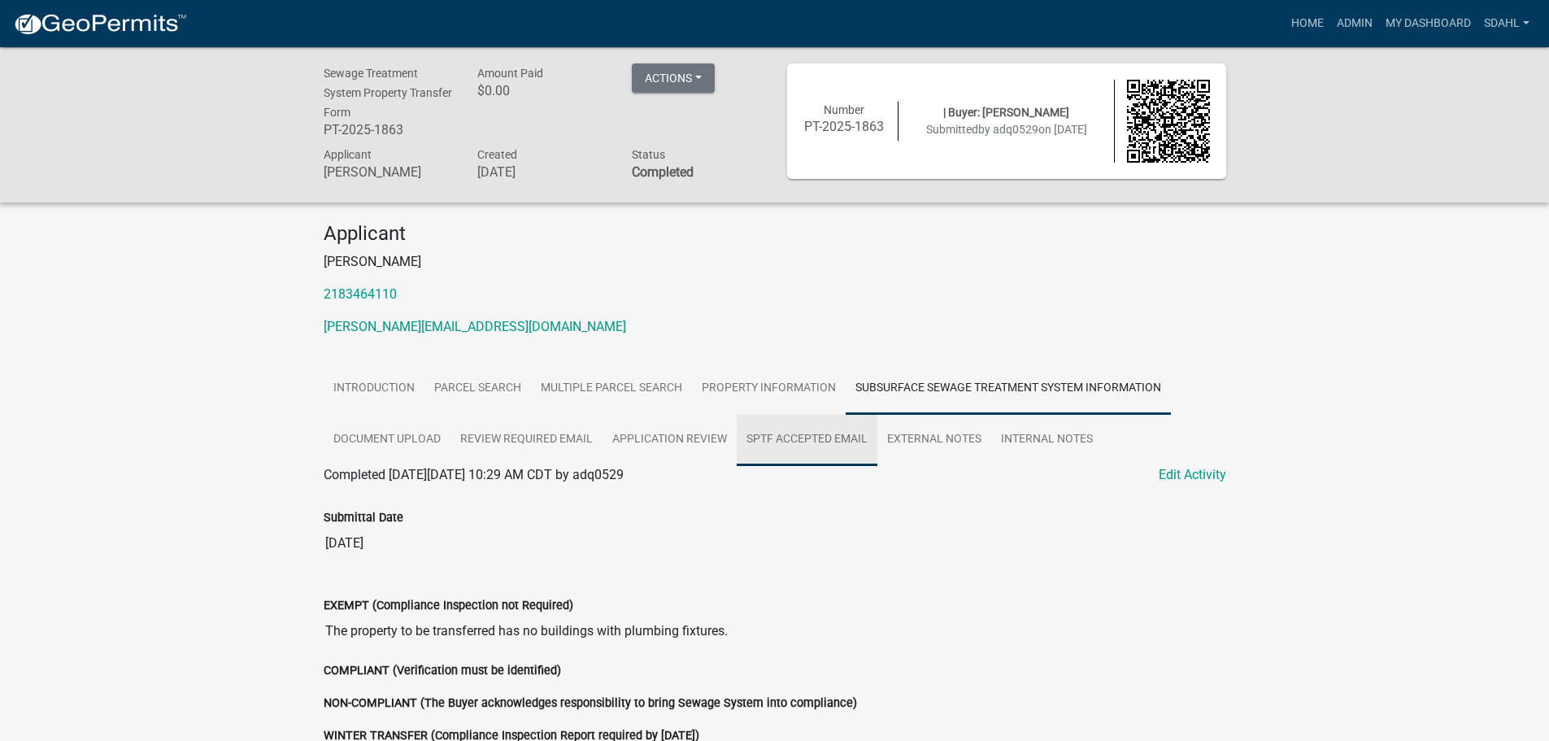
click at [803, 439] on link "SPTF Accepted Email" at bounding box center [807, 440] width 141 height 52
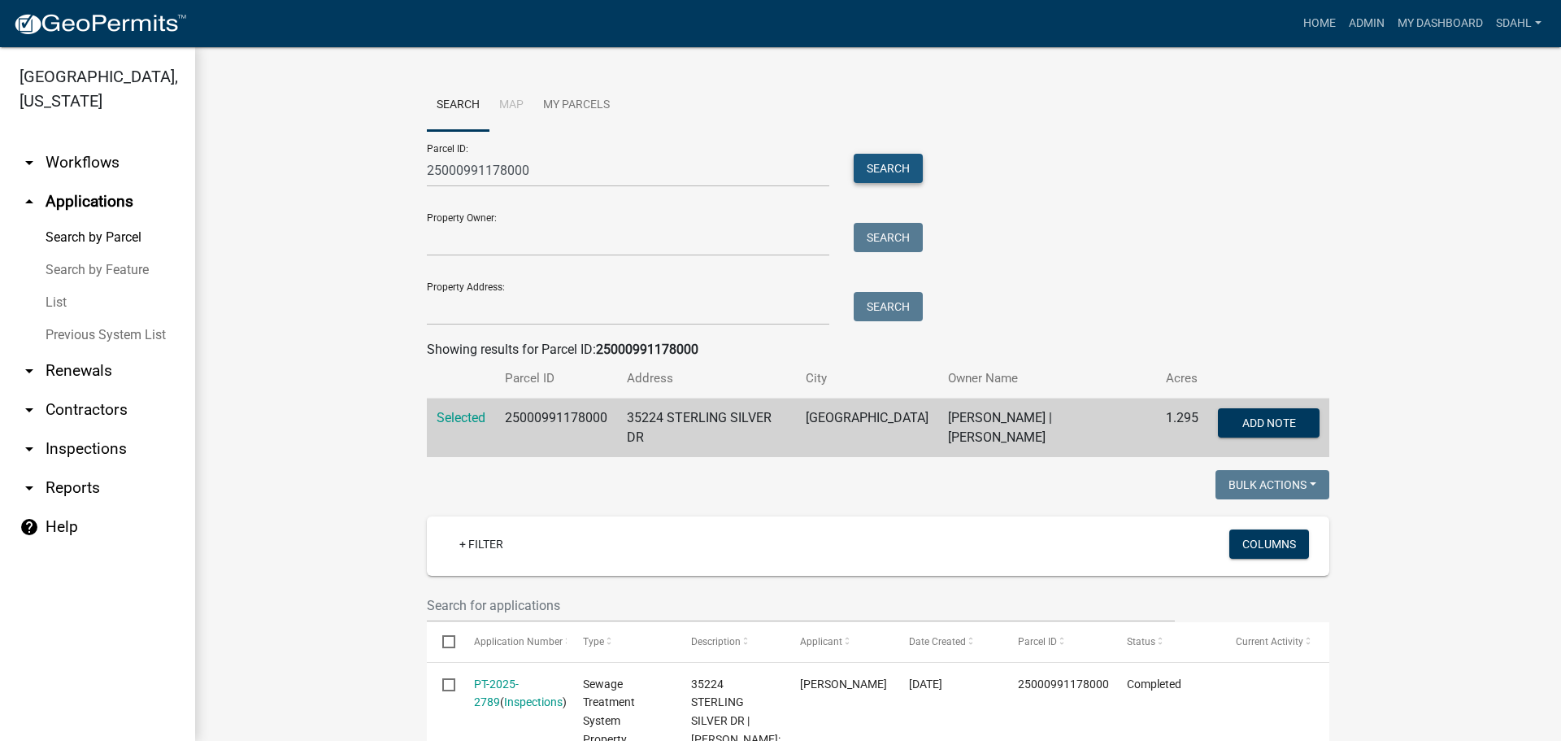
click at [880, 163] on button "Search" at bounding box center [888, 168] width 69 height 29
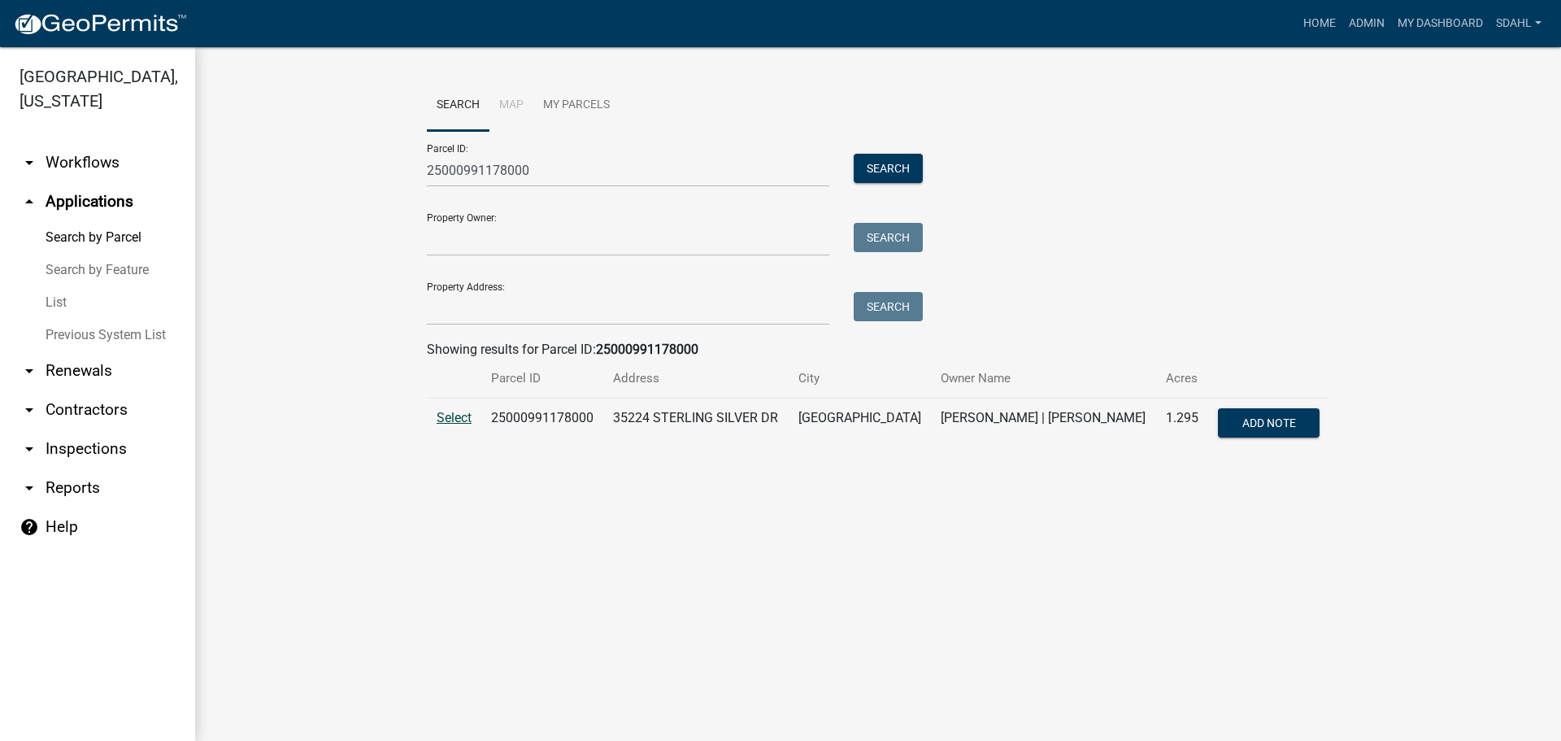
click at [457, 415] on span "Select" at bounding box center [454, 417] width 35 height 15
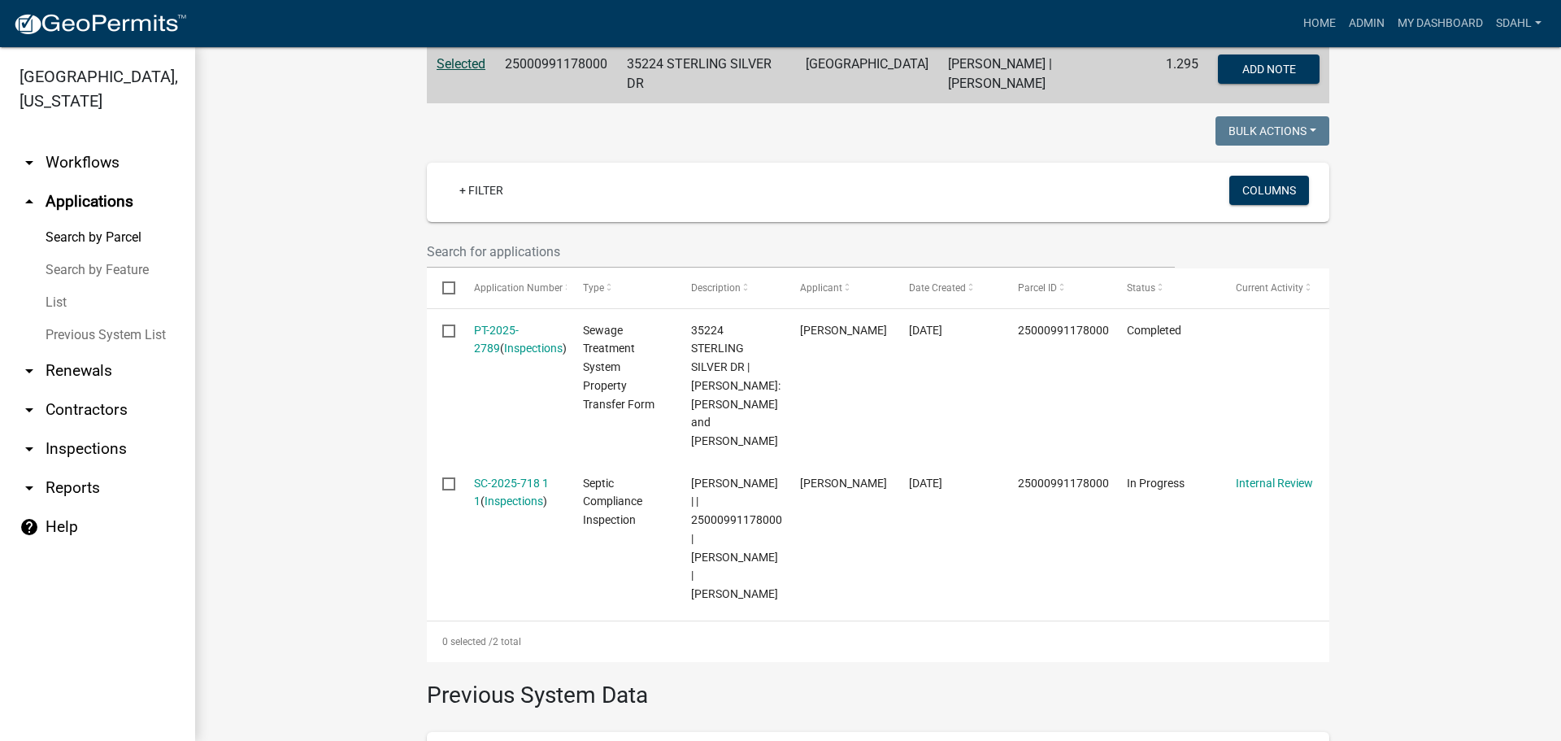
scroll to position [325, 0]
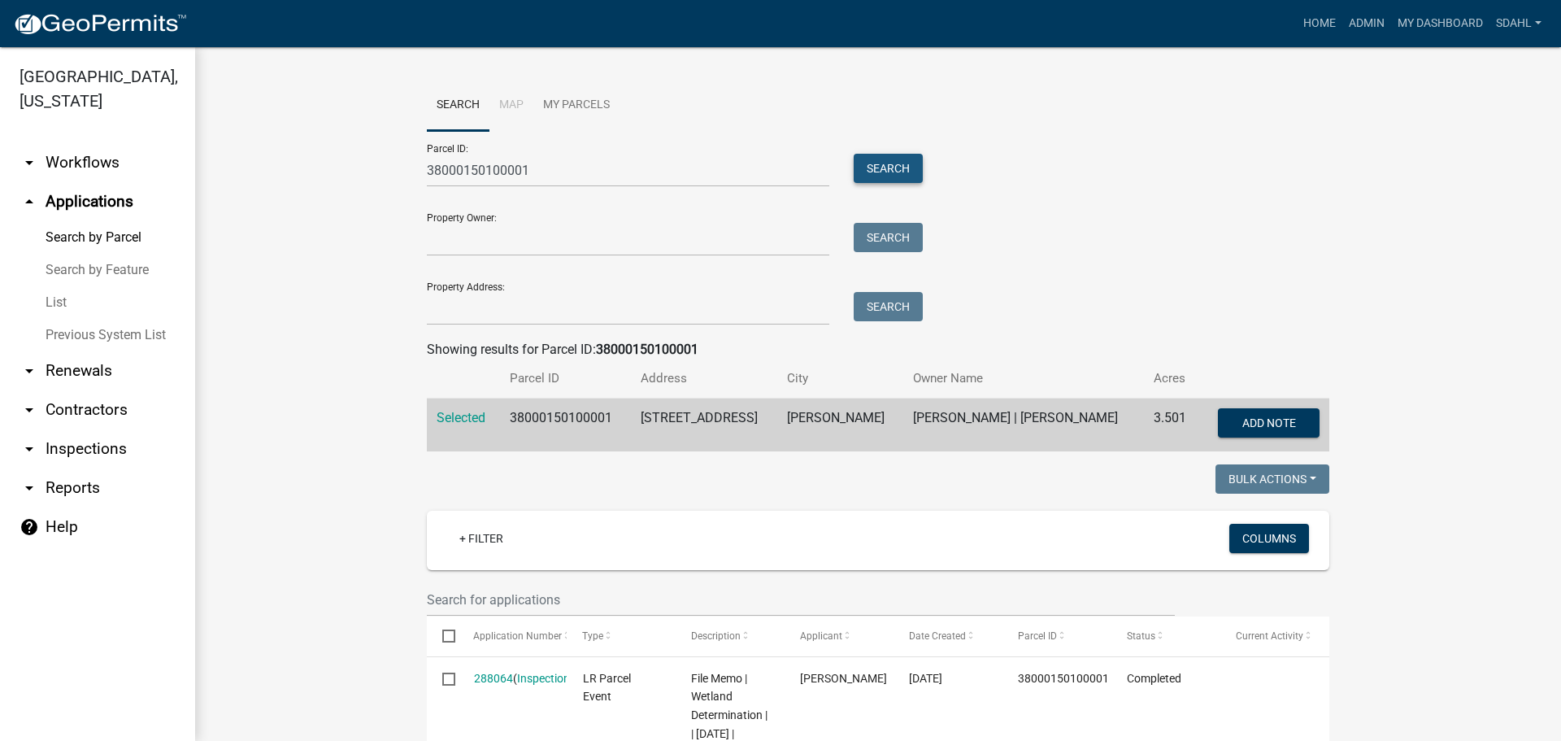
click at [878, 163] on button "Search" at bounding box center [888, 168] width 69 height 29
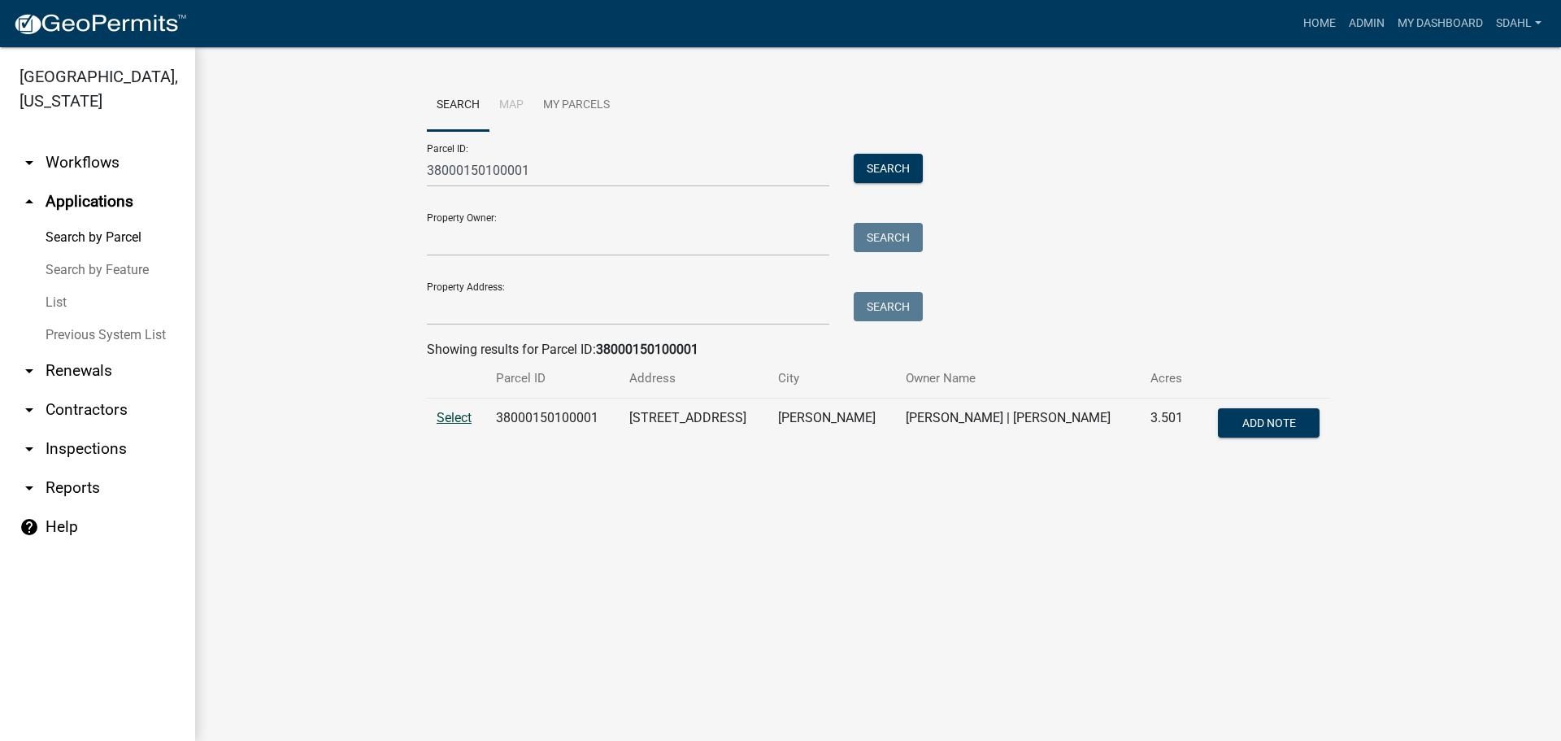
click at [447, 421] on span "Select" at bounding box center [454, 417] width 35 height 15
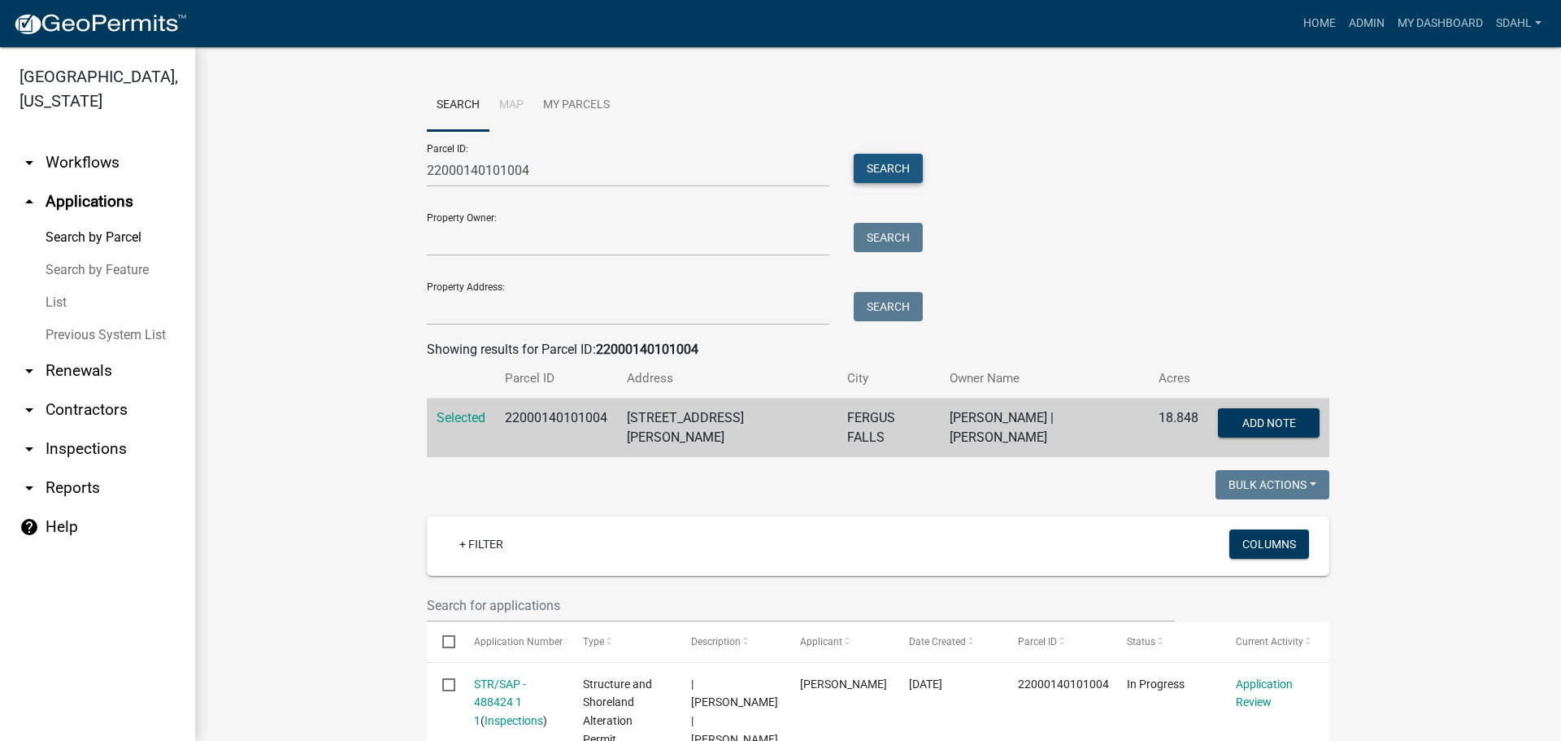
click at [884, 168] on button "Search" at bounding box center [888, 168] width 69 height 29
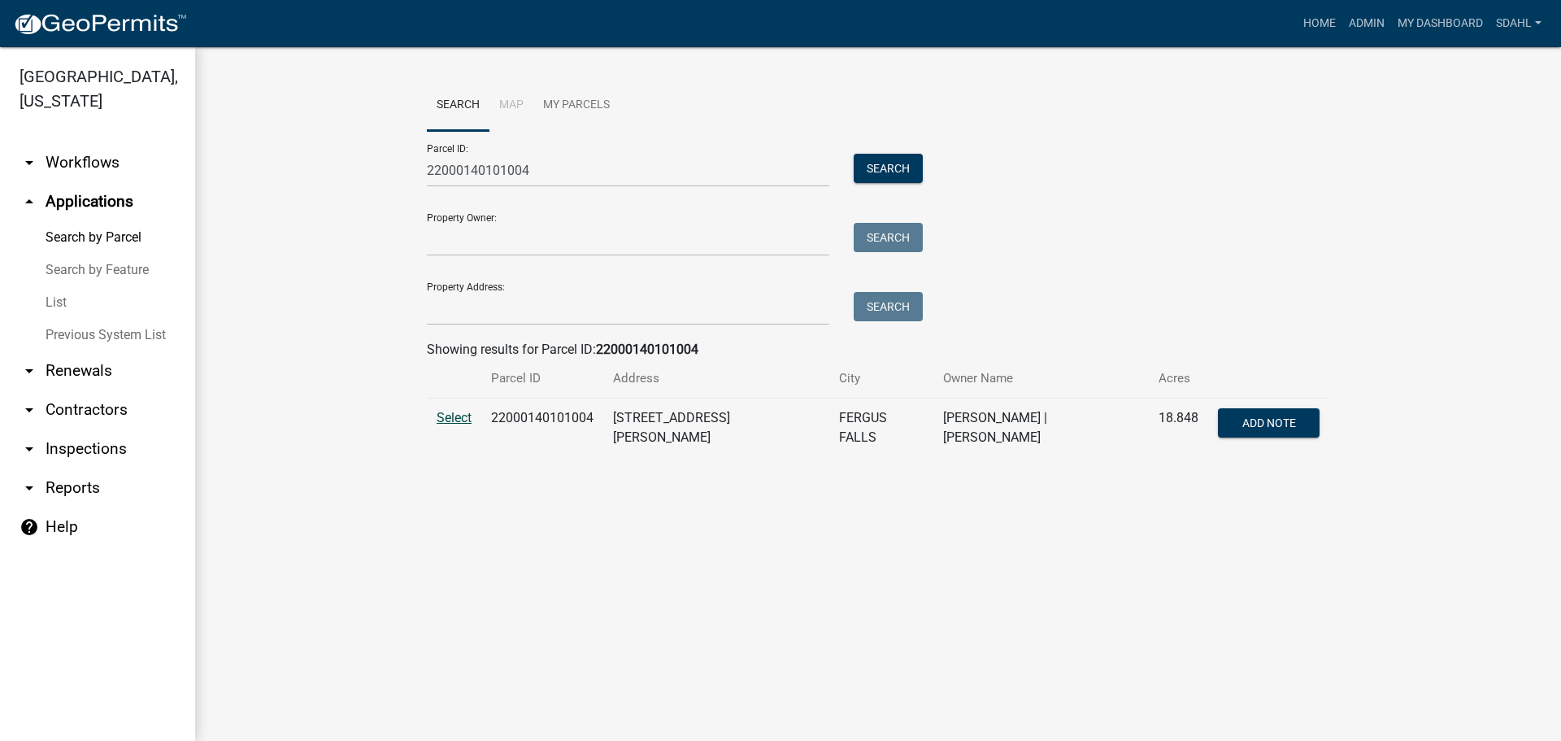
click at [444, 417] on span "Select" at bounding box center [454, 417] width 35 height 15
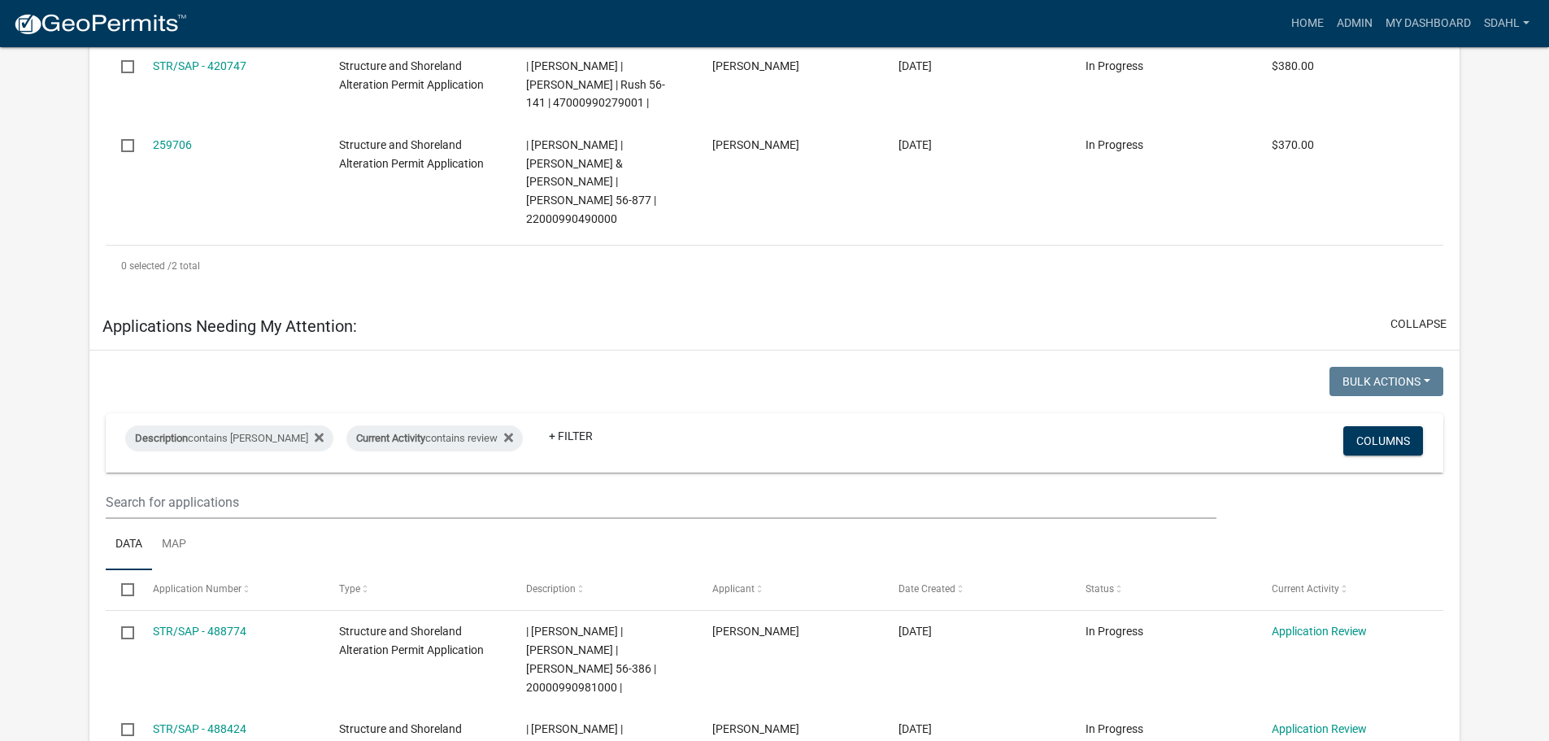
scroll to position [81, 0]
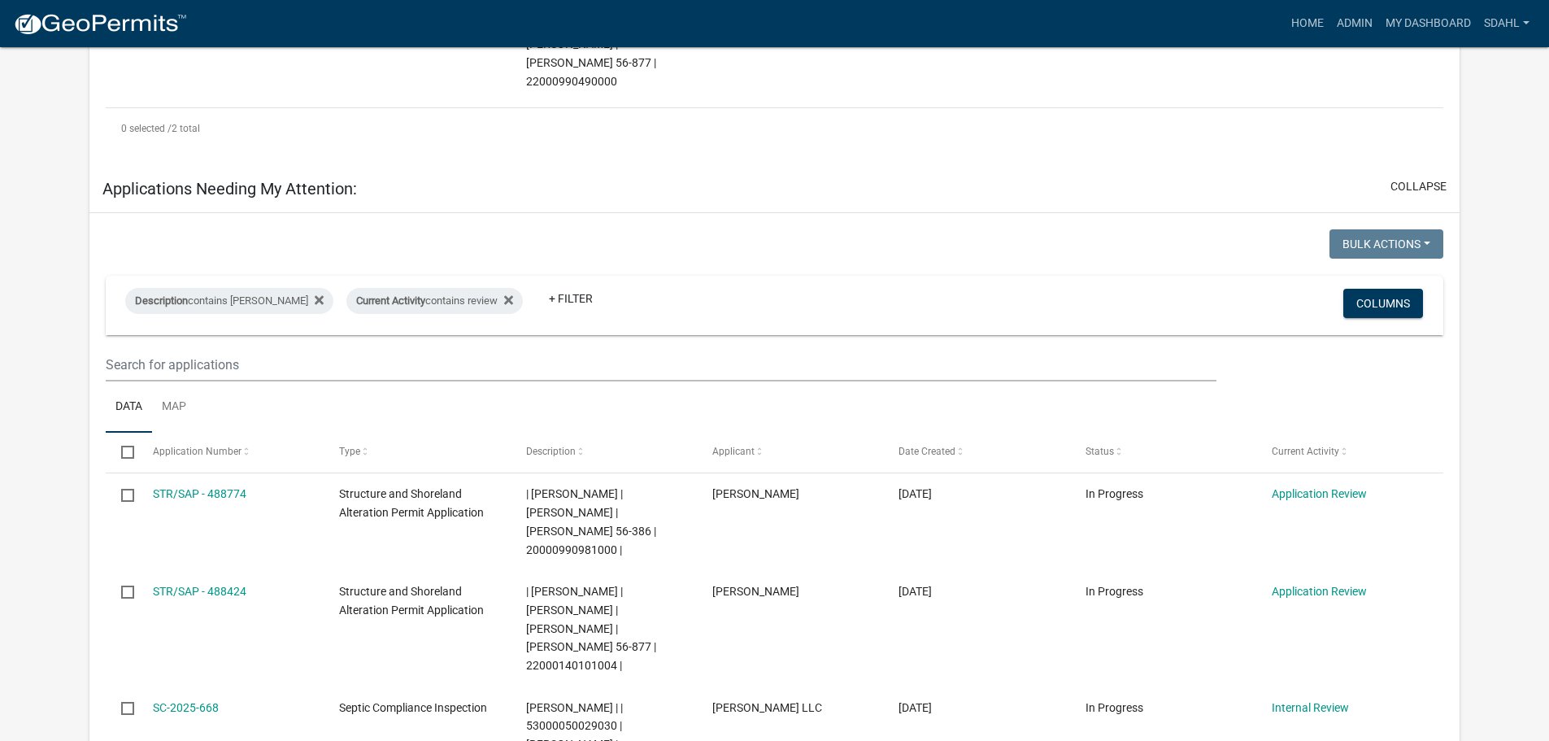
scroll to position [225, 0]
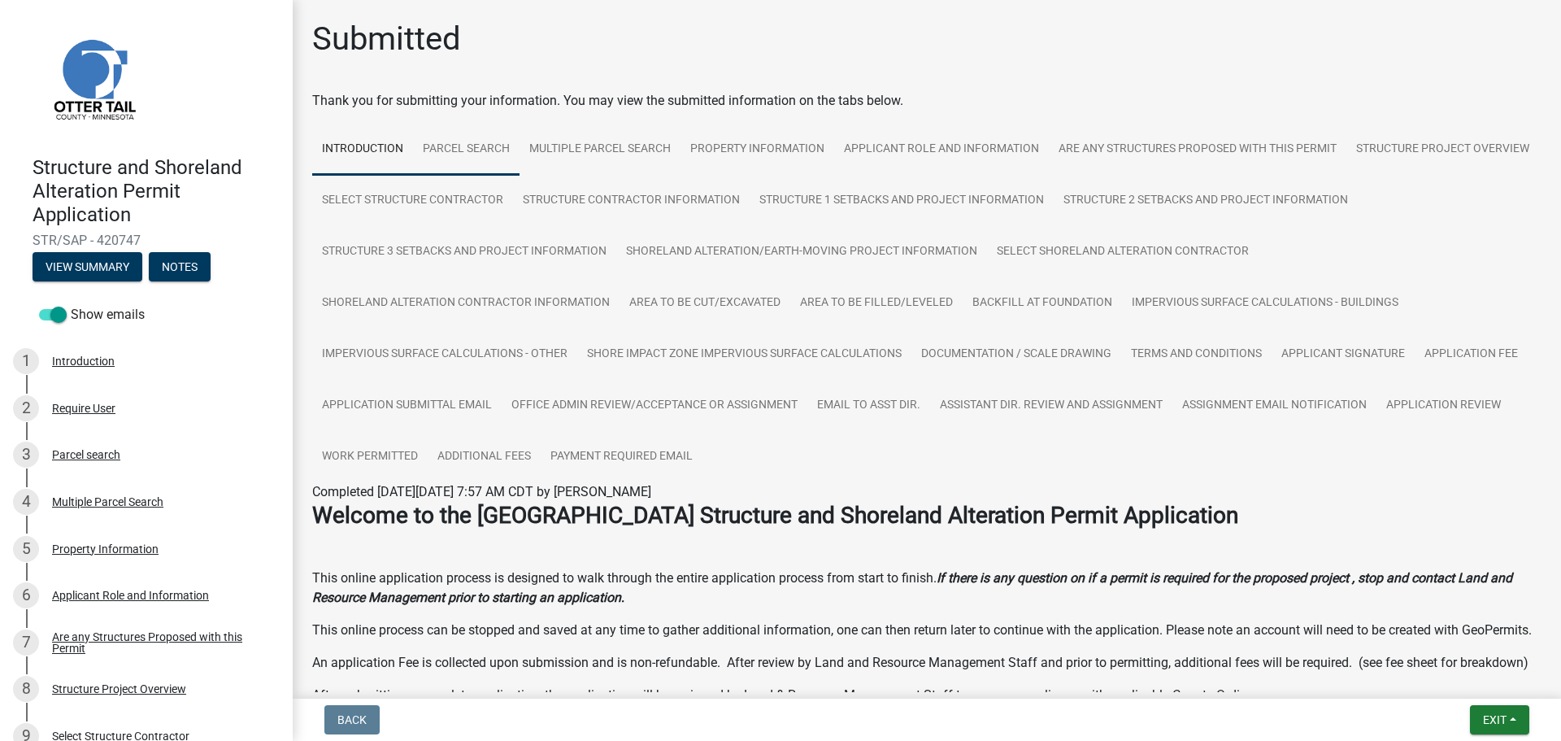
click at [496, 151] on link "Parcel search" at bounding box center [466, 150] width 107 height 52
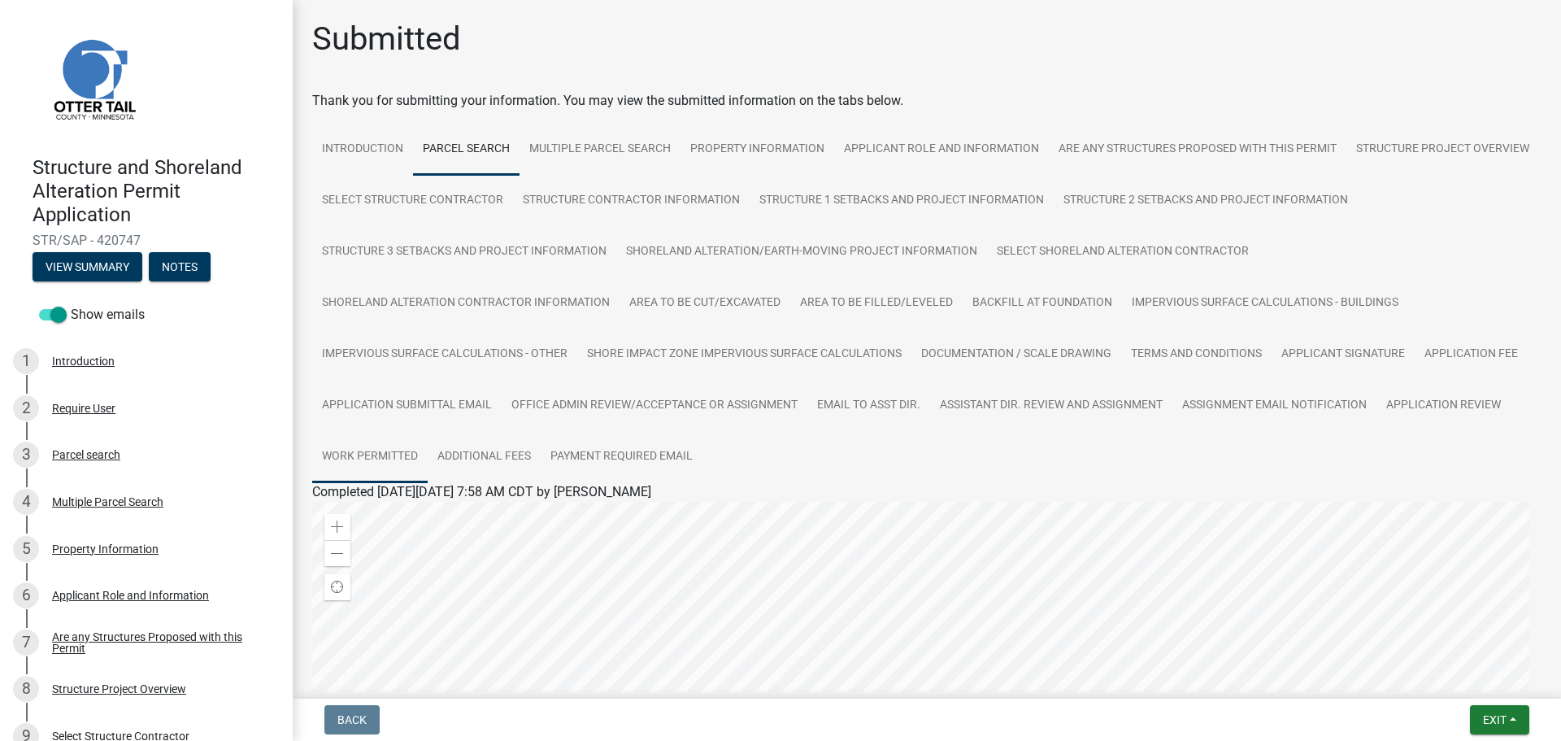
click at [428, 454] on link "Work Permitted" at bounding box center [369, 457] width 115 height 52
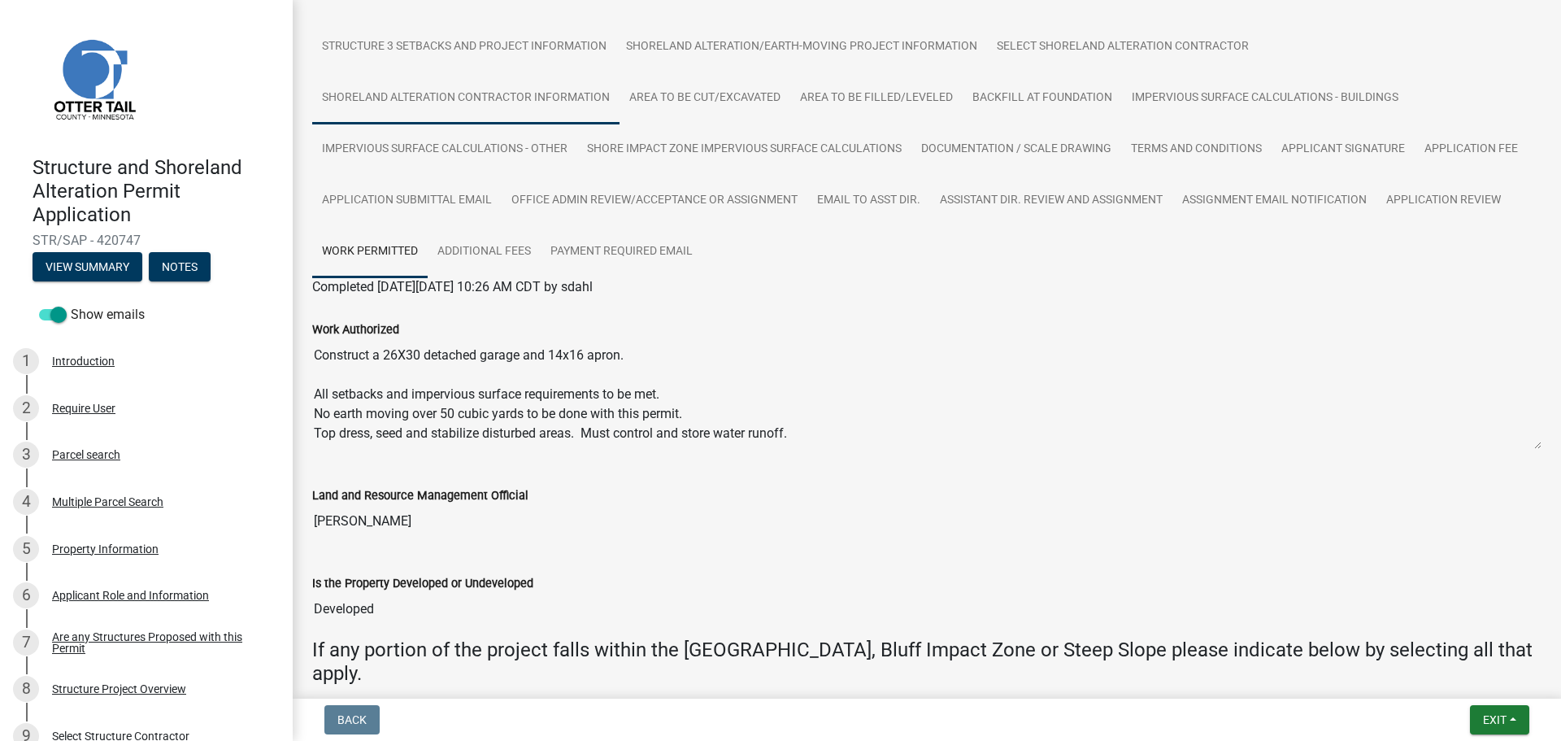
scroll to position [244, 0]
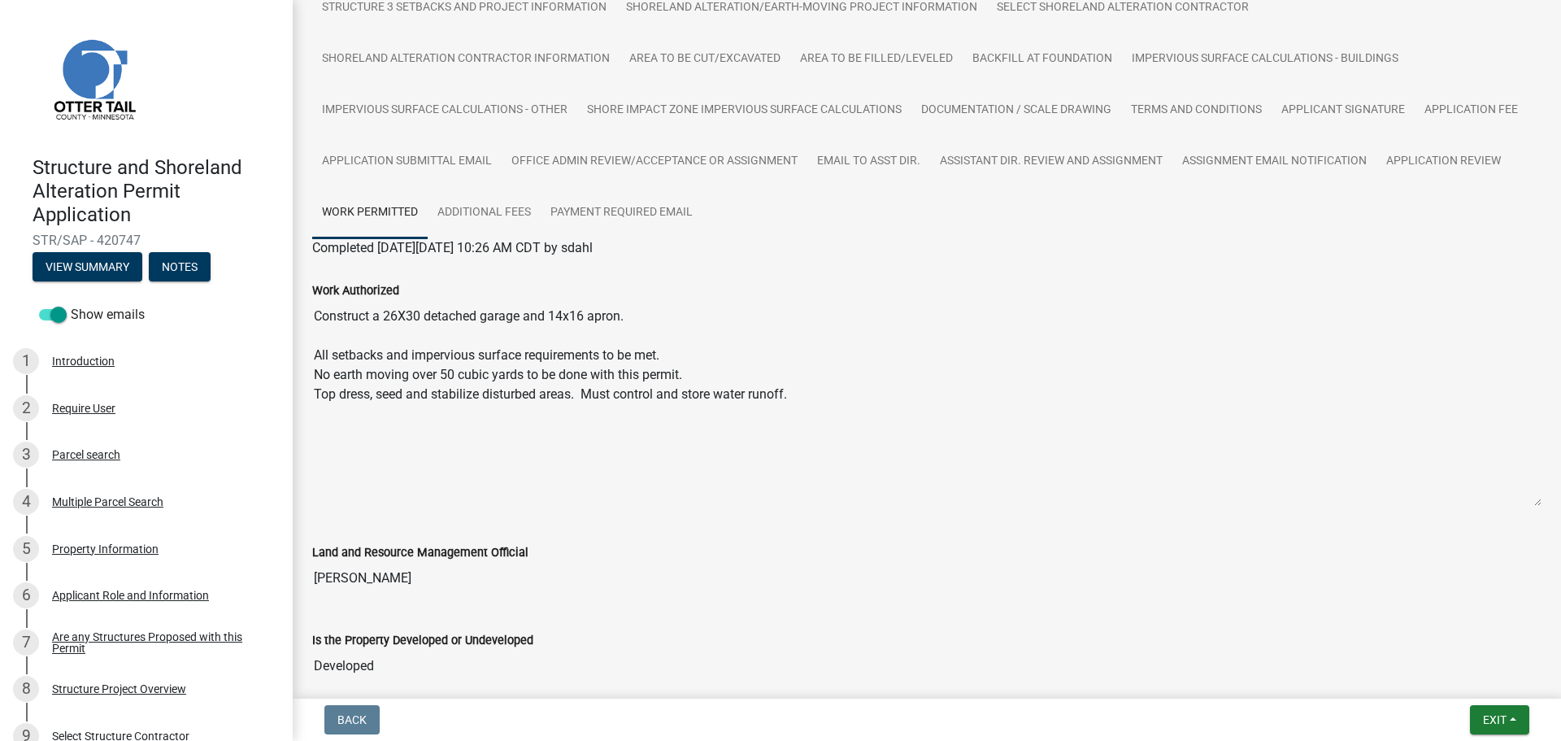
drag, startPoint x: 1522, startPoint y: 409, endPoint x: 1487, endPoint y: 505, distance: 102.1
click at [1487, 505] on textarea "Construct a 26X30 detached garage and 14x16 apron. All setbacks and impervious …" at bounding box center [927, 403] width 1230 height 207
click at [307, 410] on div "Work Authorized Construct a 26X30 detached garage and 14x16 apron. All setbacks…" at bounding box center [927, 389] width 1254 height 262
click at [322, 415] on textarea "Construct a 26X30 detached garage and 14x16 apron. All setbacks and impervious …" at bounding box center [927, 403] width 1230 height 207
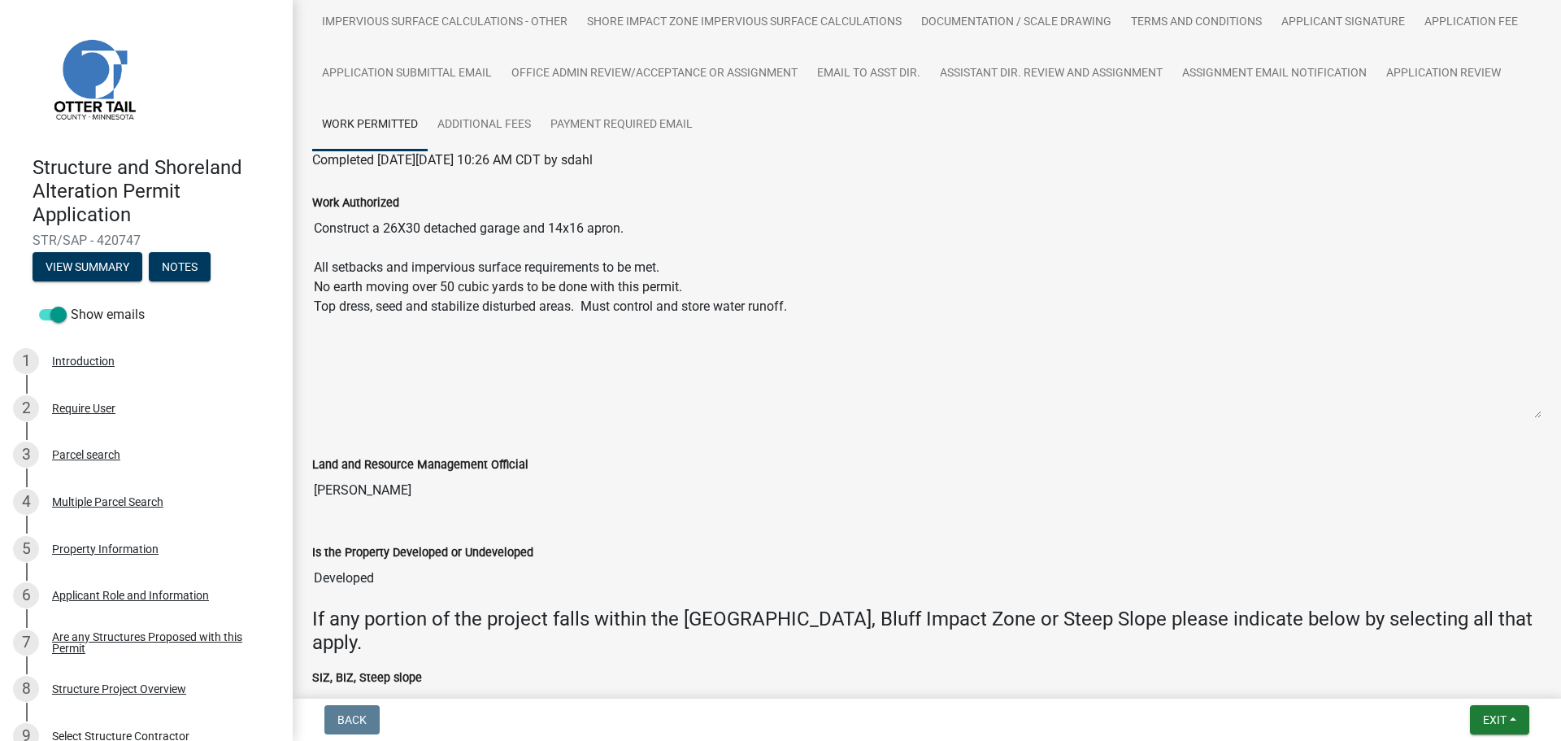
scroll to position [0, 0]
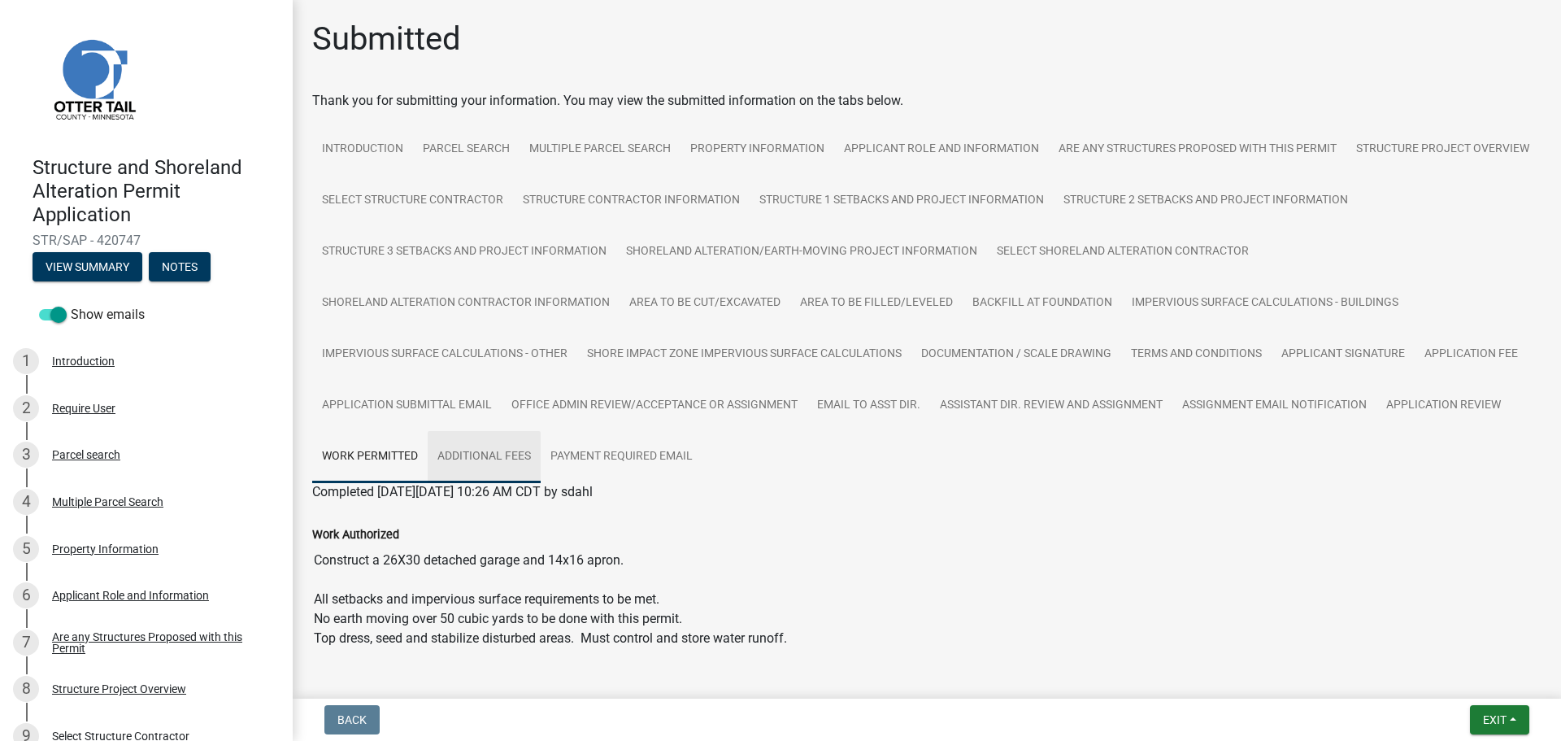
click at [541, 463] on link "Additional Fees" at bounding box center [484, 457] width 113 height 52
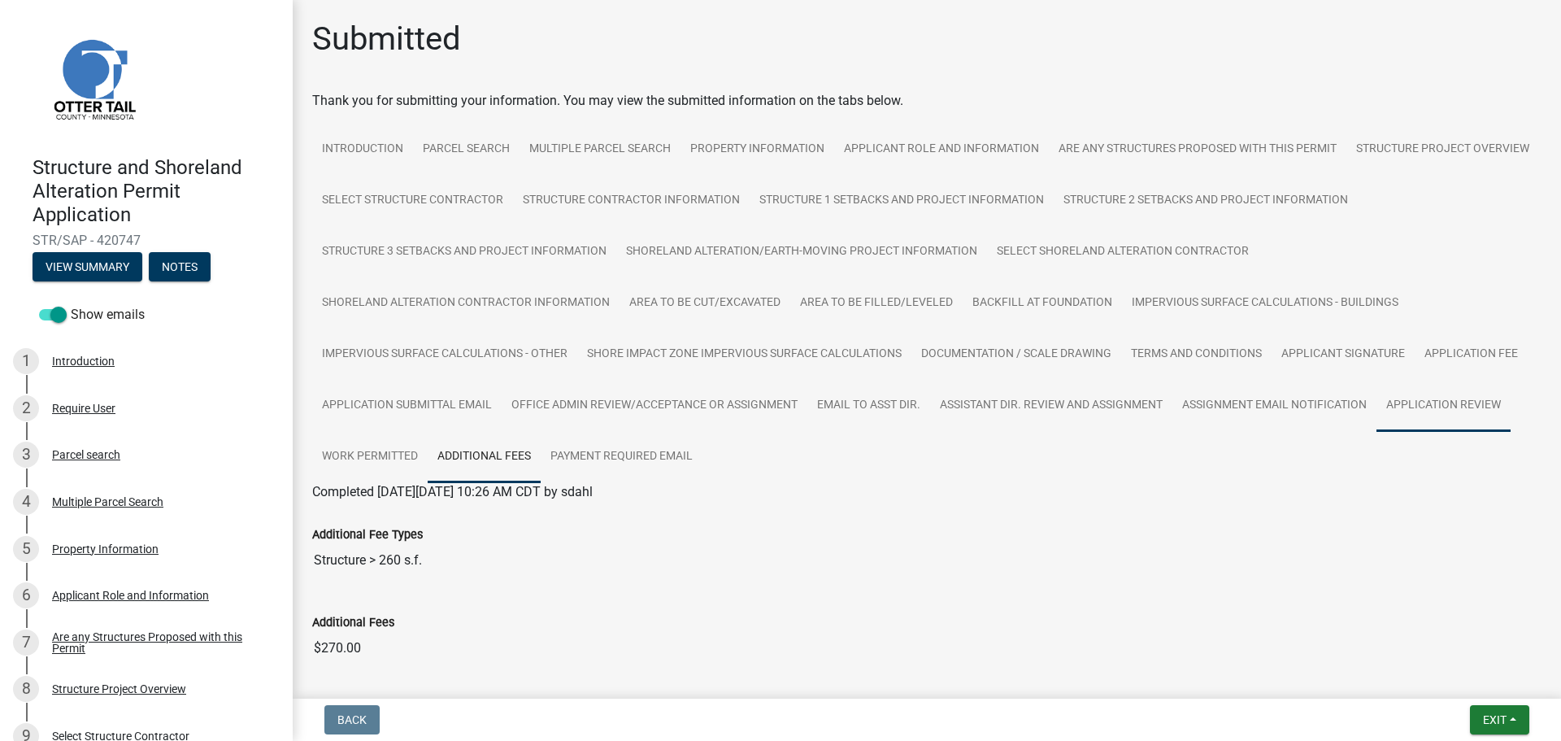
click at [1377, 432] on link "Application Review" at bounding box center [1444, 406] width 134 height 52
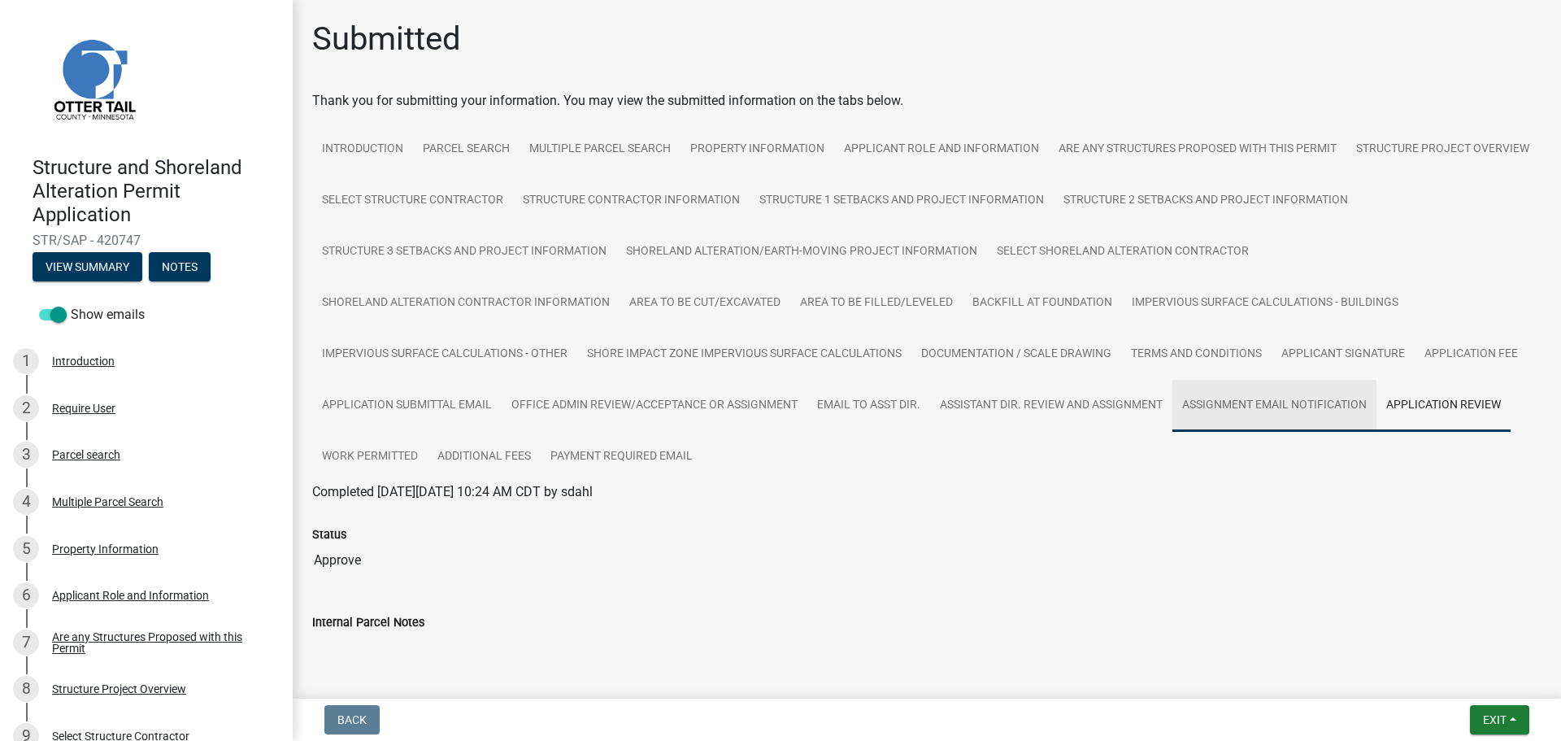
click at [1173, 432] on link "Assignment Email Notification" at bounding box center [1275, 406] width 204 height 52
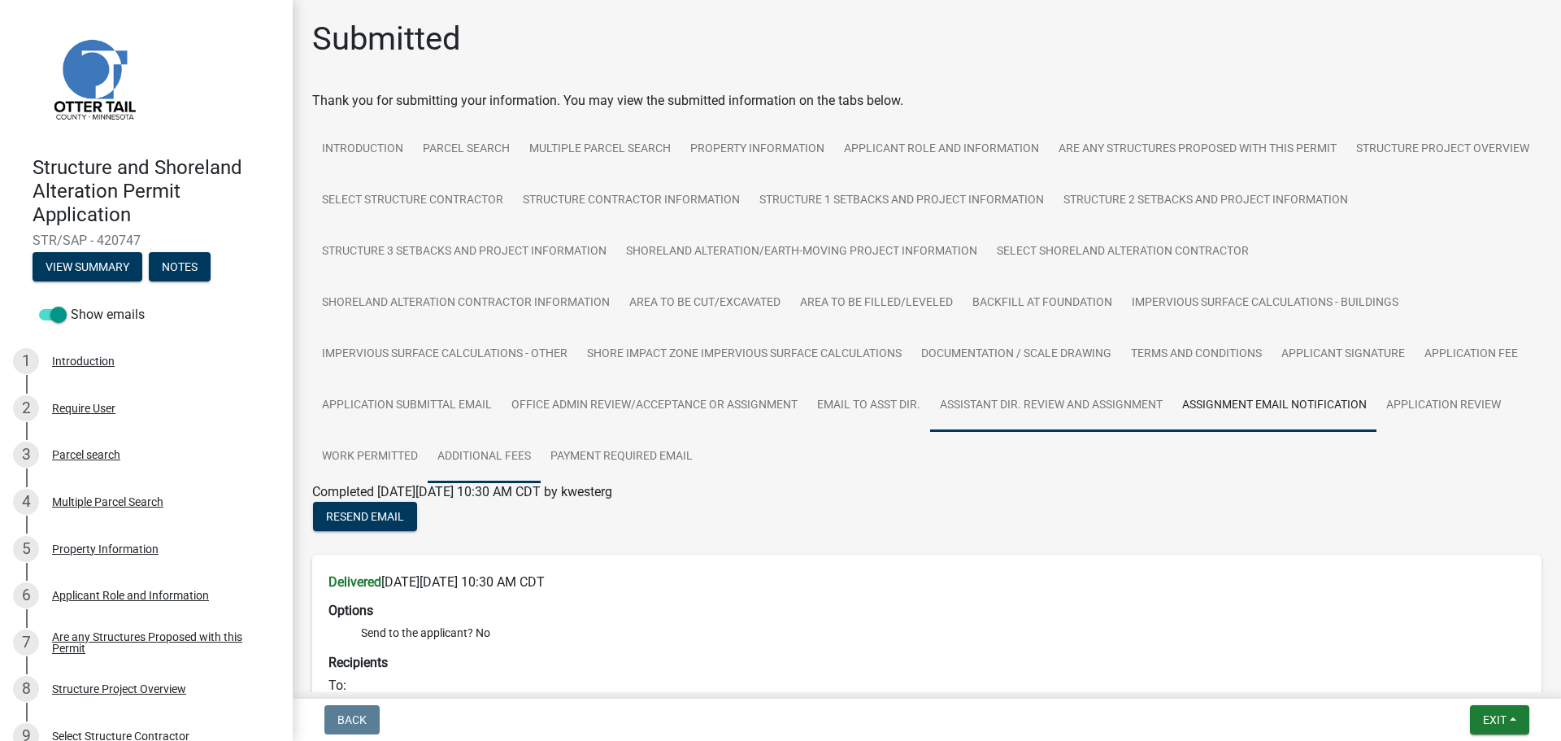
click at [930, 432] on link "Assistant Dir. Review and Assignment" at bounding box center [1051, 406] width 242 height 52
